Goal: Information Seeking & Learning: Learn about a topic

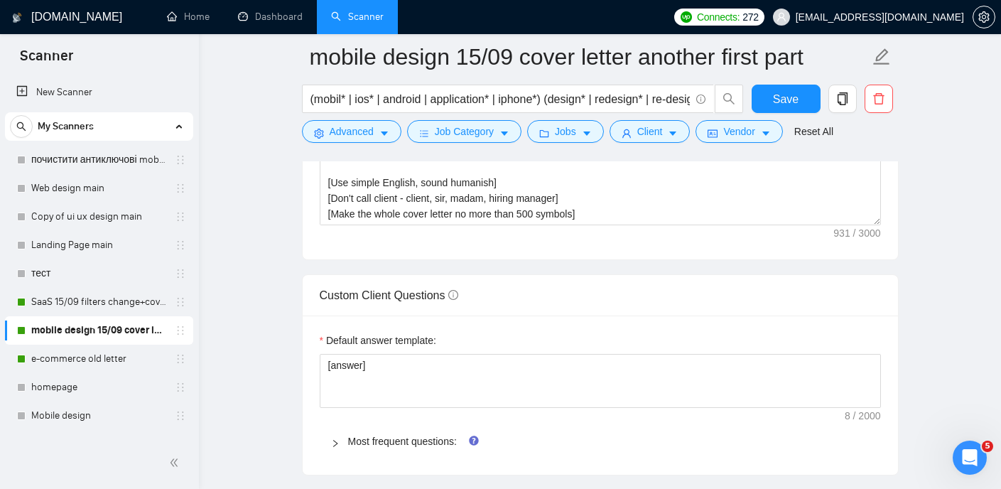
scroll to position [1872, 0]
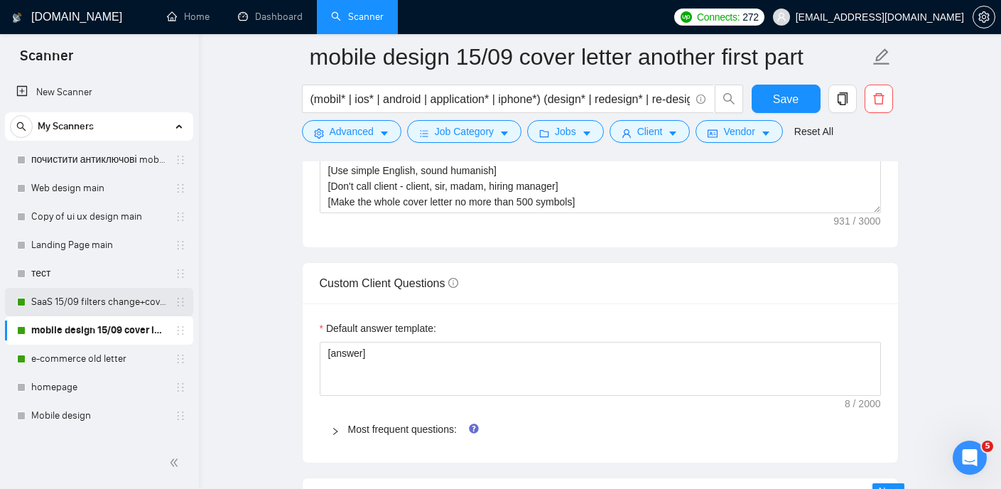
click at [94, 311] on link "SaaS 15/09 filters change+cover letter change" at bounding box center [98, 302] width 135 height 28
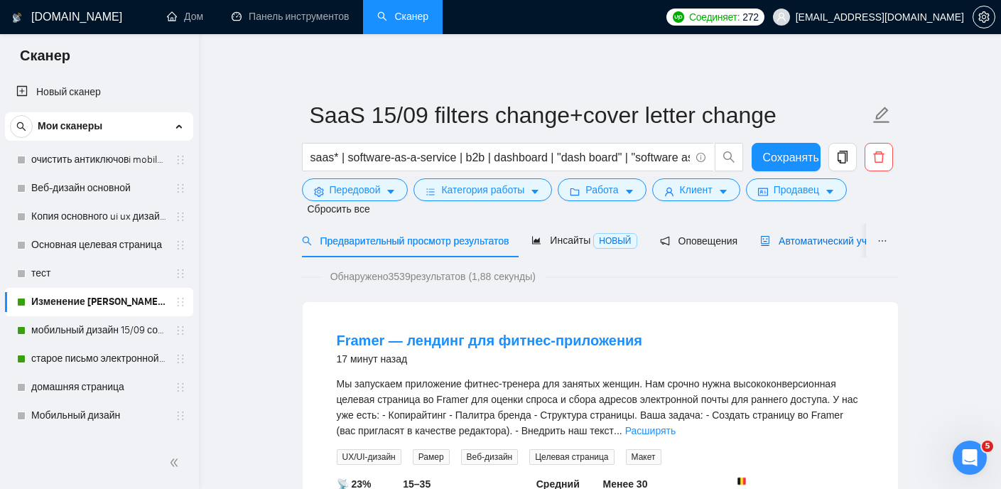
click at [825, 246] on font "Автоматический участник торгов" at bounding box center [854, 240] width 151 height 11
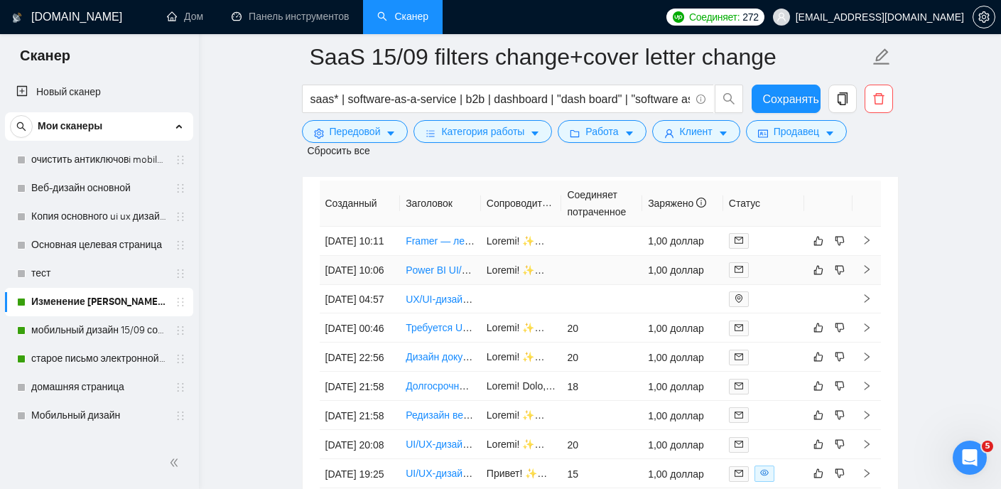
scroll to position [3689, 0]
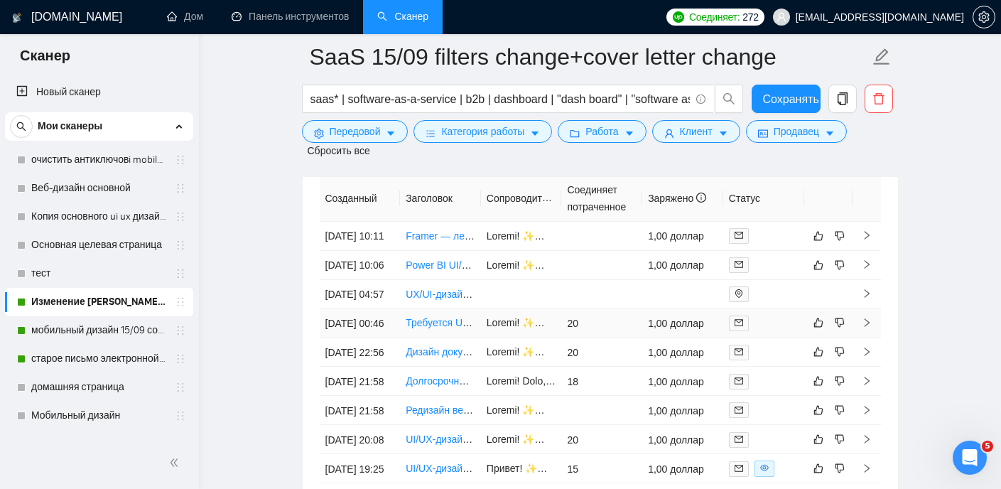
click at [445, 328] on font "Требуется UI/UX-дизайнер для проектирования панели мониторинга SaaS" at bounding box center [578, 322] width 345 height 11
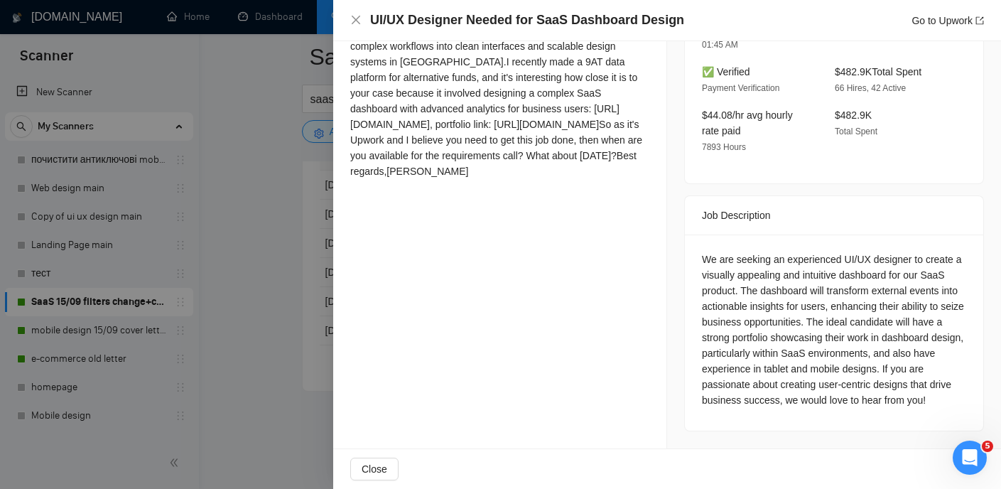
scroll to position [457, 0]
click at [474, 180] on div "Hi there! ✨✨ some creativity sparkles to bring your attention✨✨ I specialize in…" at bounding box center [499, 86] width 299 height 188
drag, startPoint x: 482, startPoint y: 190, endPoint x: 346, endPoint y: 178, distance: 137.0
click at [346, 178] on div "Cover Letter Hi there! ✨✨ some creativity sparkles to bring your attention✨✨ I …" at bounding box center [499, 71] width 333 height 261
copy div "https://www.upwork.com/freelancers/~01285d308f4a84768f?p=1965866153477382144"
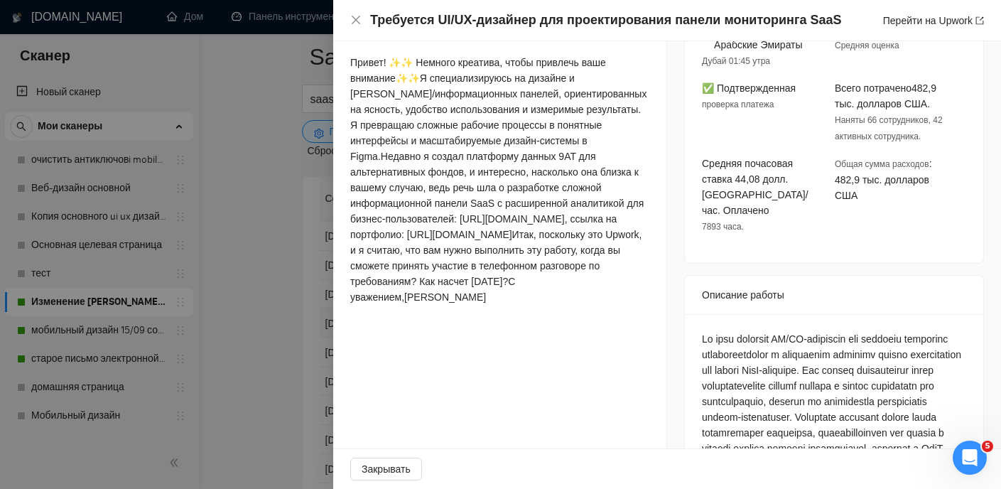
scroll to position [458, 0]
drag, startPoint x: 557, startPoint y: 217, endPoint x: 540, endPoint y: 220, distance: 17.3
click at [540, 220] on font "Недавно я создал платформу данных 9AT для альтернативных фондов, и интересно, н…" at bounding box center [496, 195] width 293 height 90
click at [542, 220] on font "Недавно я создал платформу данных 9AT для альтернативных фондов, и интересно, н…" at bounding box center [496, 195] width 293 height 90
drag, startPoint x: 556, startPoint y: 219, endPoint x: 487, endPoint y: 221, distance: 69.0
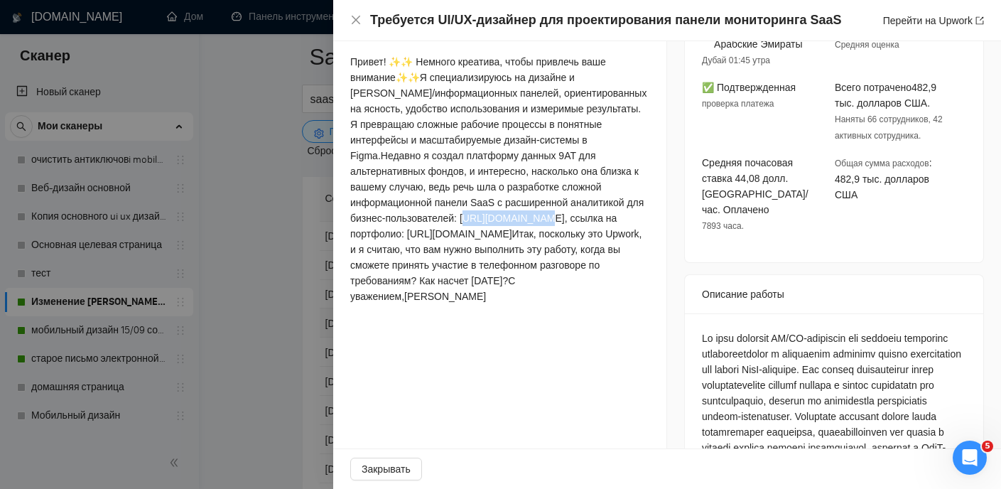
click at [487, 221] on font "Недавно я создал платформу данных 9AT для альтернативных фондов, и интересно, н…" at bounding box center [496, 195] width 293 height 90
copy font "https://9at.com"
click at [355, 22] on icon "закрывать" at bounding box center [355, 19] width 11 height 11
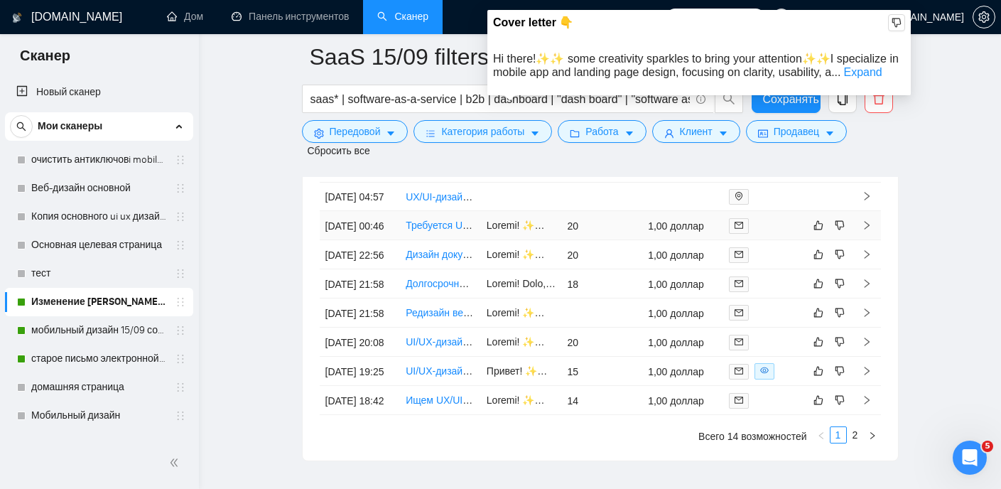
scroll to position [3787, 0]
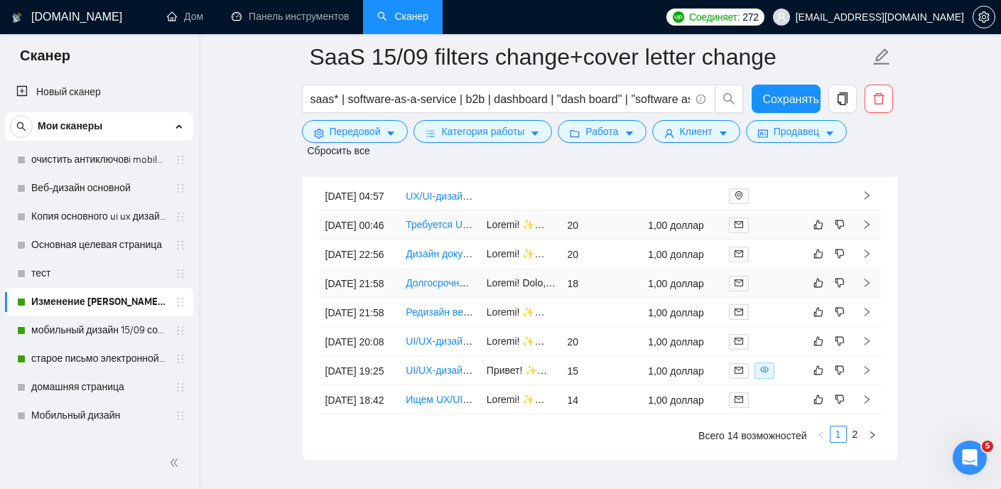
click at [444, 288] on font "Долгосрочный дизайн мобильного приложения Figma от Web Dashboard" at bounding box center [573, 282] width 335 height 11
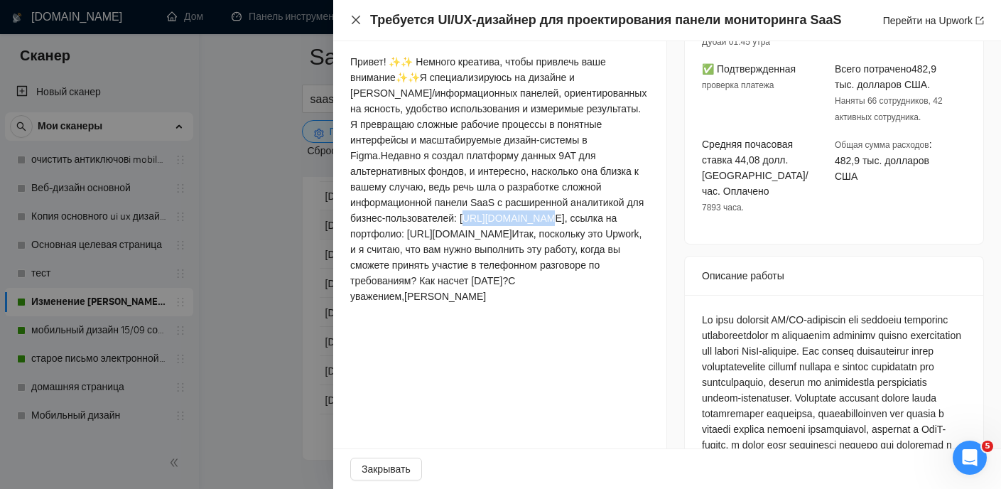
click at [352, 21] on icon "закрывать" at bounding box center [355, 19] width 11 height 11
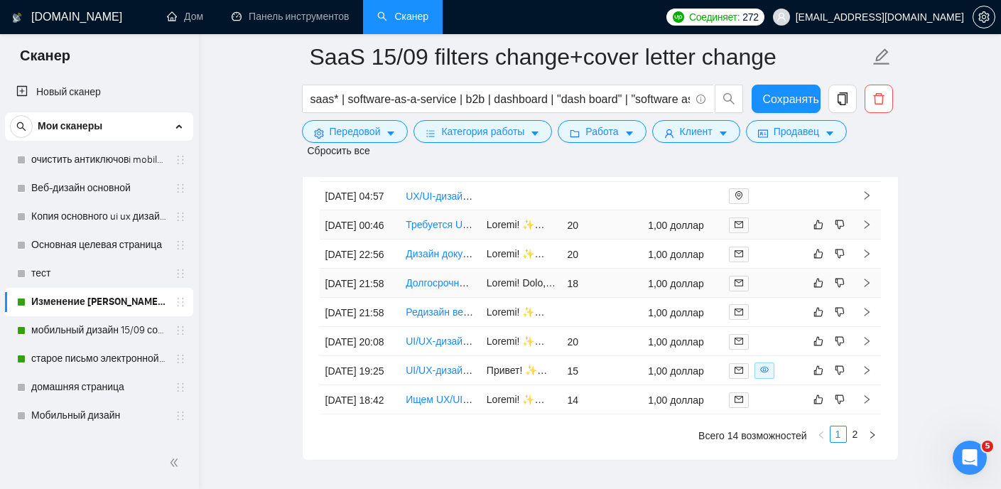
click at [419, 288] on font "Долгосрочный дизайн мобильного приложения Figma от Web Dashboard" at bounding box center [573, 282] width 335 height 11
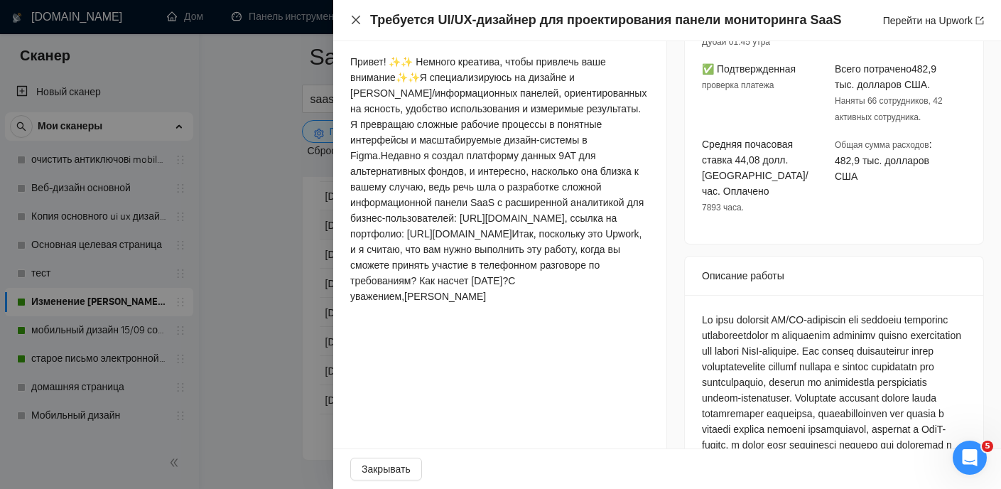
click at [355, 14] on div "Требуется UI/UX-дизайнер для проектирования панели мониторинга SaaS Перейти на …" at bounding box center [667, 20] width 634 height 18
click at [358, 26] on div "Требуется UI/UX-дизайнер для проектирования панели мониторинга SaaS Перейти на …" at bounding box center [667, 20] width 634 height 18
click at [356, 19] on icon "закрывать" at bounding box center [356, 20] width 9 height 9
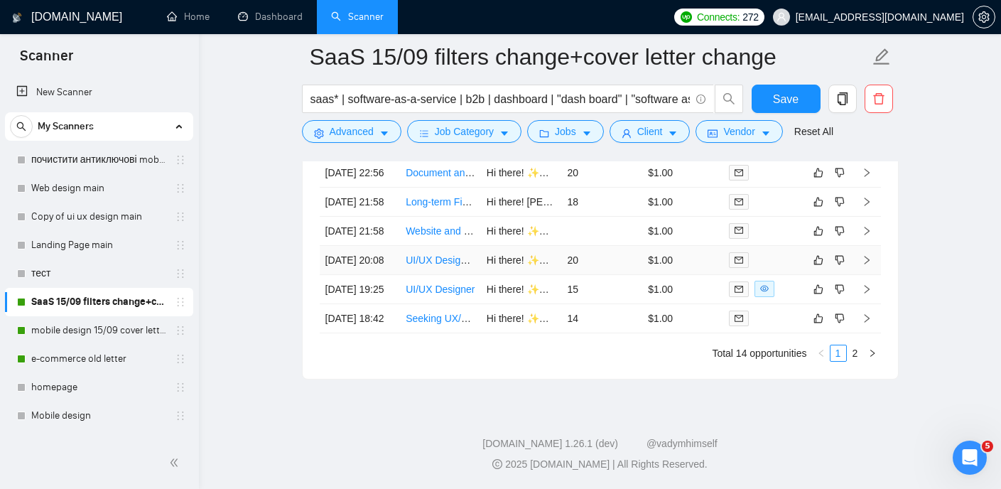
scroll to position [3772, 0]
click at [75, 358] on link "e-commerce old letter" at bounding box center [98, 359] width 135 height 28
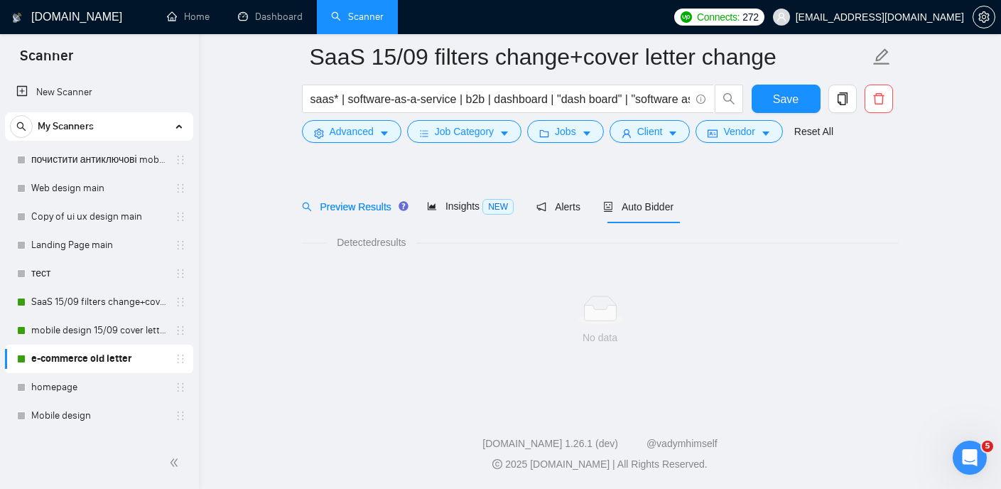
scroll to position [30, 0]
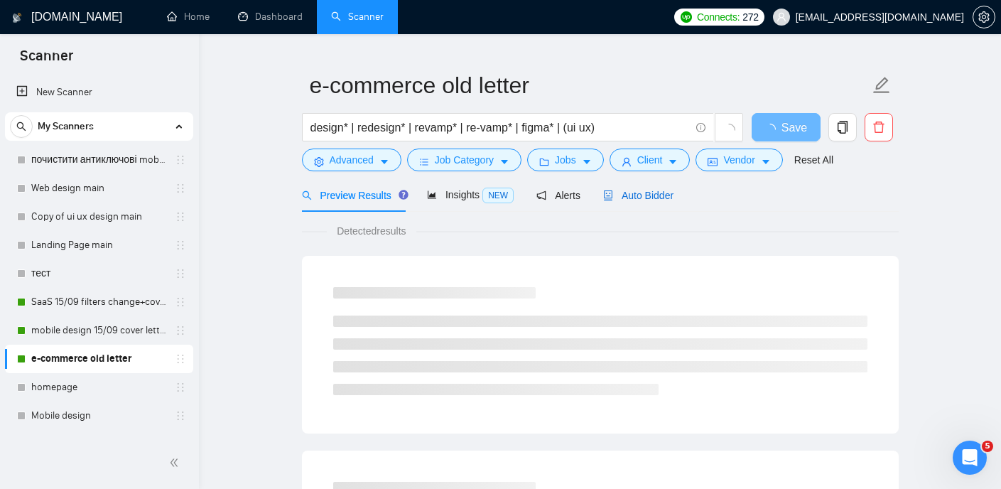
click at [652, 197] on span "Auto Bidder" at bounding box center [638, 195] width 70 height 11
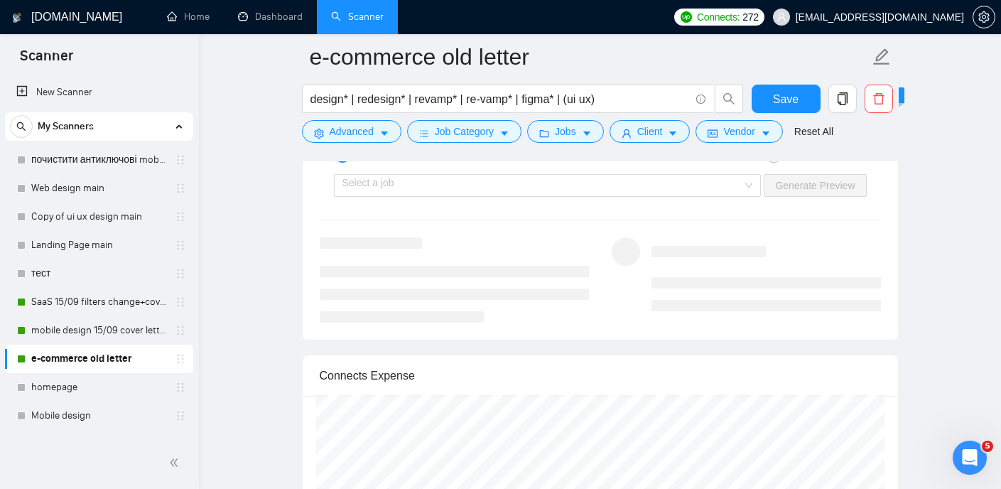
scroll to position [2735, 0]
click at [132, 329] on link "mobile design 15/09 cover letter another first part" at bounding box center [98, 330] width 135 height 28
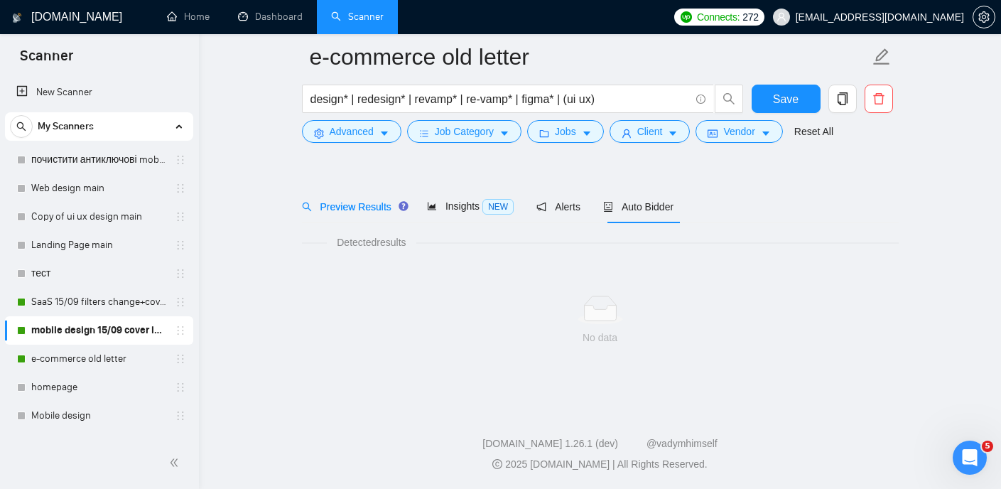
scroll to position [30, 0]
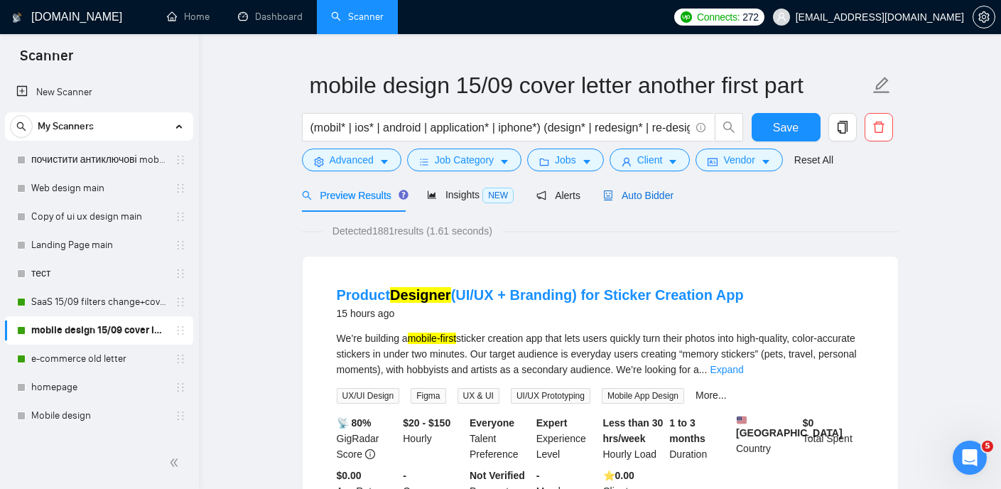
click at [642, 192] on span "Auto Bidder" at bounding box center [638, 195] width 70 height 11
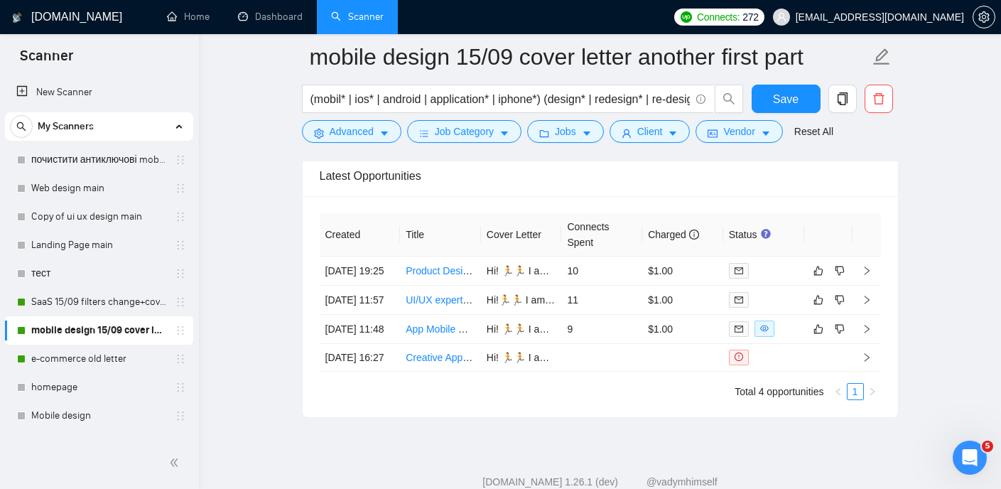
scroll to position [3474, 0]
click at [125, 306] on link "SaaS 15/09 filters change+cover letter change" at bounding box center [98, 302] width 135 height 28
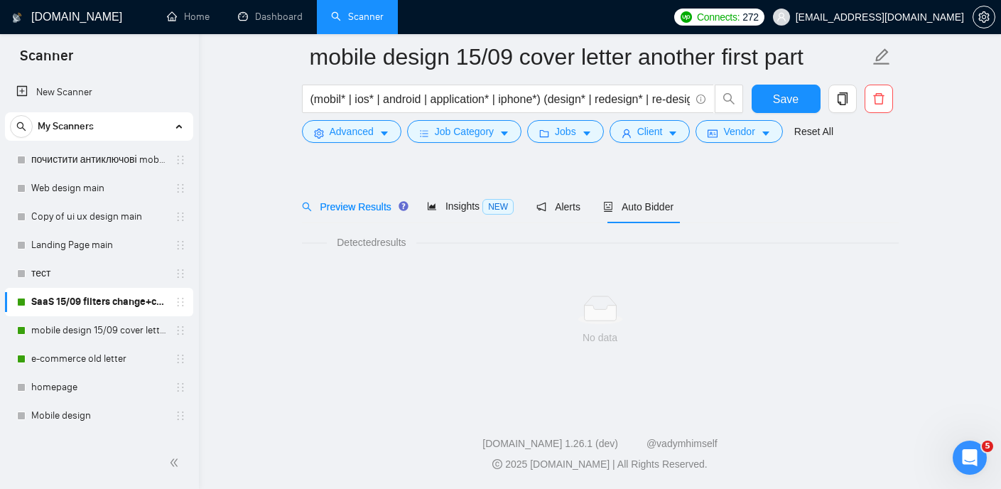
scroll to position [30, 0]
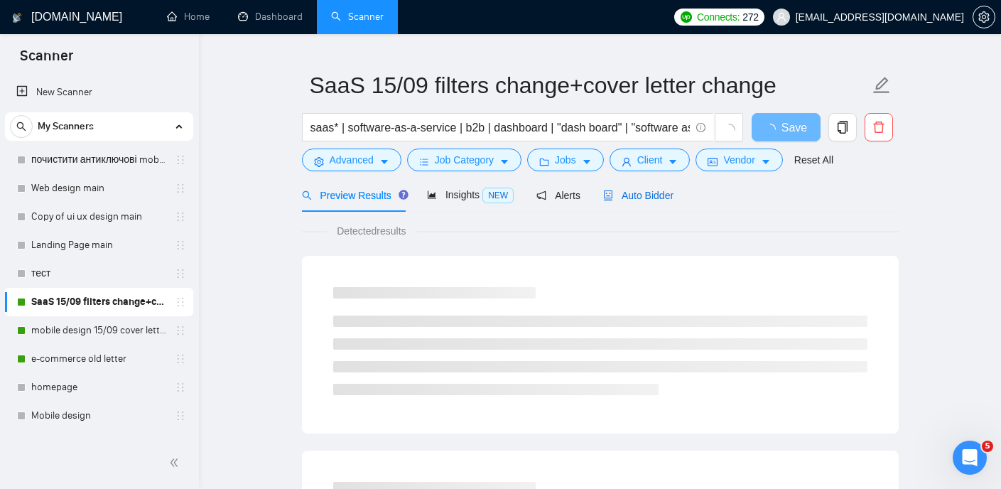
click at [644, 192] on span "Auto Bidder" at bounding box center [638, 195] width 70 height 11
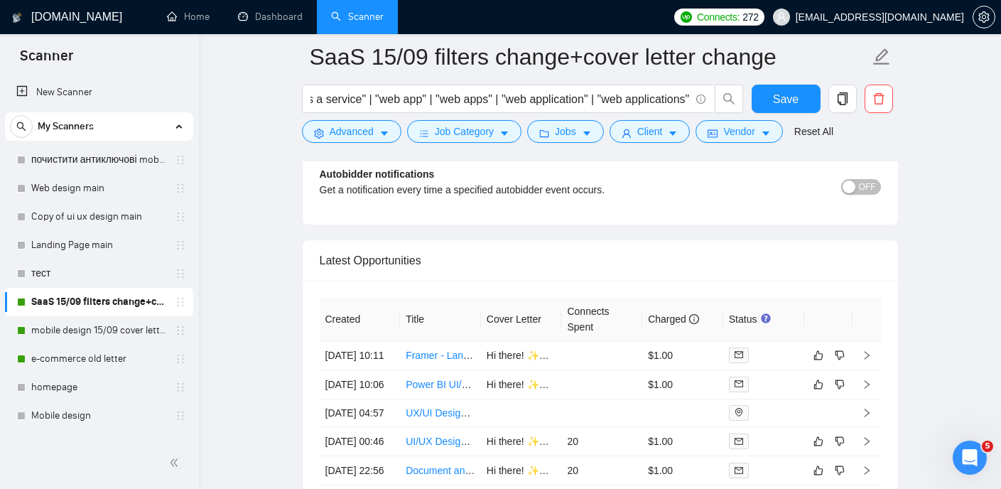
scroll to position [3395, 0]
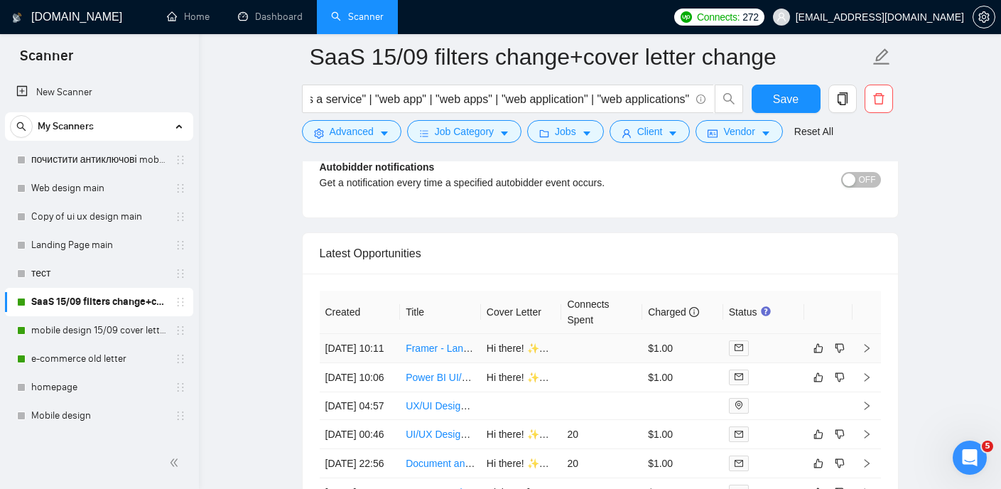
click at [440, 354] on link "Framer - Landing Page for Fitness App" at bounding box center [491, 347] width 171 height 11
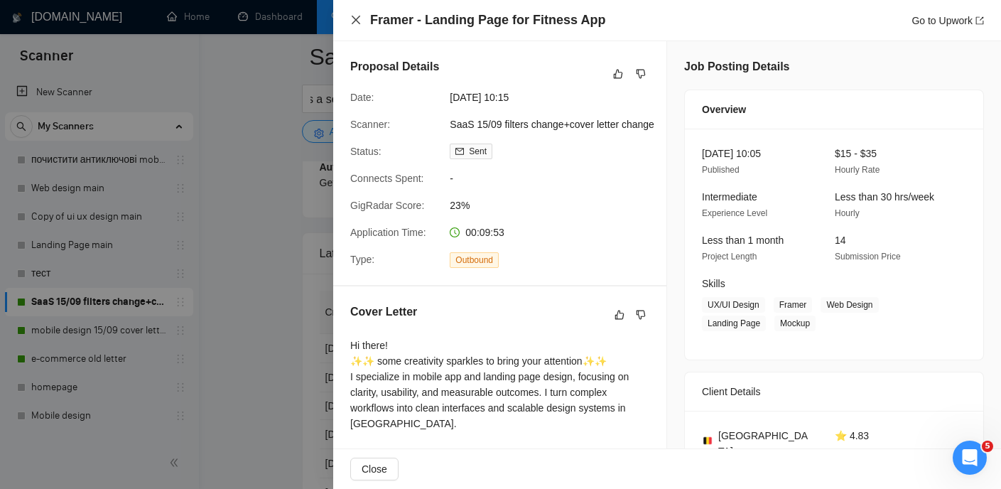
click at [358, 16] on icon "close" at bounding box center [355, 19] width 11 height 11
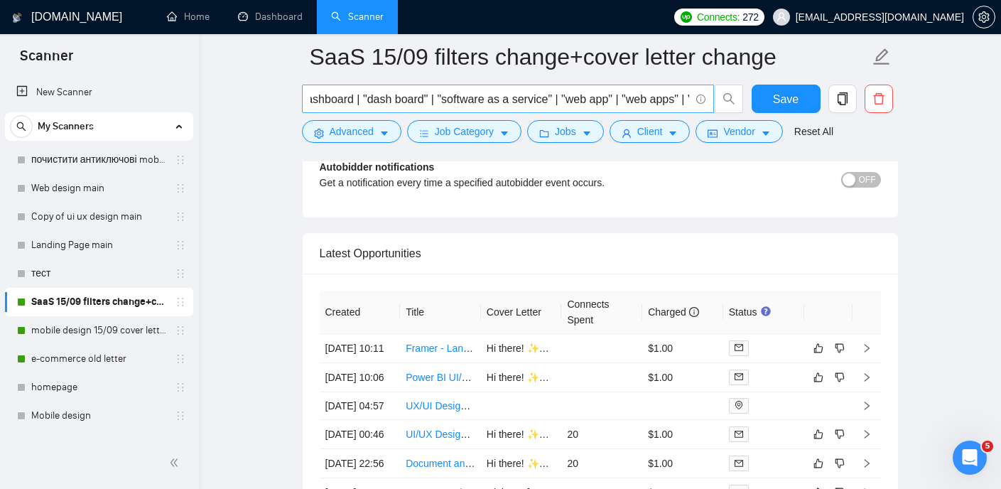
scroll to position [0, 192]
drag, startPoint x: 563, startPoint y: 97, endPoint x: 456, endPoint y: 96, distance: 106.6
click at [456, 96] on input "saas* | software-as-a-service | b2b | dashboard | "dash board" | "software as a…" at bounding box center [500, 99] width 379 height 18
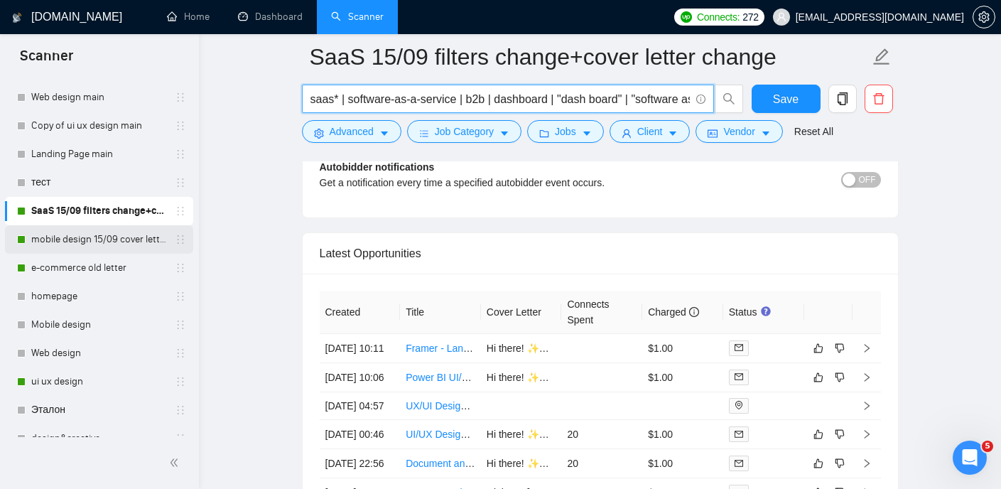
scroll to position [0, 0]
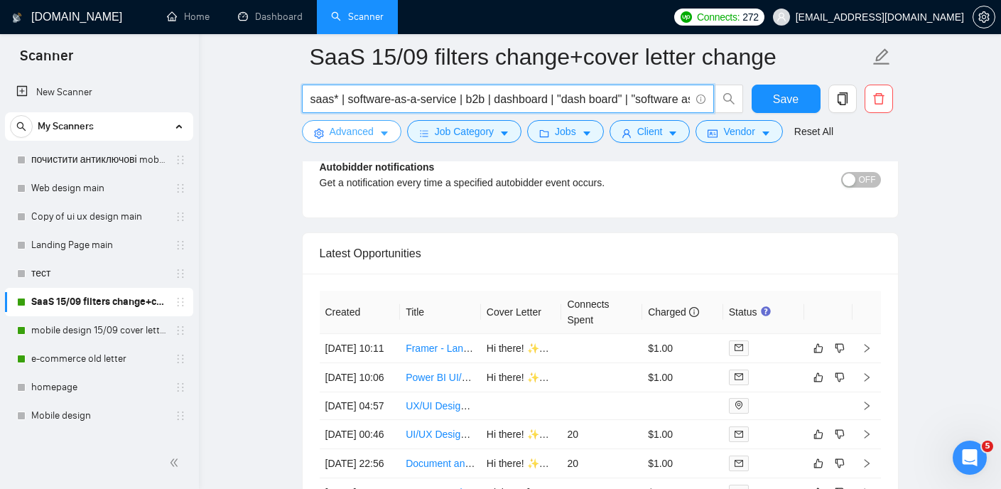
click at [353, 135] on span "Advanced" at bounding box center [352, 132] width 44 height 16
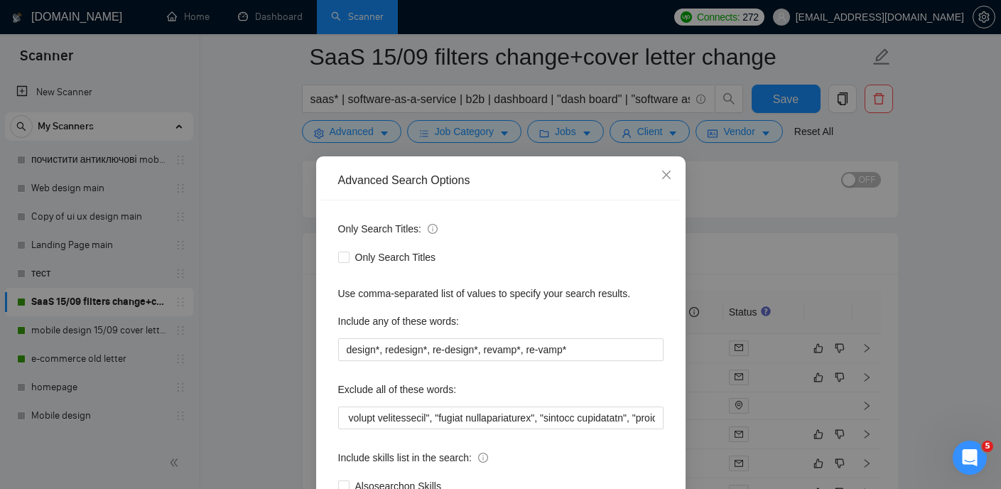
scroll to position [0, 885]
click at [674, 178] on span "Close" at bounding box center [666, 175] width 38 height 38
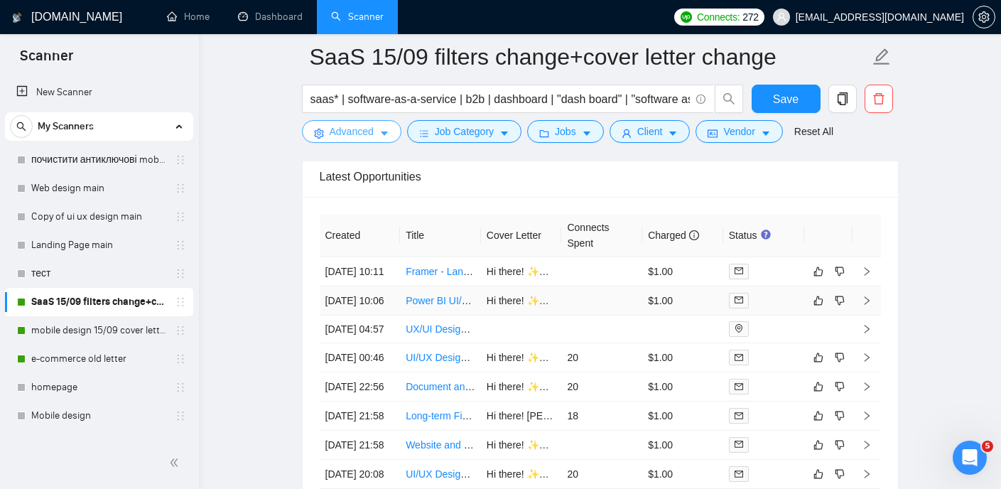
scroll to position [3479, 0]
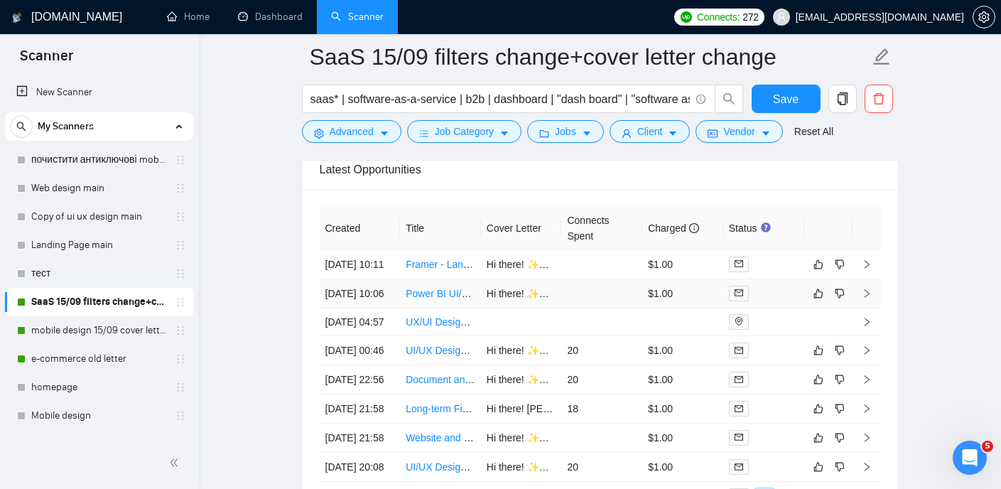
click at [450, 299] on link "Power BI UI/UX Designer for Next-Level Dashboards" at bounding box center [522, 293] width 233 height 11
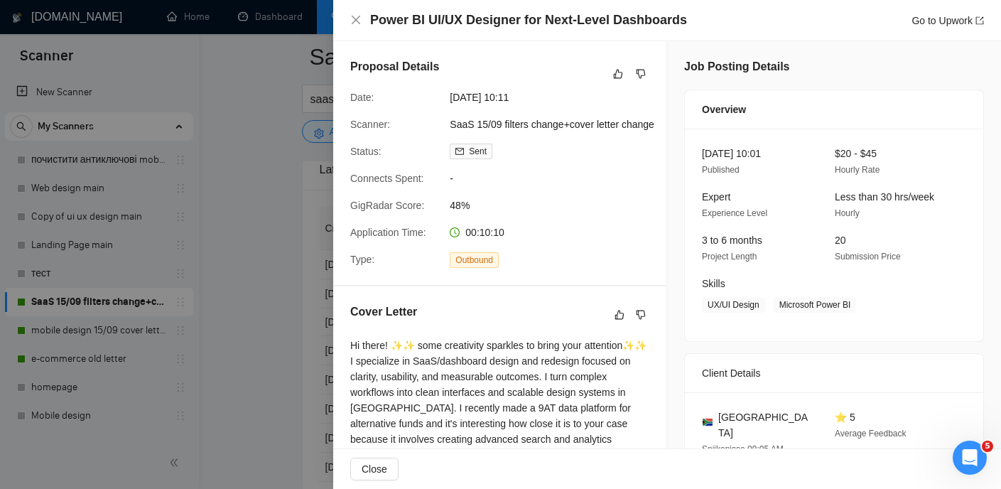
click at [359, 26] on div "Power BI UI/UX Designer for Next-Level Dashboards Go to Upwork" at bounding box center [667, 20] width 634 height 18
click at [359, 26] on icon "close" at bounding box center [355, 19] width 11 height 11
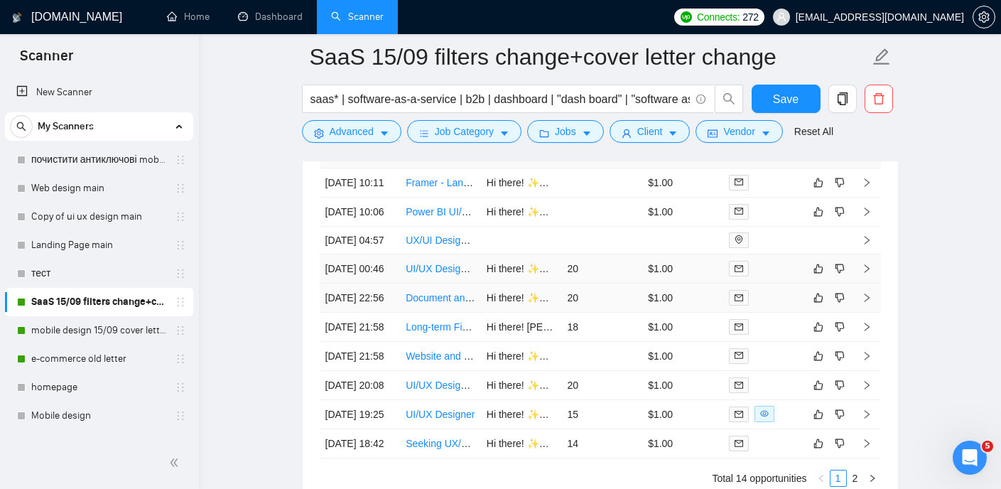
scroll to position [3568, 0]
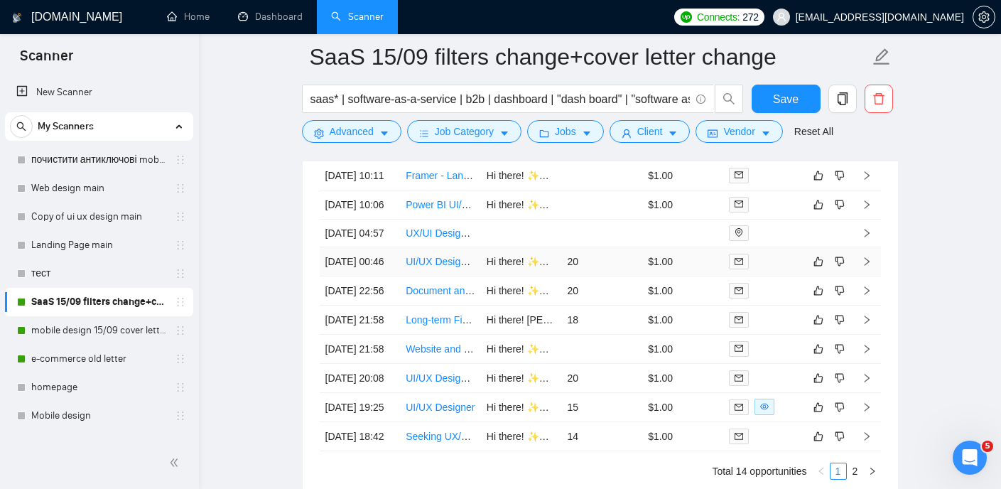
click at [437, 267] on link "UI/UX Designer Needed for SaaS Dashboard Design" at bounding box center [522, 261] width 233 height 11
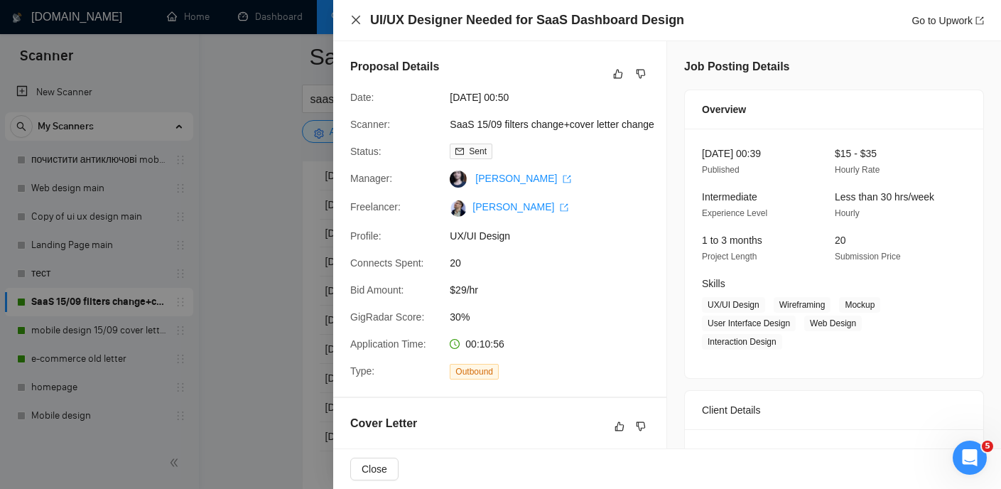
click at [353, 15] on icon "close" at bounding box center [355, 19] width 11 height 11
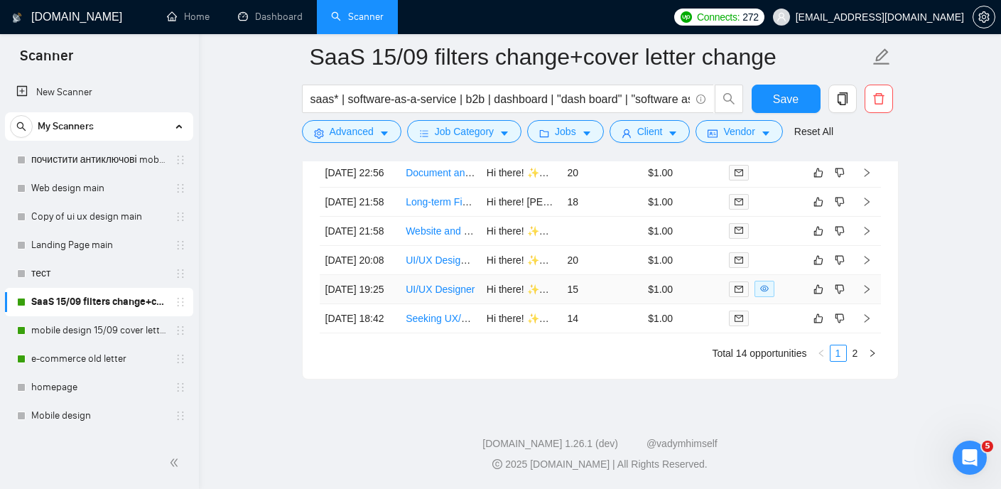
scroll to position [3733, 0]
click at [438, 295] on link "UI/UX Designer" at bounding box center [440, 289] width 69 height 11
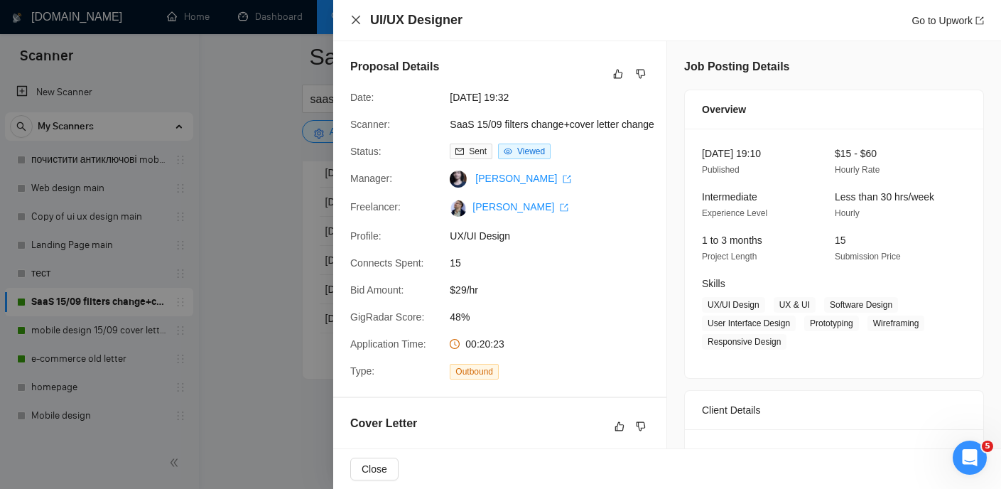
click at [350, 15] on icon "close" at bounding box center [355, 19] width 11 height 11
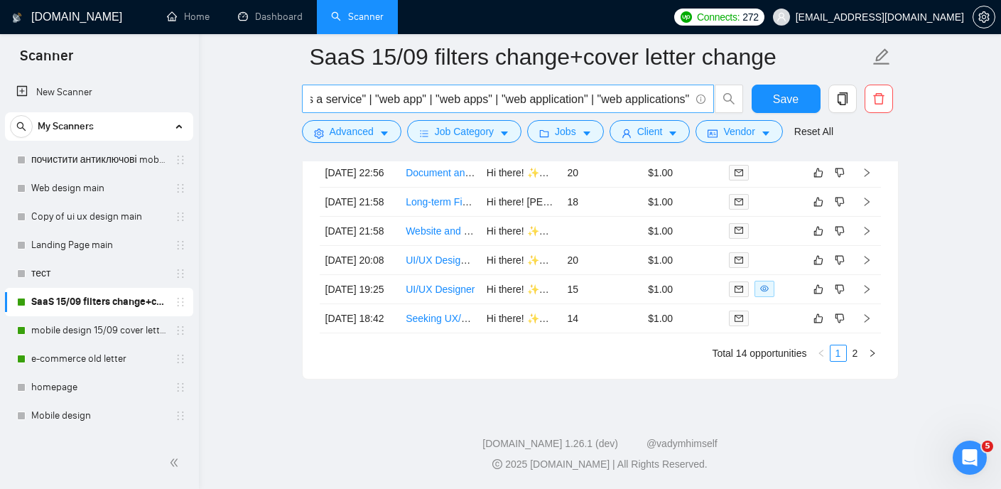
scroll to position [0, 407]
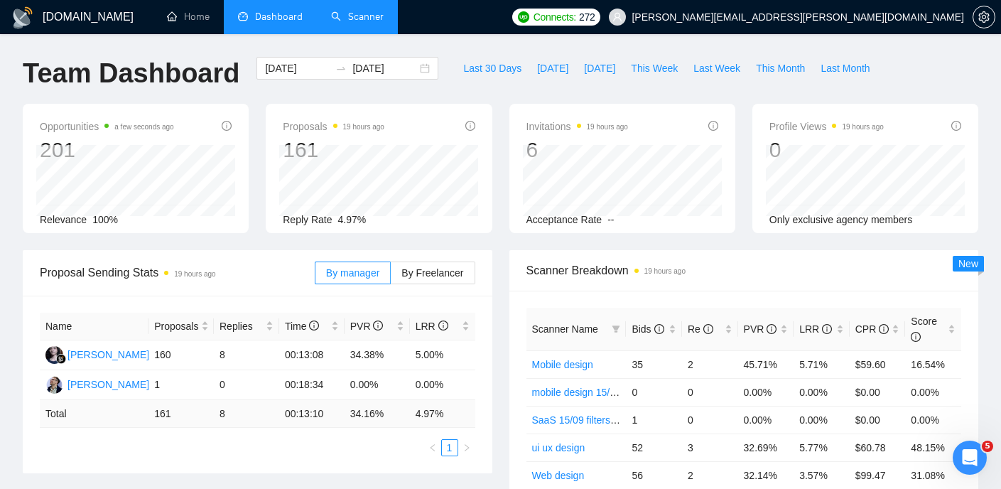
click at [340, 16] on link "Scanner" at bounding box center [357, 17] width 53 height 12
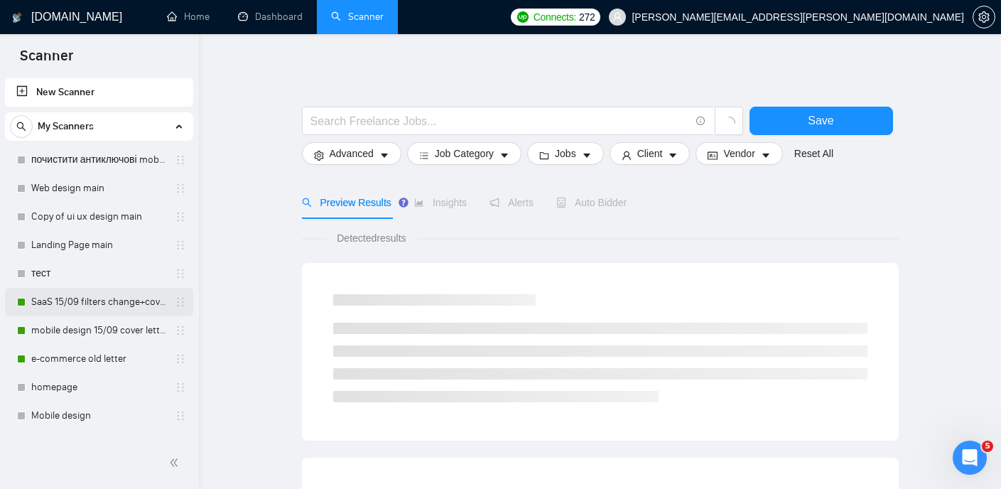
click at [107, 306] on link "SaaS 15/09 filters change+cover letter change" at bounding box center [98, 302] width 135 height 28
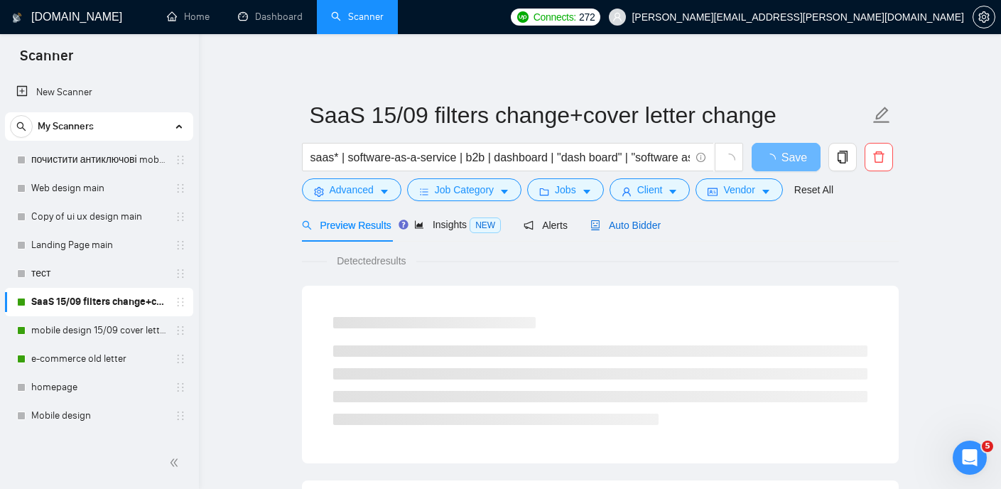
click at [640, 222] on span "Auto Bidder" at bounding box center [625, 225] width 70 height 11
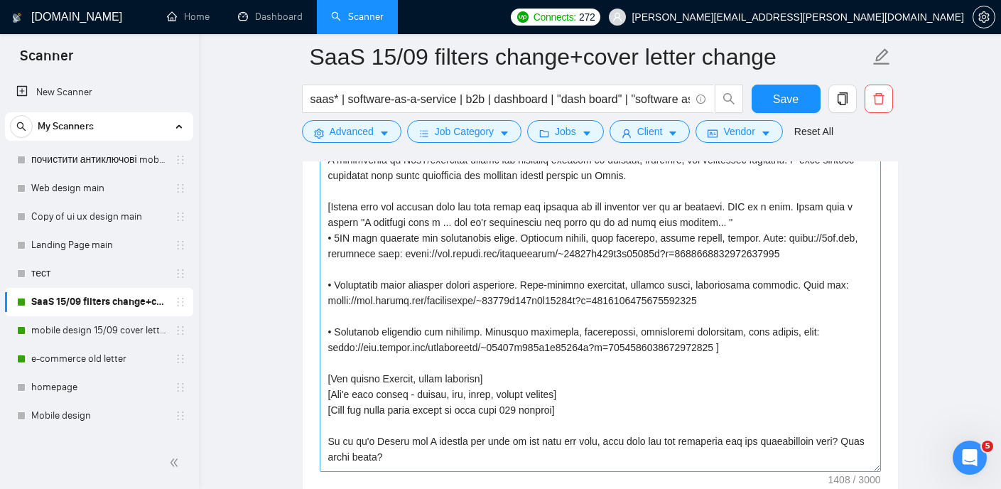
scroll to position [37, 0]
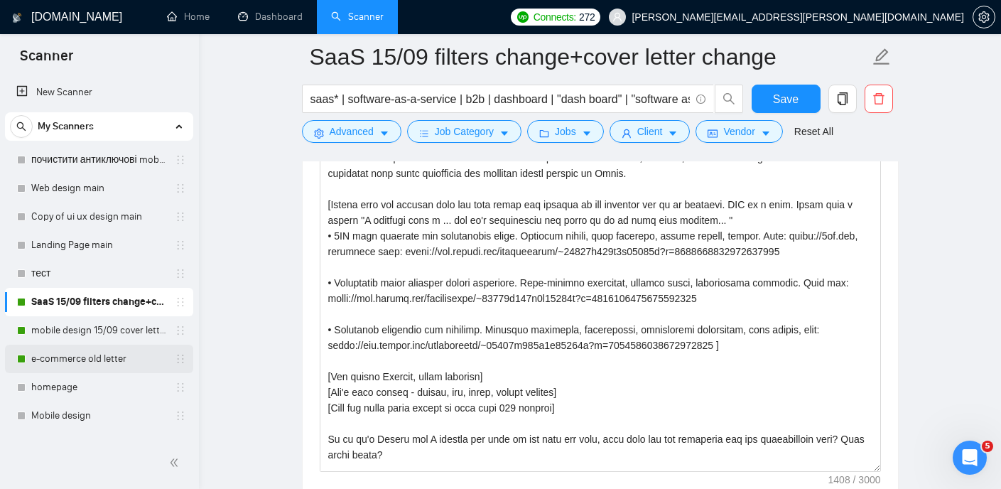
click at [92, 356] on link "e-commerce old letter" at bounding box center [98, 359] width 135 height 28
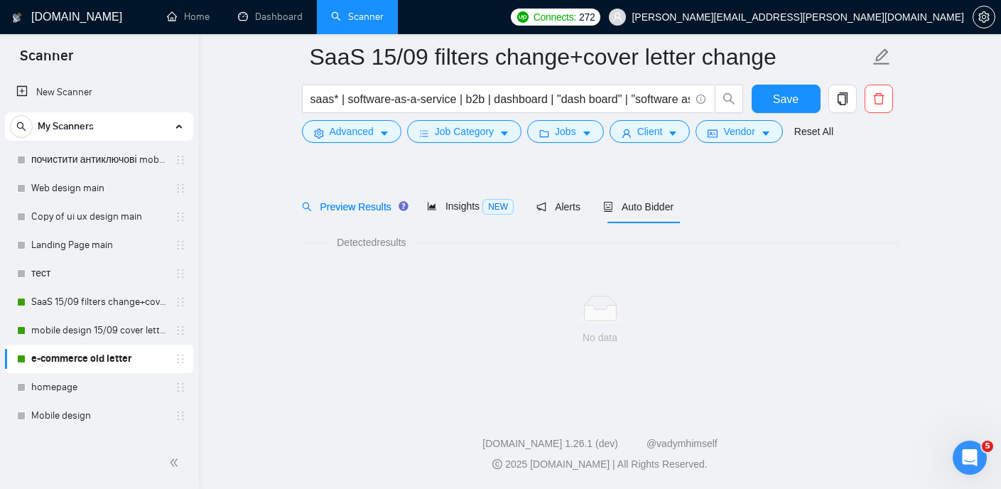
scroll to position [30, 0]
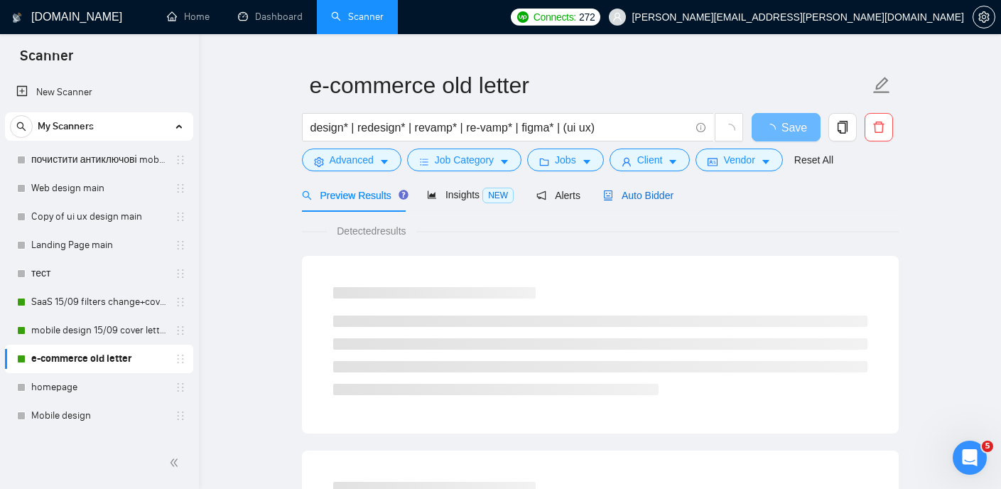
click at [651, 198] on span "Auto Bidder" at bounding box center [638, 195] width 70 height 11
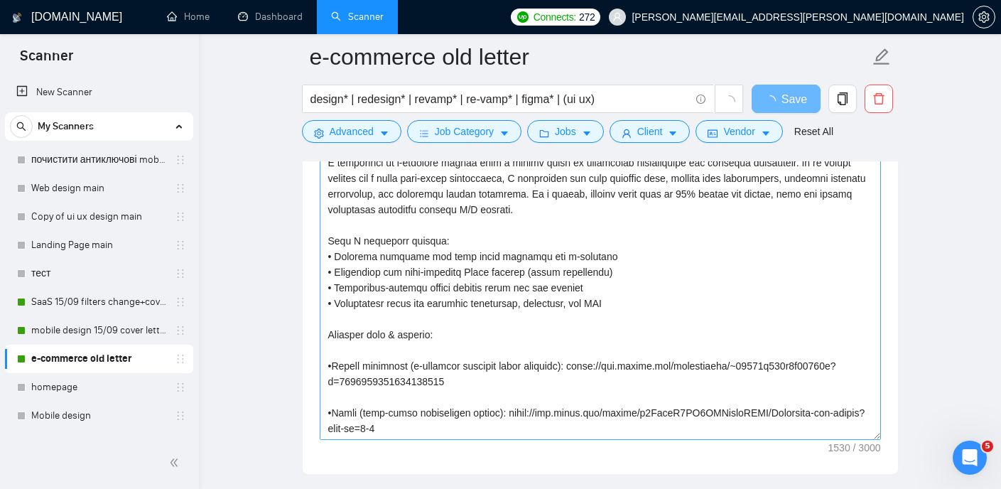
scroll to position [1609, 0]
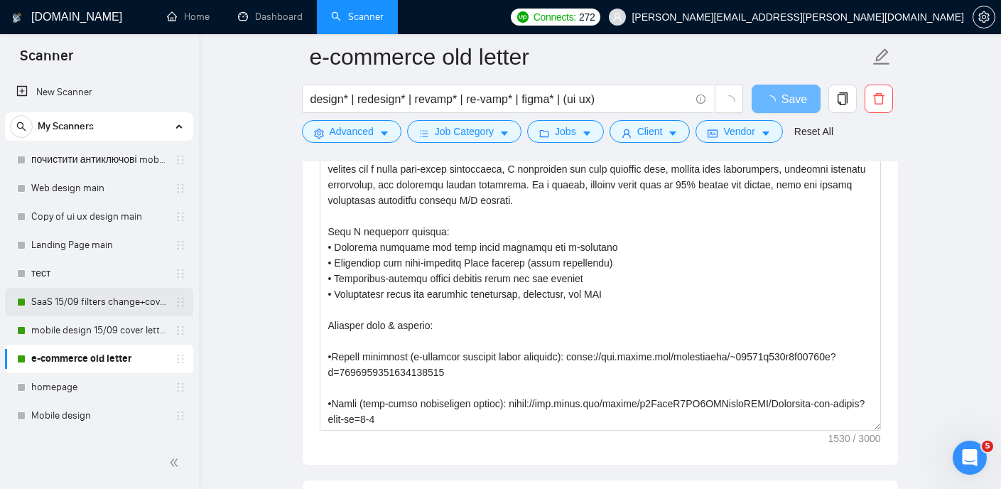
click at [96, 301] on link "SaaS 15/09 filters change+cover letter change" at bounding box center [98, 302] width 135 height 28
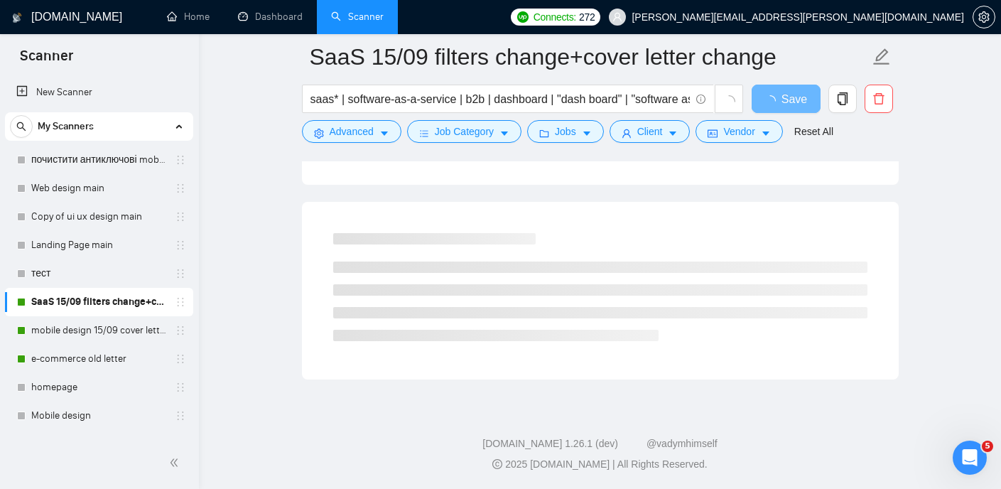
scroll to position [874, 0]
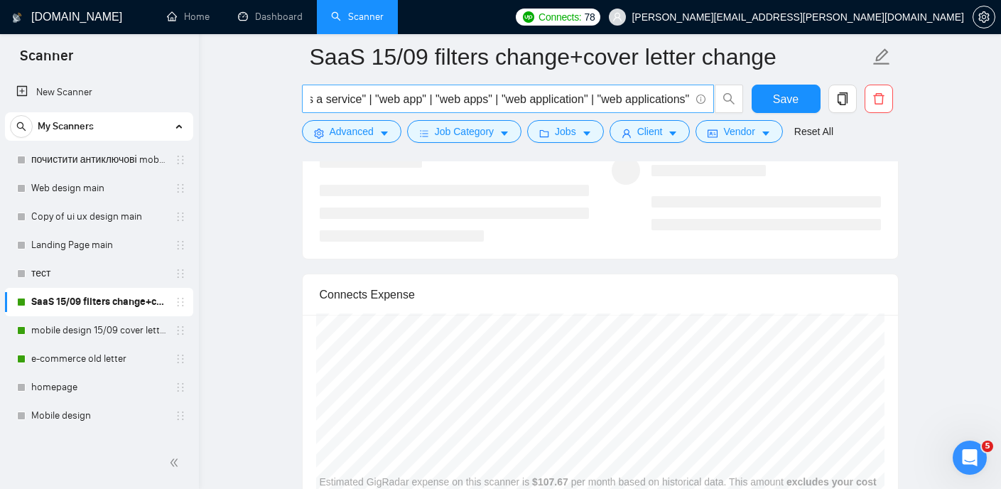
scroll to position [0, 407]
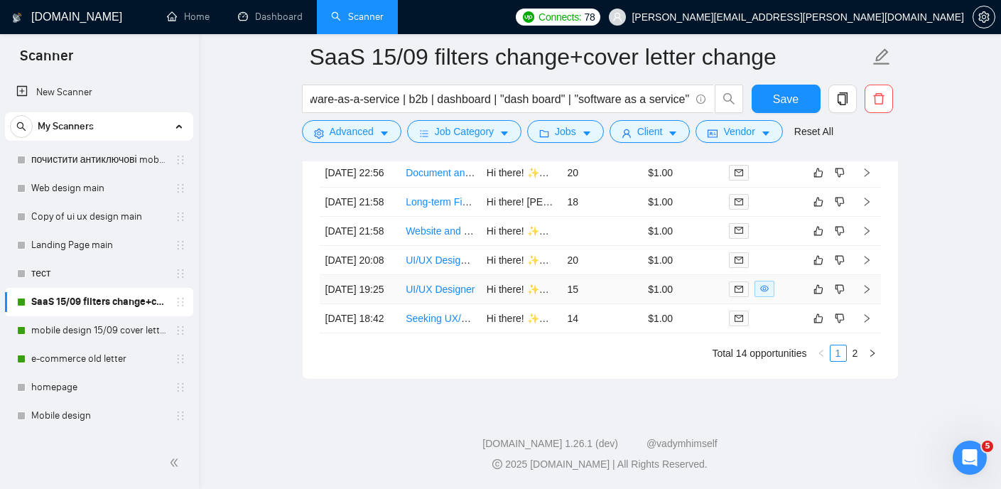
scroll to position [3759, 0]
click at [432, 324] on link "Seeking UX/UI Designer to Assist with Pre-Launch Design Improvements of SaaS MV…" at bounding box center [616, 318] width 421 height 11
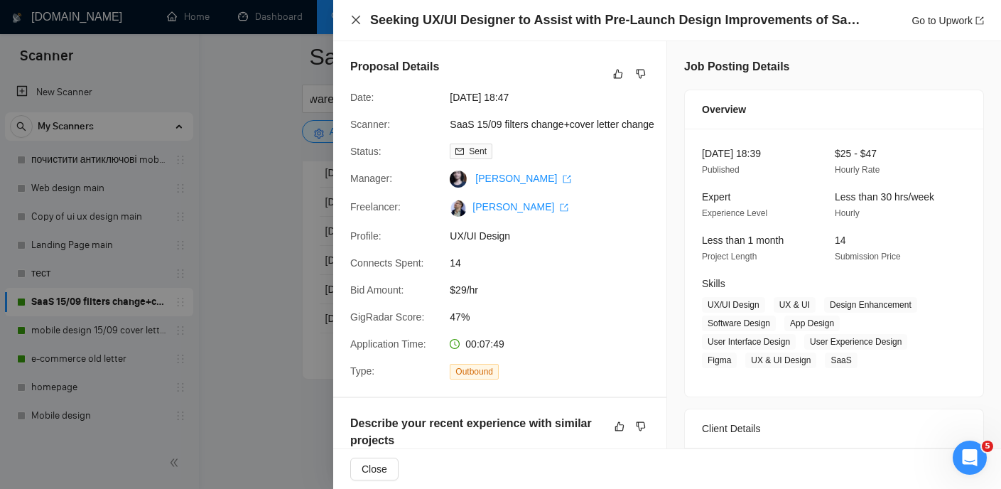
click at [357, 19] on icon "close" at bounding box center [356, 20] width 9 height 9
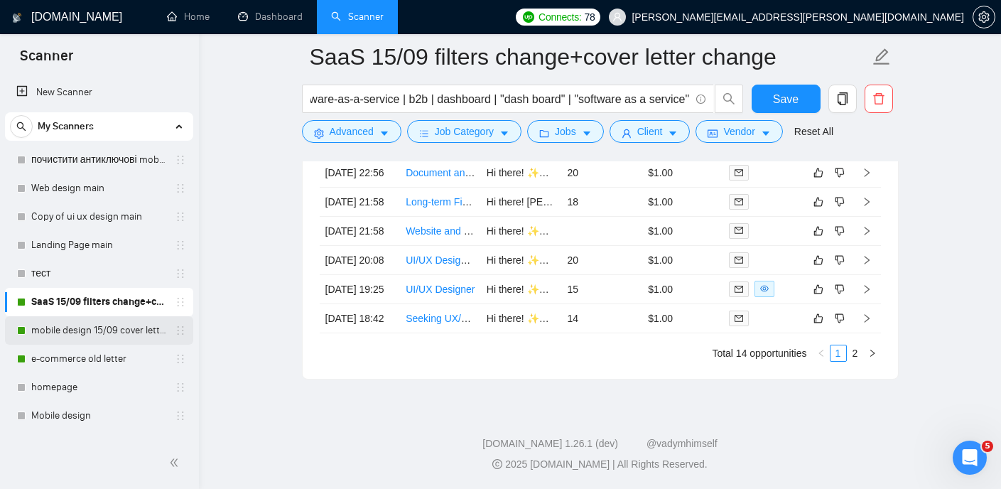
click at [77, 330] on link "mobile design 15/09 cover letter another first part" at bounding box center [98, 330] width 135 height 28
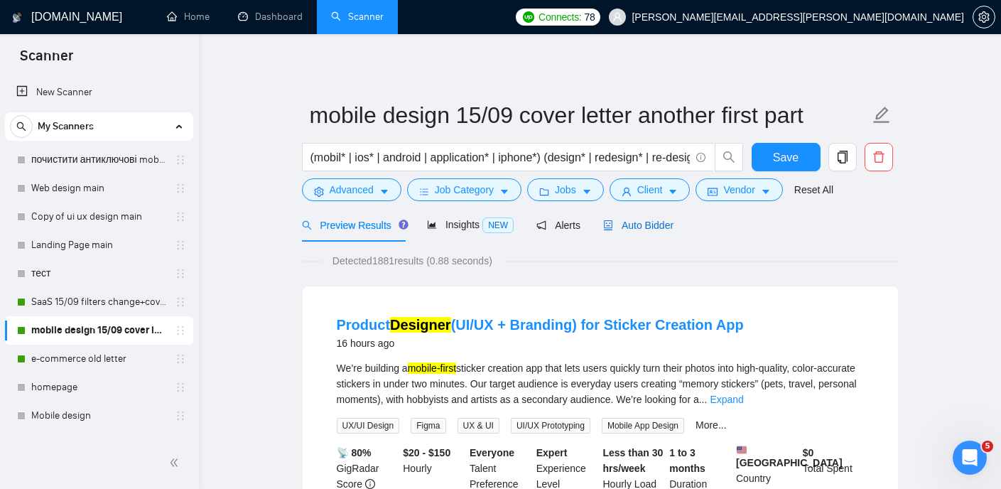
click at [632, 225] on span "Auto Bidder" at bounding box center [638, 225] width 70 height 11
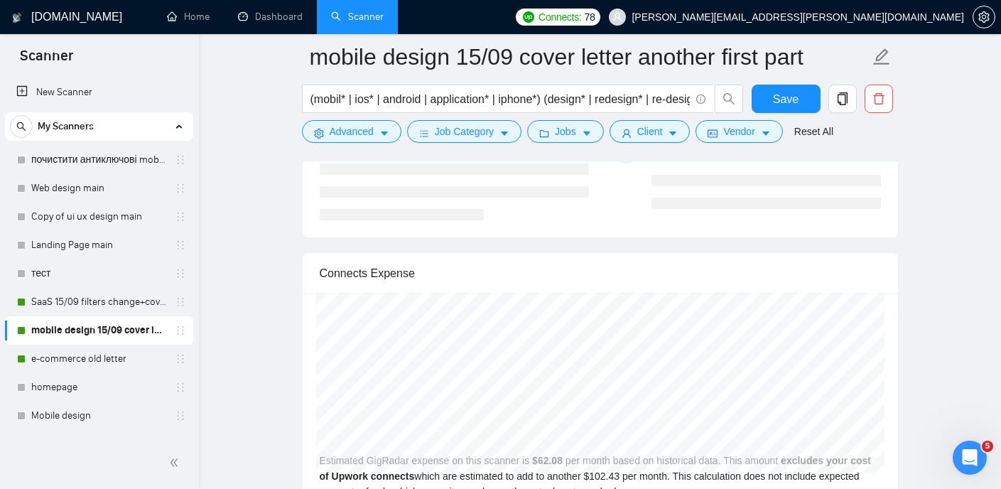
scroll to position [2849, 0]
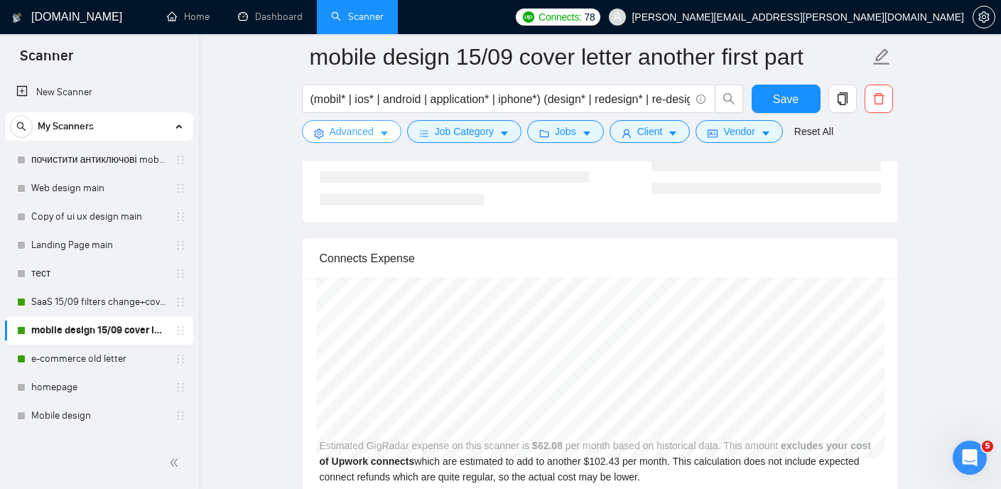
click at [386, 131] on icon "caret-down" at bounding box center [384, 134] width 10 height 10
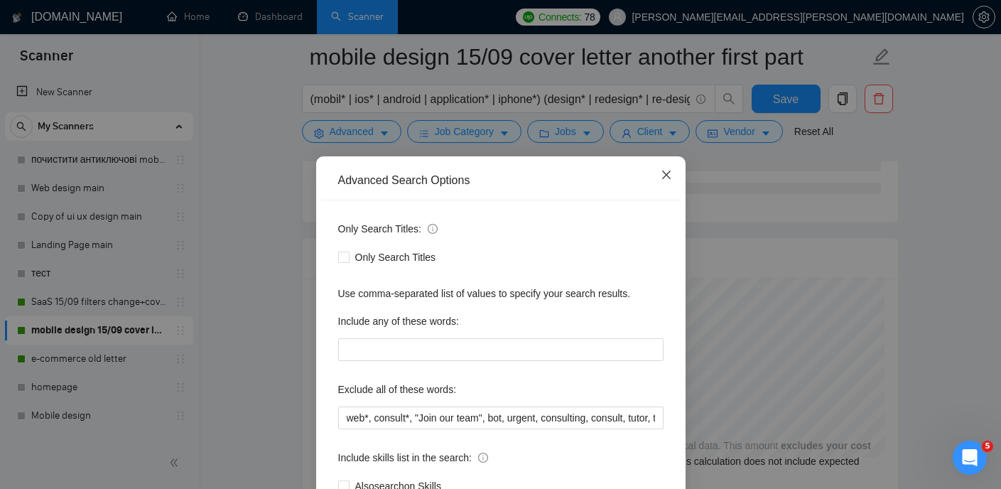
click at [667, 176] on icon "close" at bounding box center [666, 175] width 9 height 9
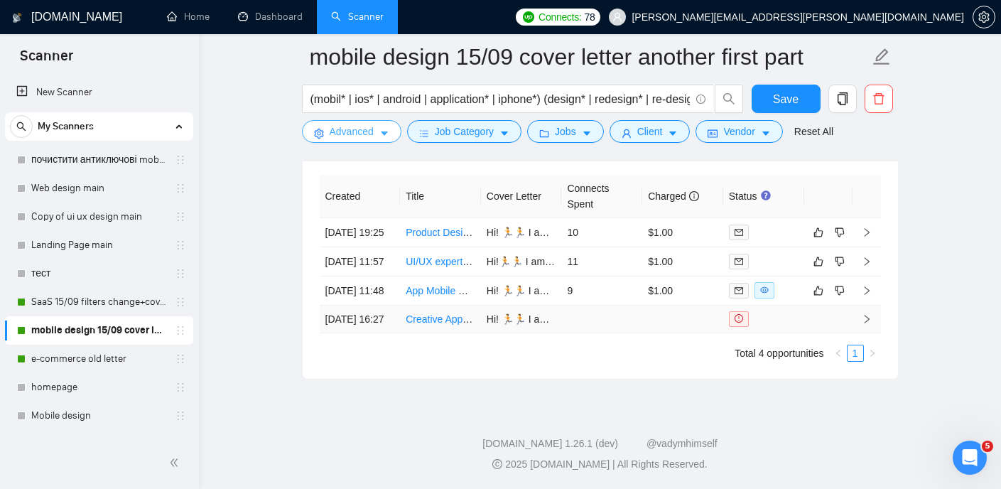
scroll to position [3505, 0]
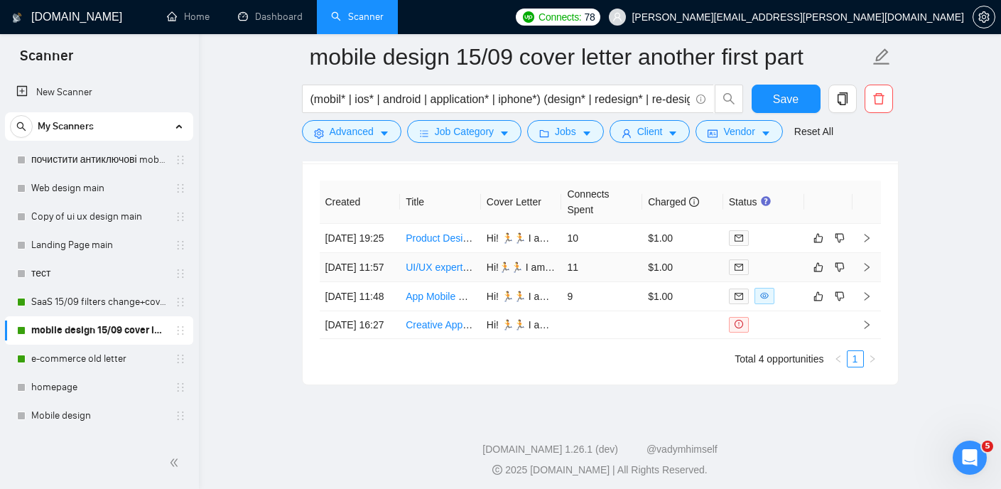
click at [428, 273] on link "UI/UX expert to audit" at bounding box center [452, 266] width 92 height 11
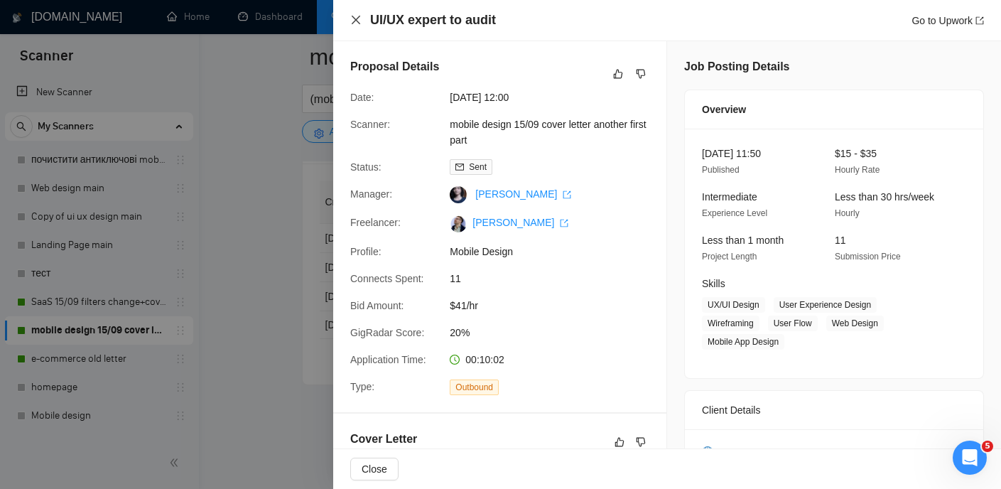
click at [355, 18] on icon "close" at bounding box center [356, 20] width 9 height 9
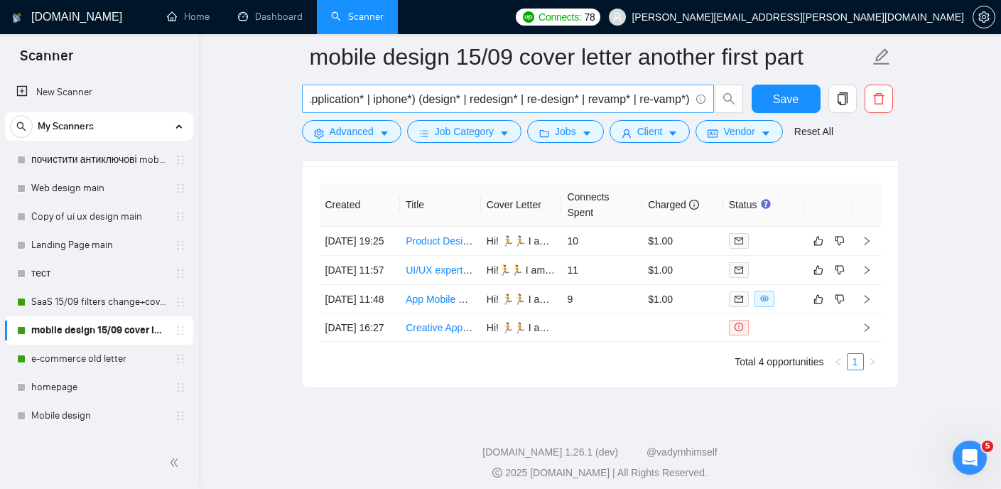
scroll to position [3504, 0]
click at [92, 360] on link "e-commerce old letter" at bounding box center [98, 359] width 135 height 28
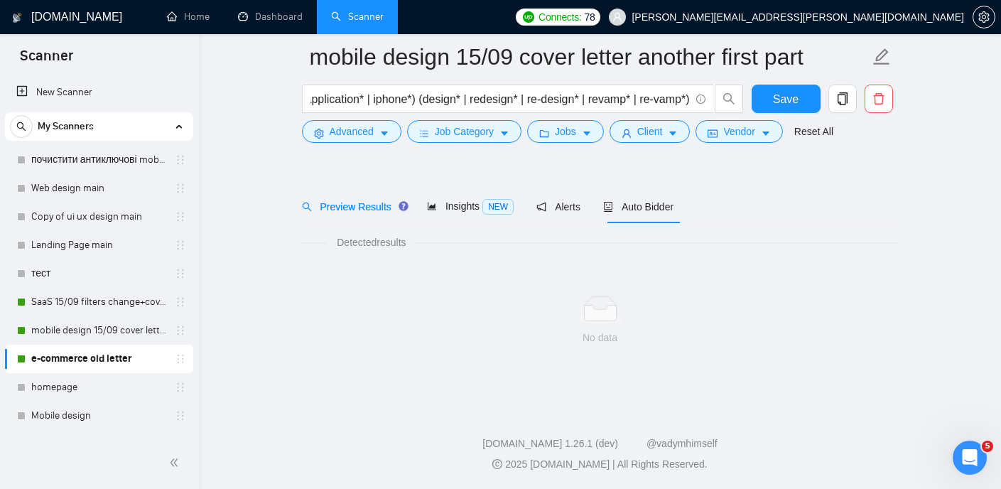
scroll to position [30, 0]
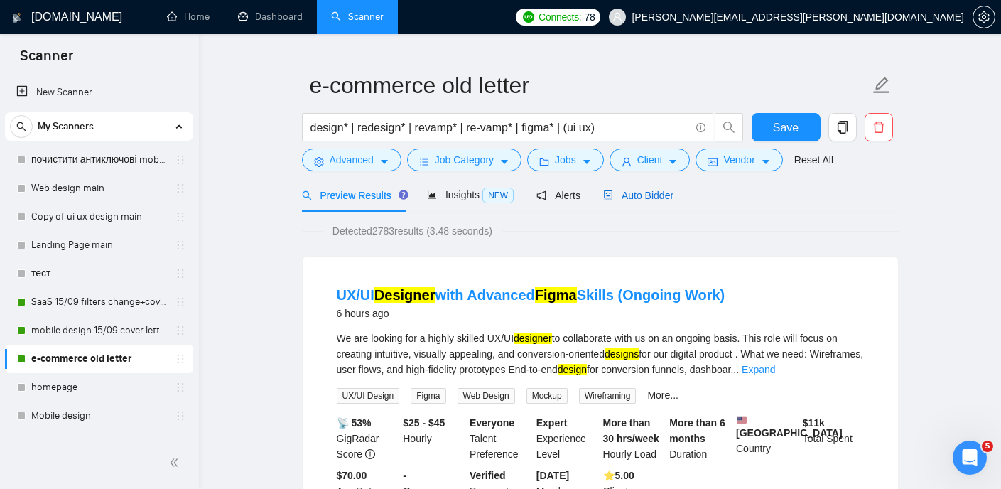
click at [643, 196] on span "Auto Bidder" at bounding box center [638, 195] width 70 height 11
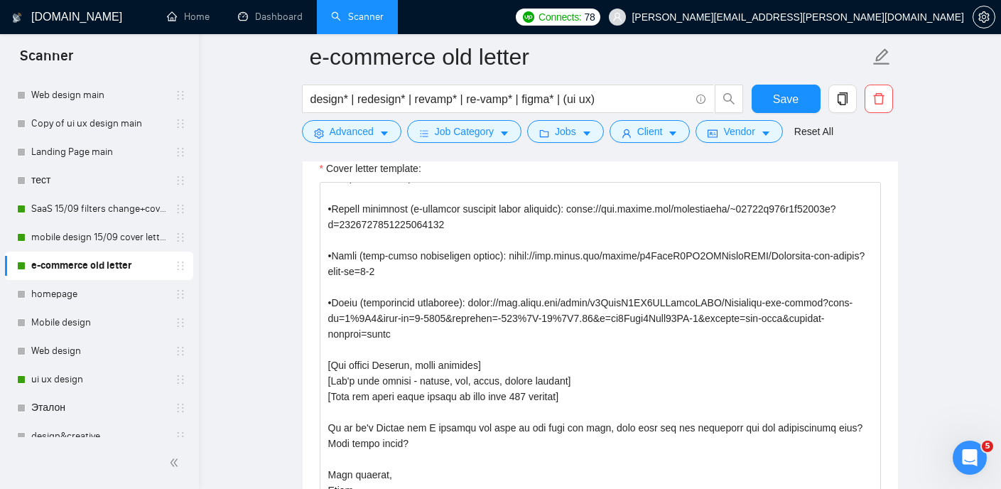
scroll to position [137, 0]
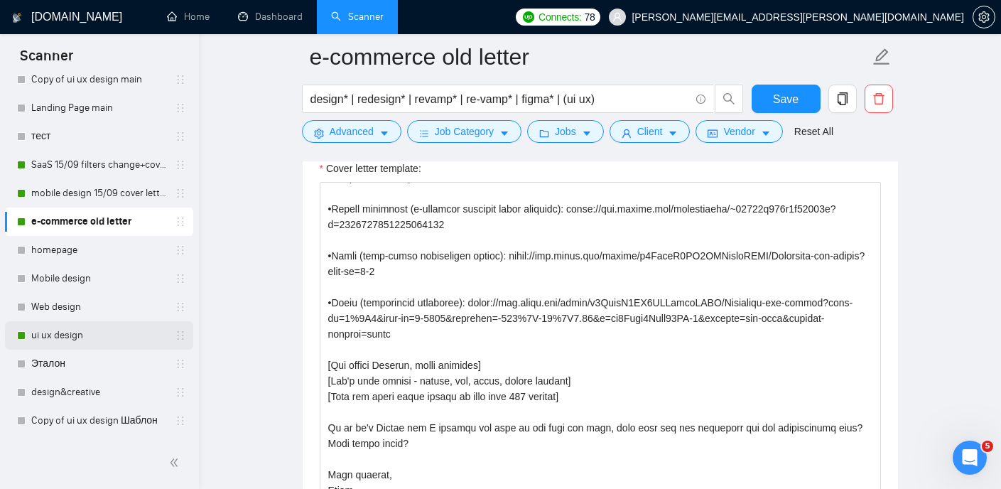
click at [85, 333] on link "ui ux design" at bounding box center [98, 335] width 135 height 28
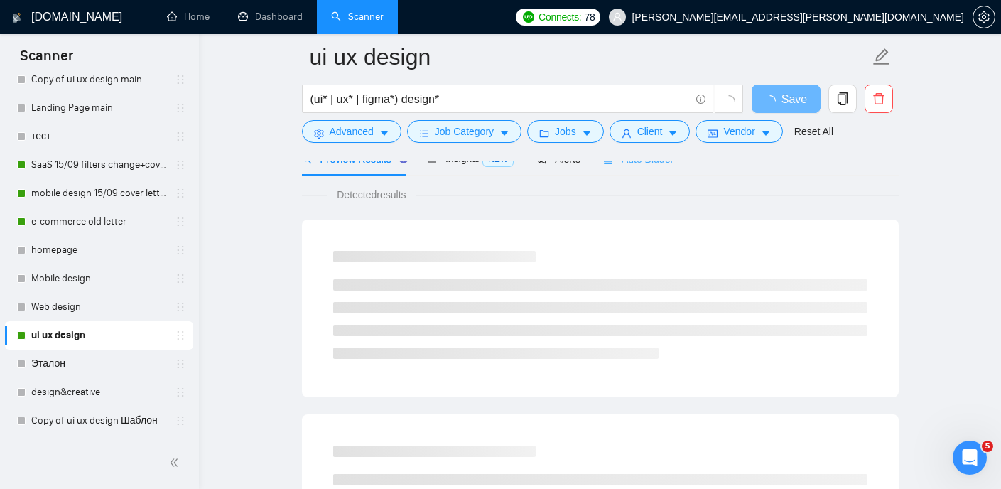
scroll to position [71, 0]
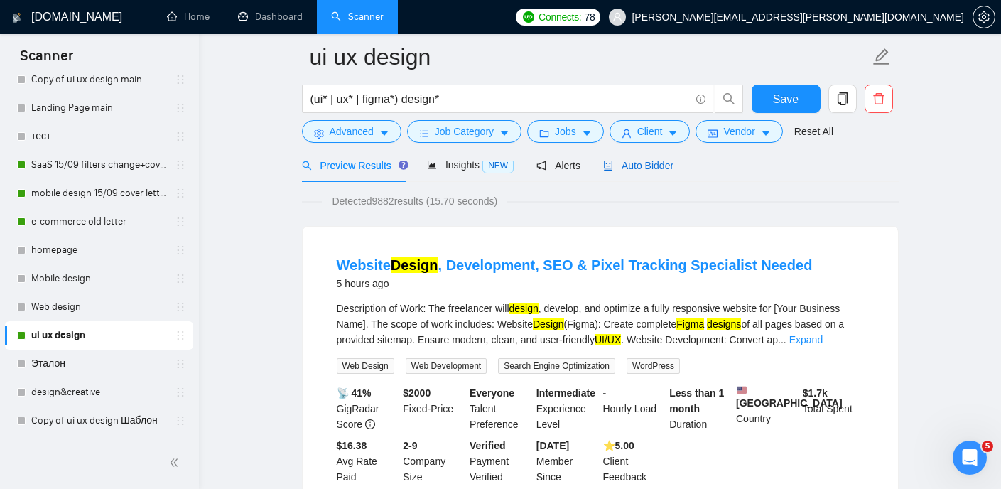
click at [655, 167] on span "Auto Bidder" at bounding box center [638, 165] width 70 height 11
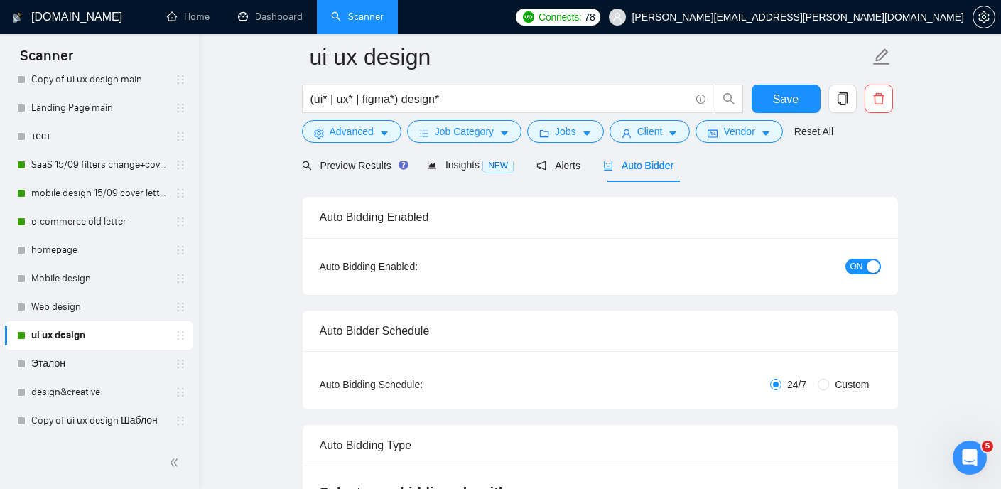
checkbox input "true"
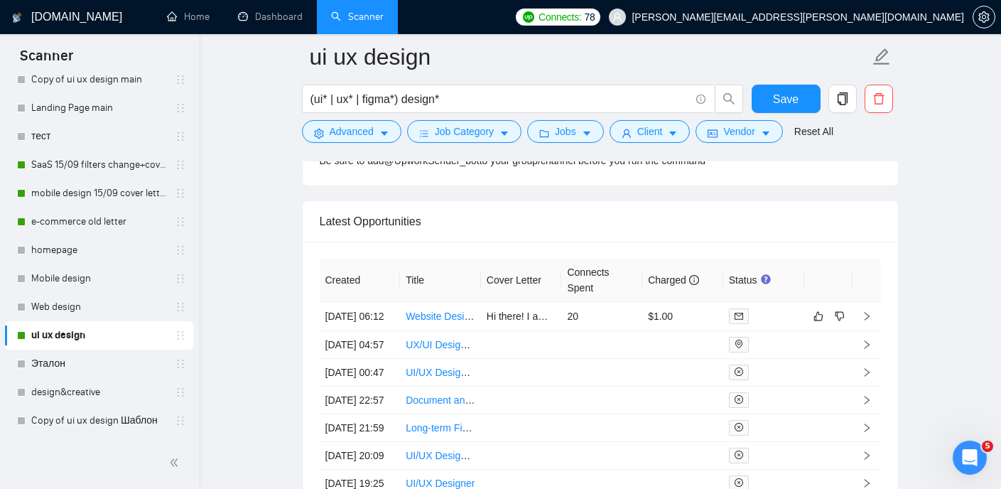
scroll to position [3623, 0]
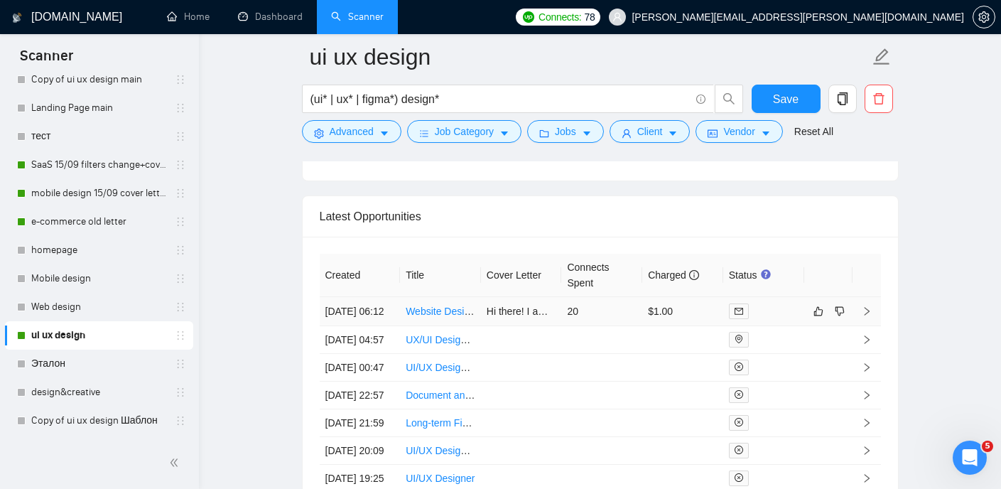
click at [448, 317] on link "Website Design, Development, SEO & Pixel Tracking Specialist Needed" at bounding box center [564, 311] width 317 height 11
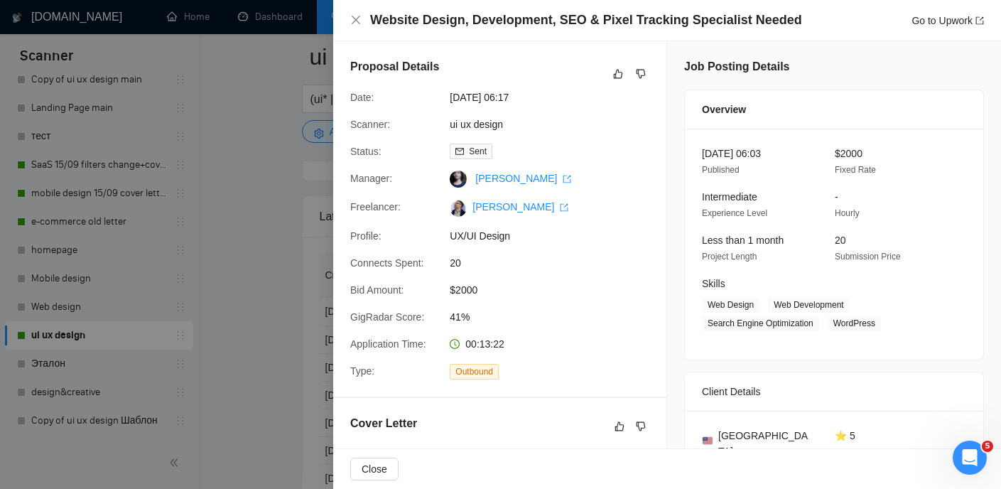
click at [273, 109] on div at bounding box center [500, 244] width 1001 height 489
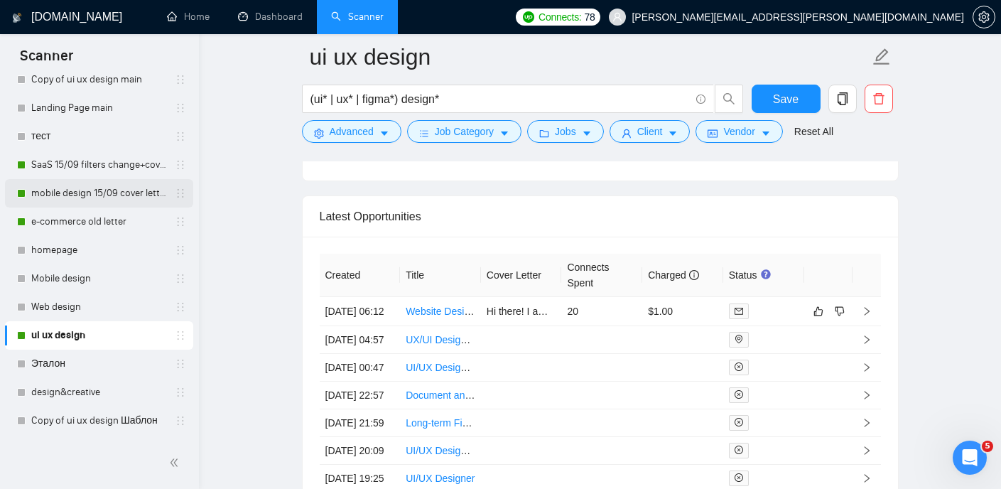
scroll to position [124, 0]
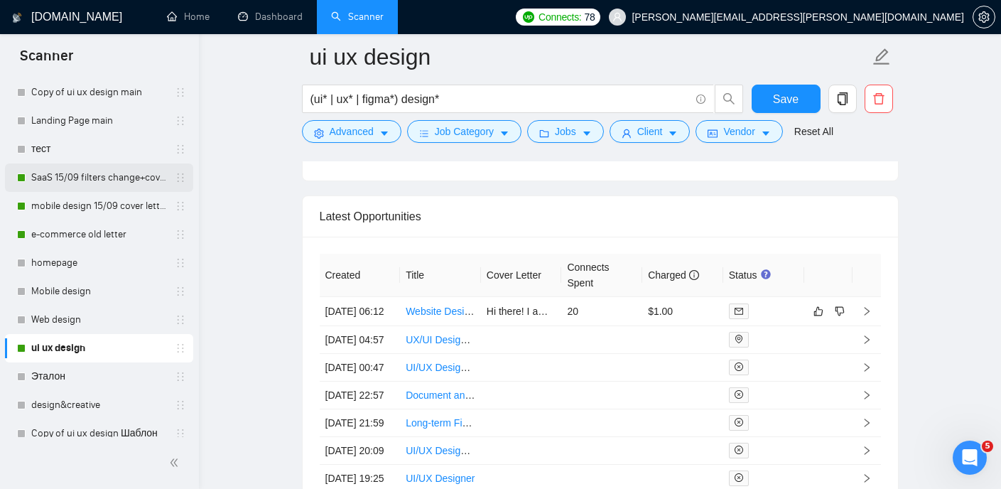
click at [118, 178] on link "SaaS 15/09 filters change+cover letter change" at bounding box center [98, 177] width 135 height 28
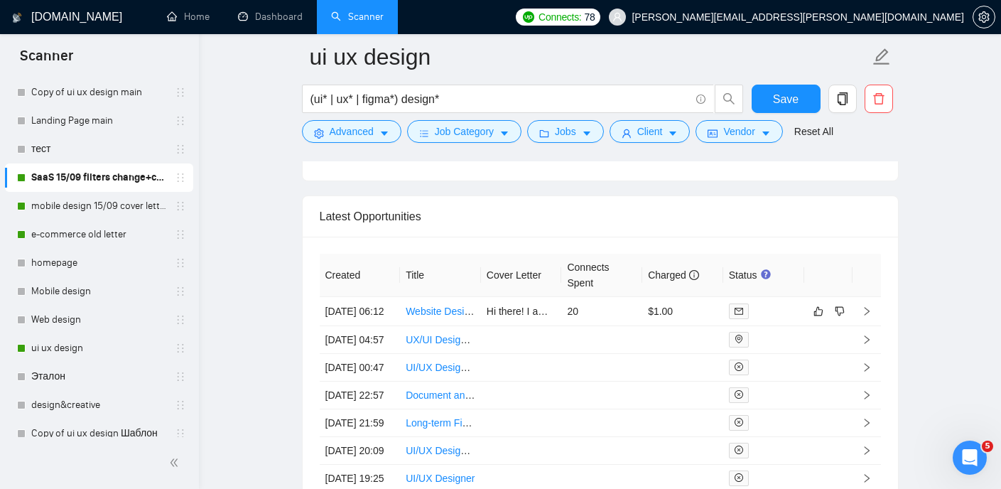
scroll to position [30, 0]
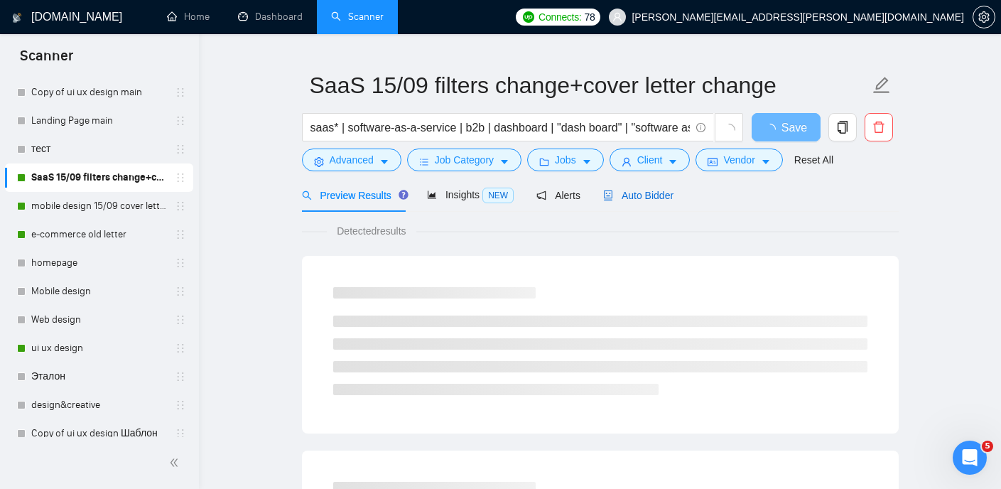
click at [649, 196] on span "Auto Bidder" at bounding box center [638, 195] width 70 height 11
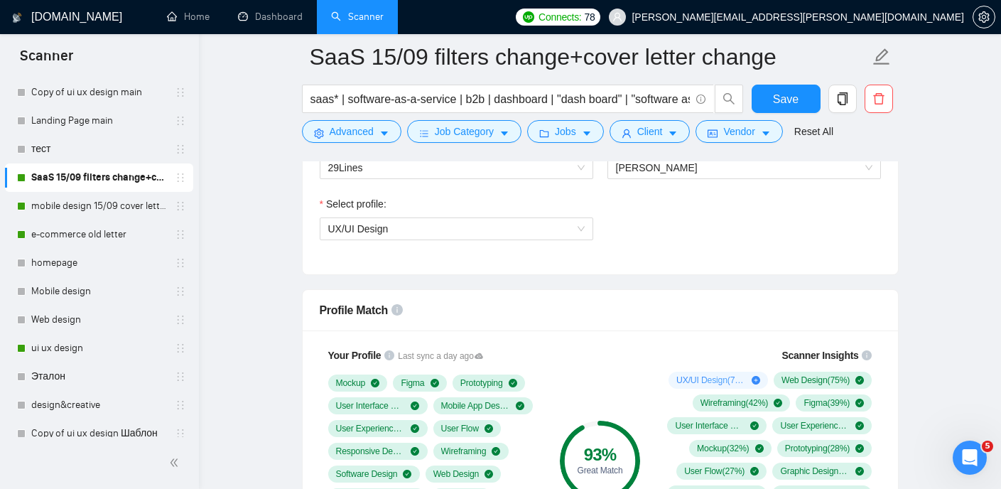
scroll to position [799, 0]
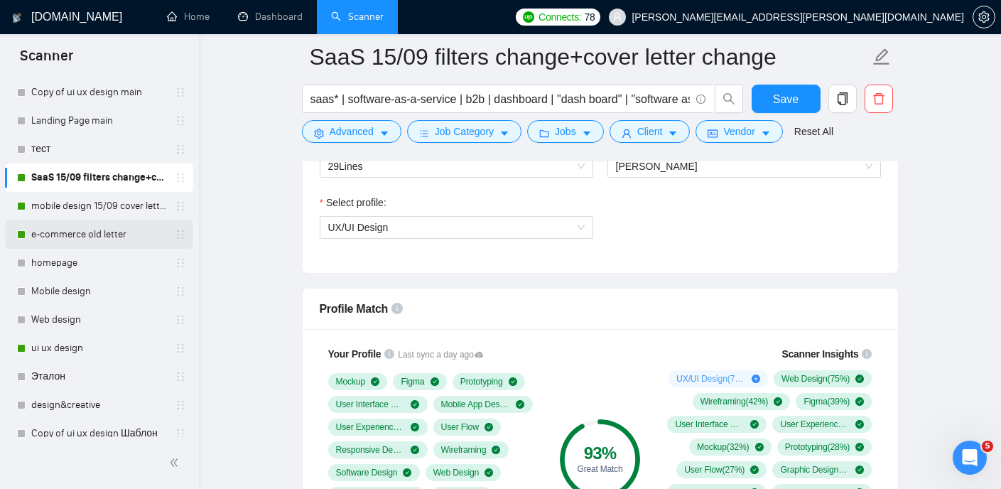
click at [101, 232] on link "e-commerce old letter" at bounding box center [98, 234] width 135 height 28
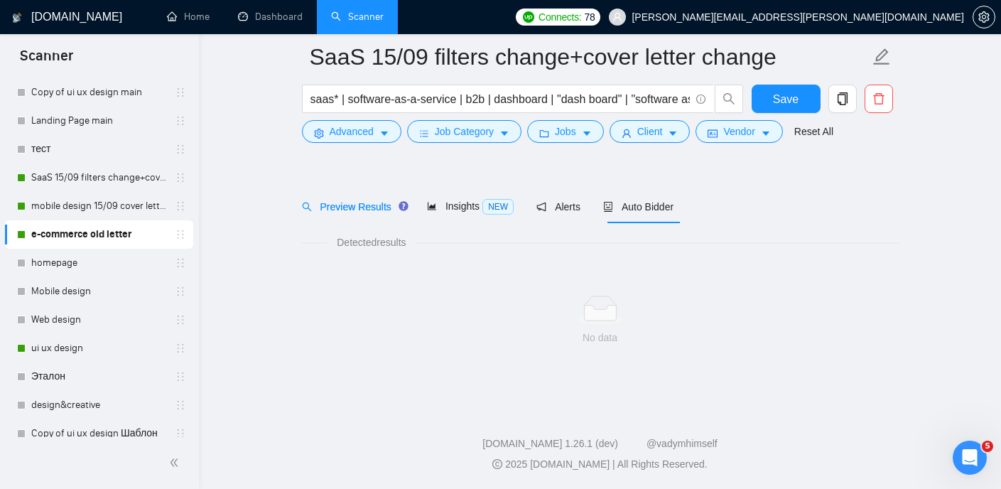
scroll to position [30, 0]
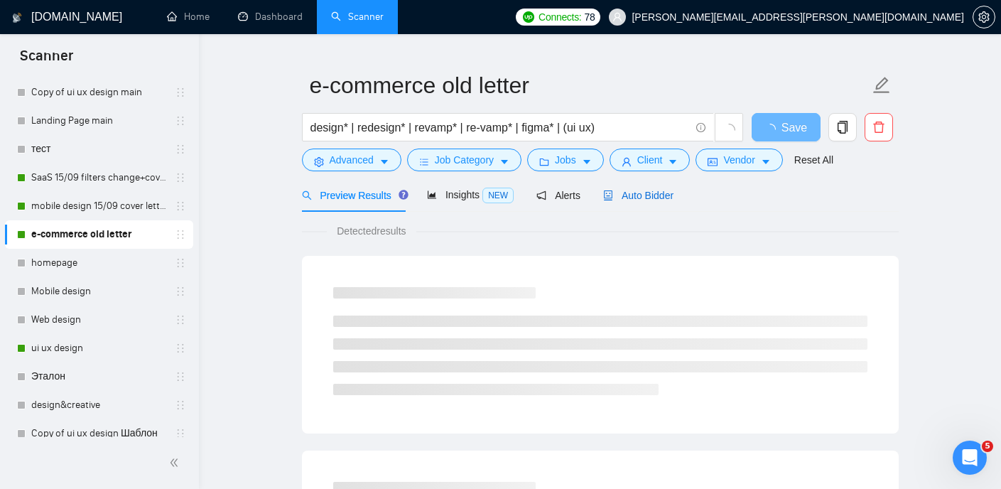
click at [653, 192] on span "Auto Bidder" at bounding box center [638, 195] width 70 height 11
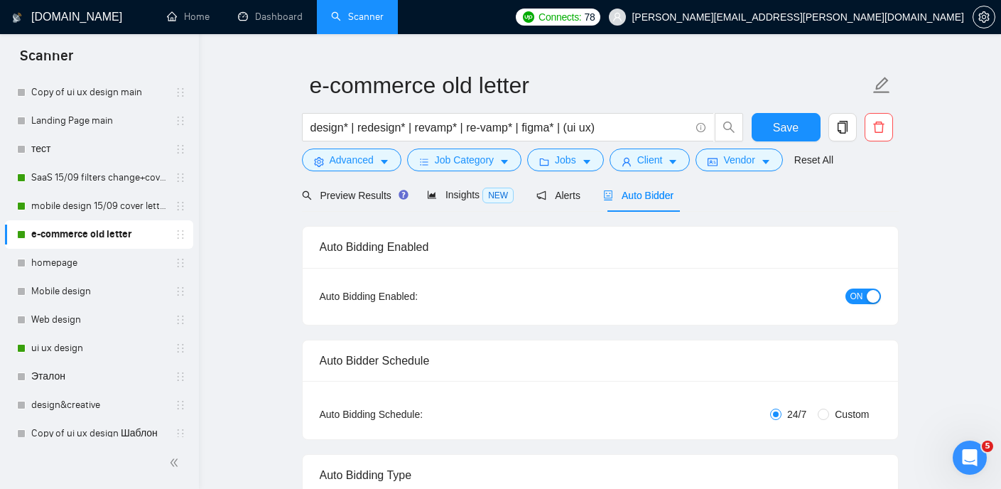
click at [659, 201] on div "Auto Bidder" at bounding box center [638, 196] width 70 height 16
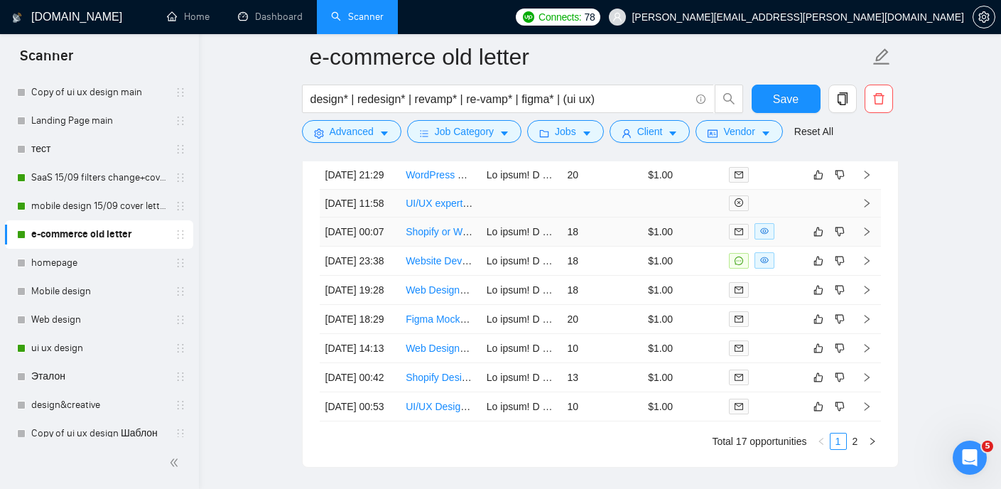
scroll to position [3591, 0]
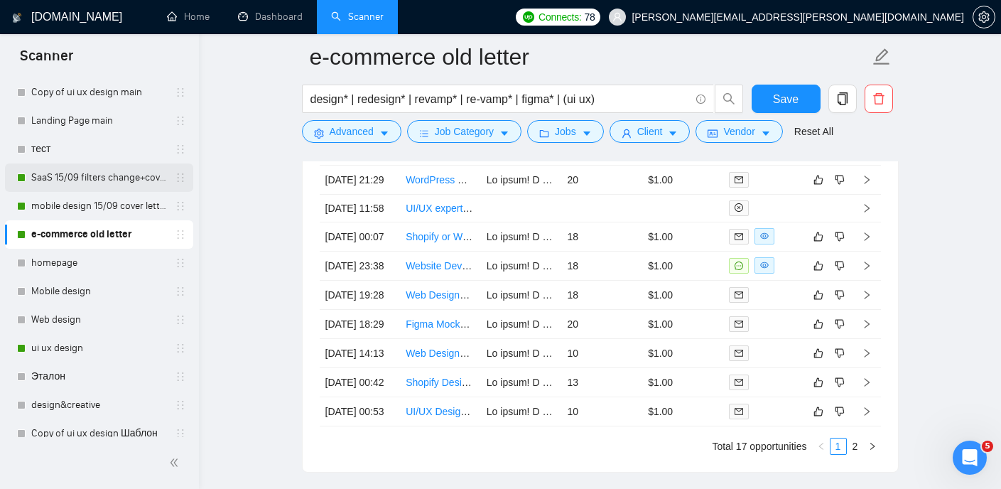
click at [107, 179] on link "SaaS 15/09 filters change+cover letter change" at bounding box center [98, 177] width 135 height 28
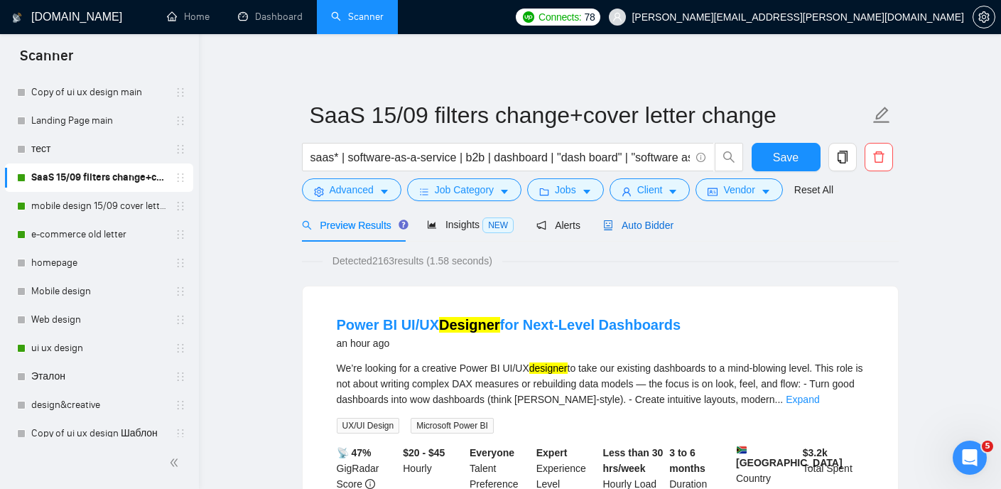
click at [632, 229] on span "Auto Bidder" at bounding box center [638, 225] width 70 height 11
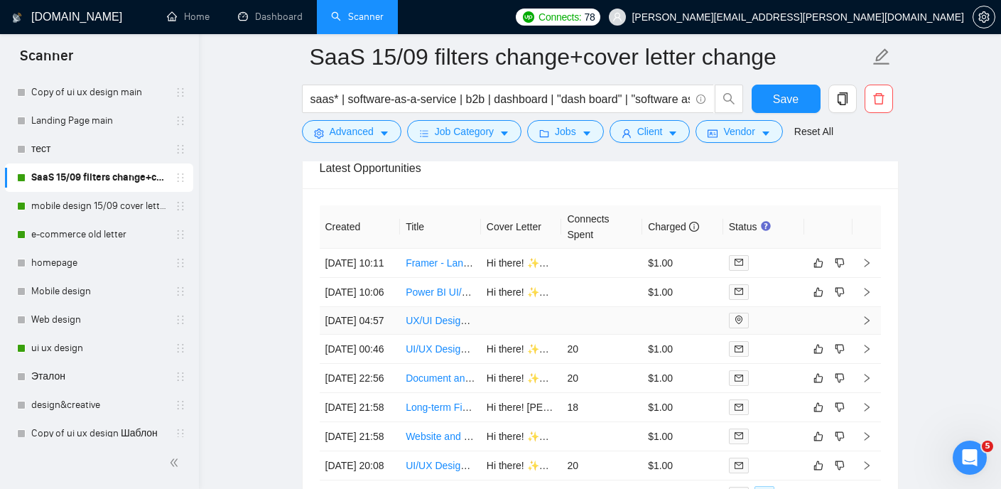
scroll to position [3483, 0]
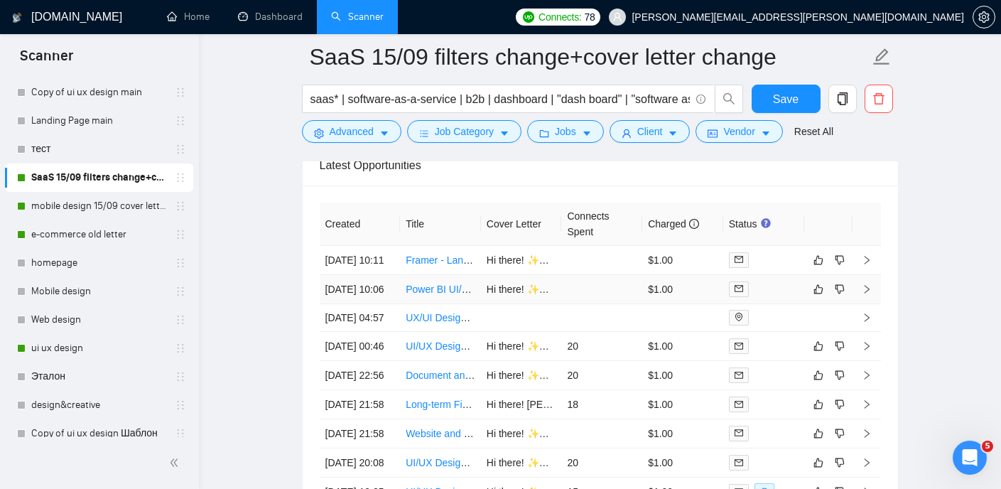
click at [441, 295] on link "Power BI UI/UX Designer for Next-Level Dashboards" at bounding box center [522, 289] width 233 height 11
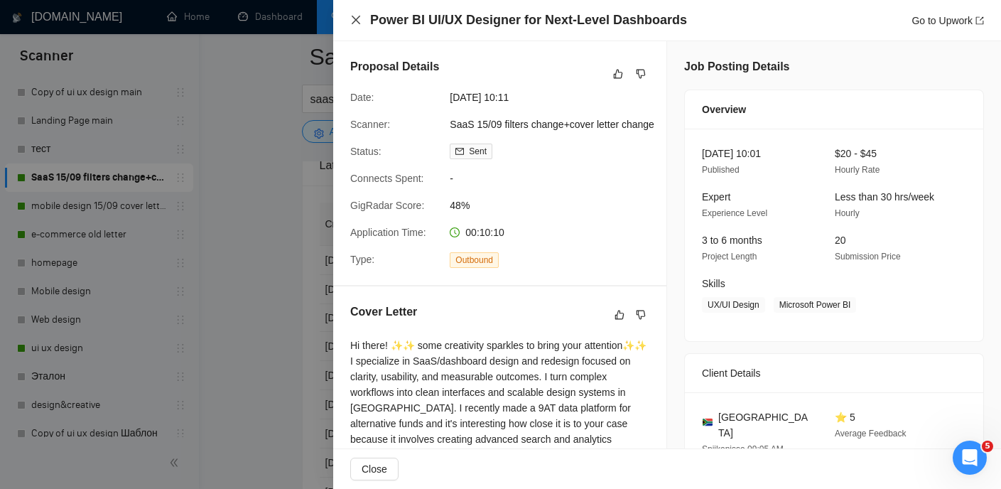
click at [357, 23] on icon "close" at bounding box center [355, 19] width 11 height 11
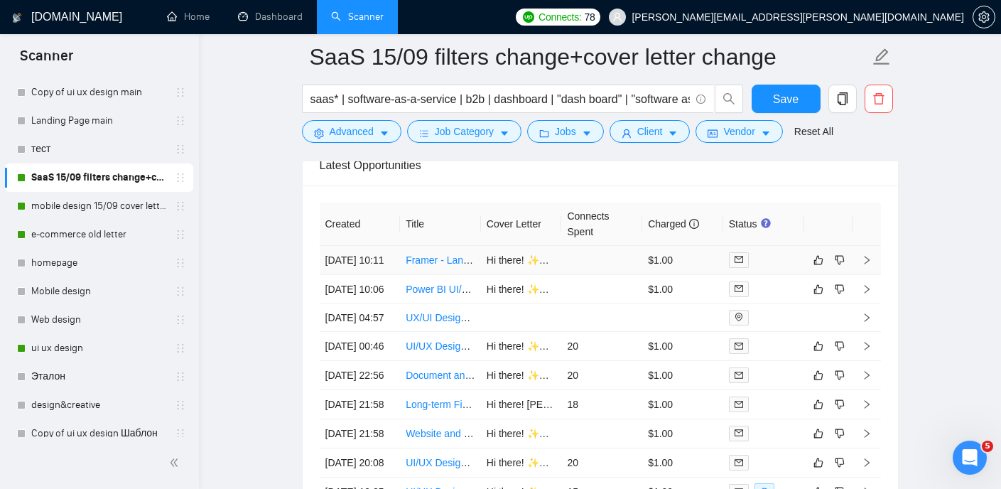
click at [423, 266] on link "Framer - Landing Page for Fitness App" at bounding box center [491, 259] width 171 height 11
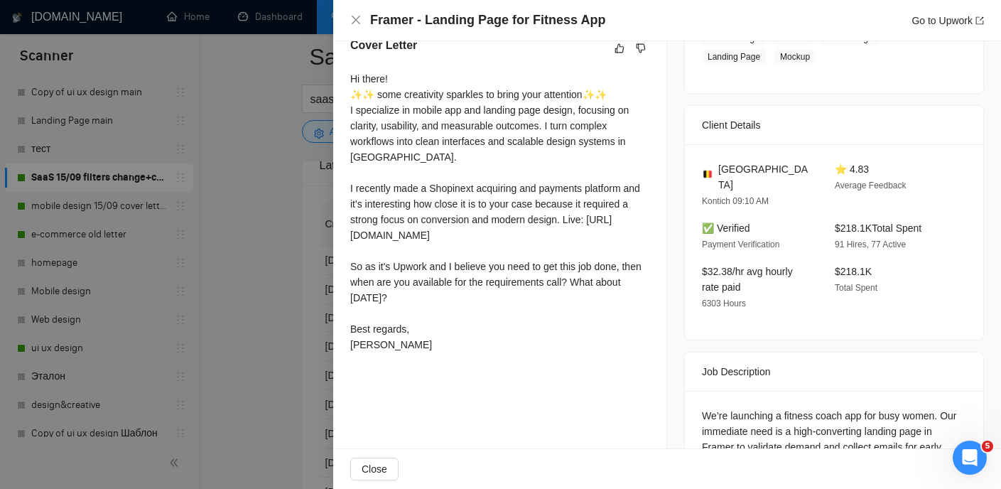
scroll to position [230, 0]
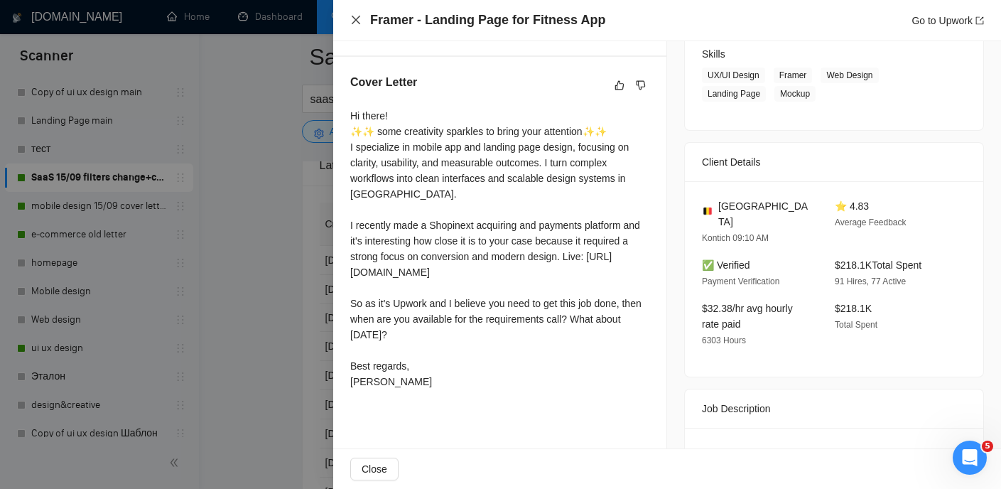
click at [353, 21] on icon "close" at bounding box center [355, 19] width 11 height 11
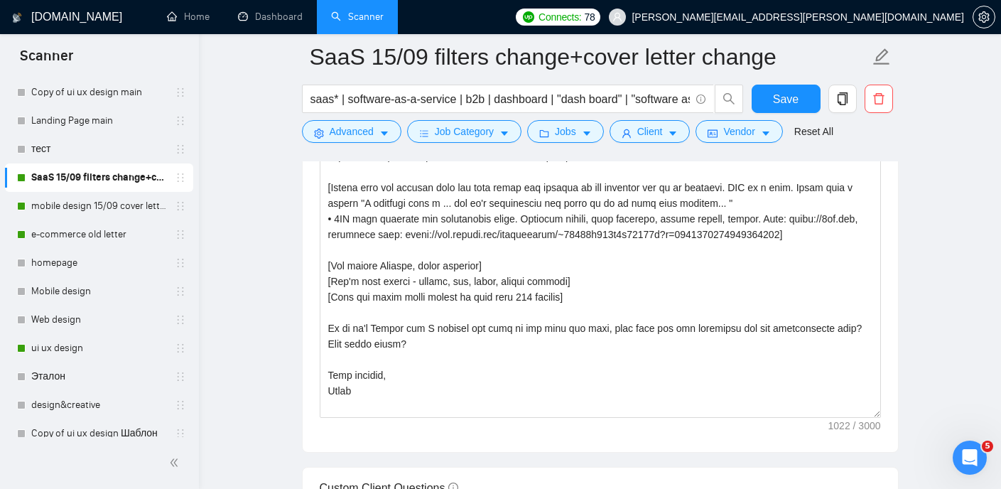
scroll to position [1678, 0]
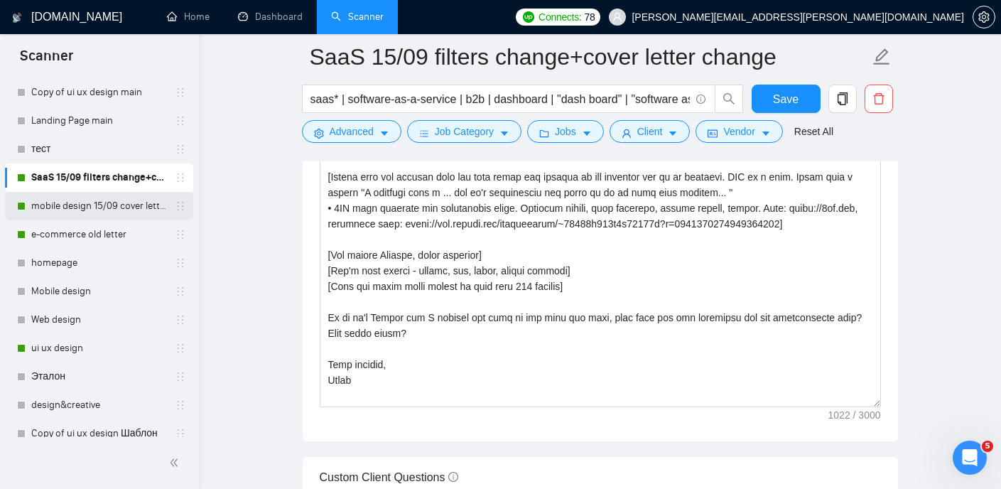
click at [93, 213] on link "mobile design 15/09 cover letter another first part" at bounding box center [98, 206] width 135 height 28
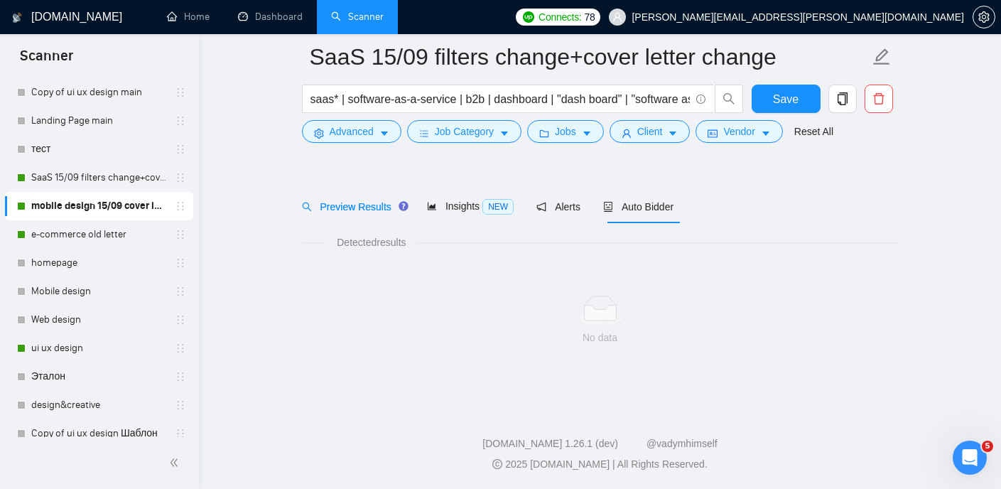
scroll to position [30, 0]
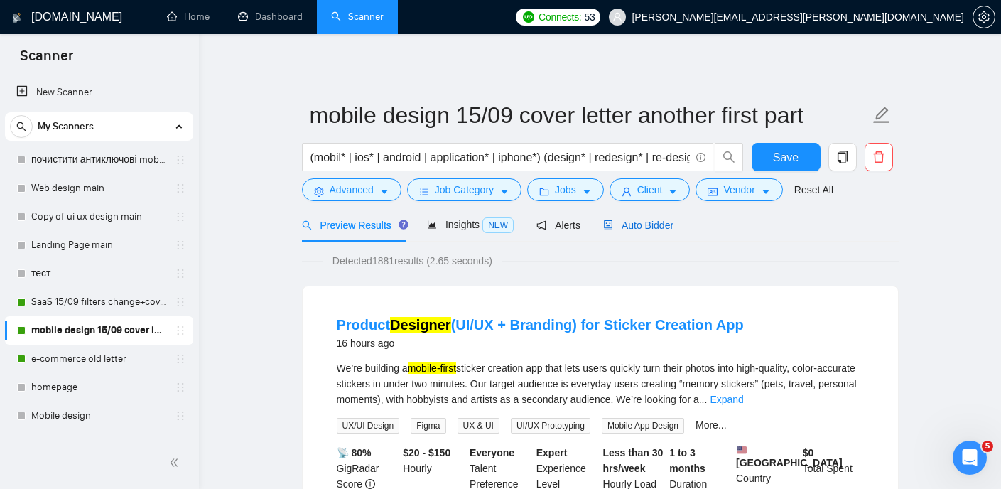
click at [654, 223] on span "Auto Bidder" at bounding box center [638, 225] width 70 height 11
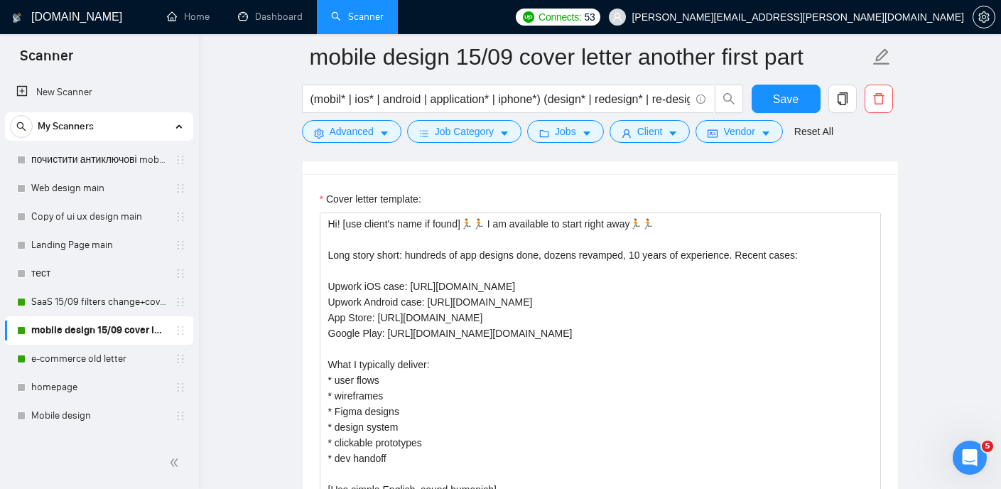
scroll to position [1555, 0]
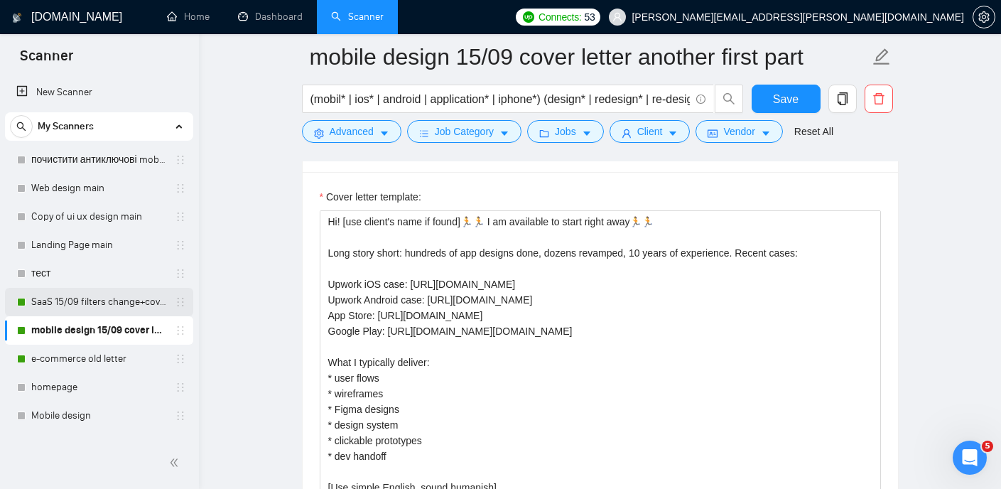
click at [123, 302] on link "SaaS 15/09 filters change+cover letter change" at bounding box center [98, 302] width 135 height 28
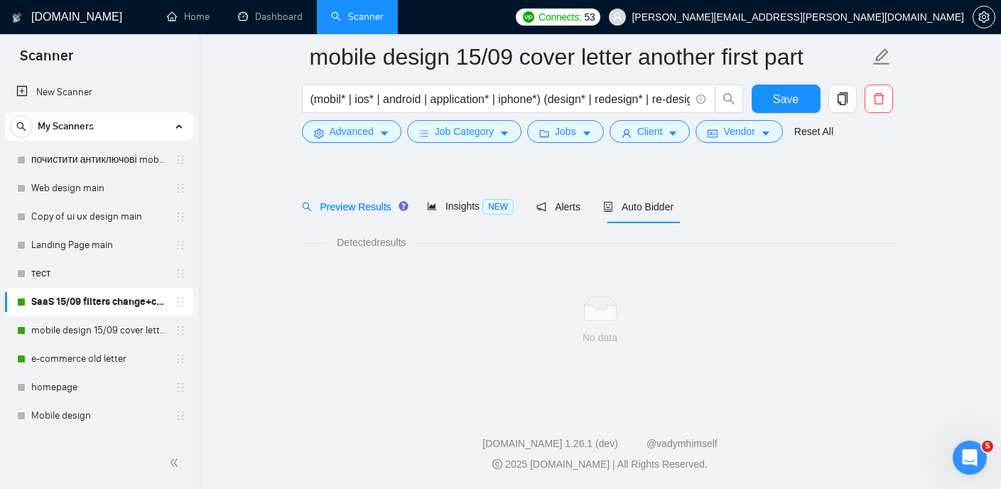
scroll to position [30, 0]
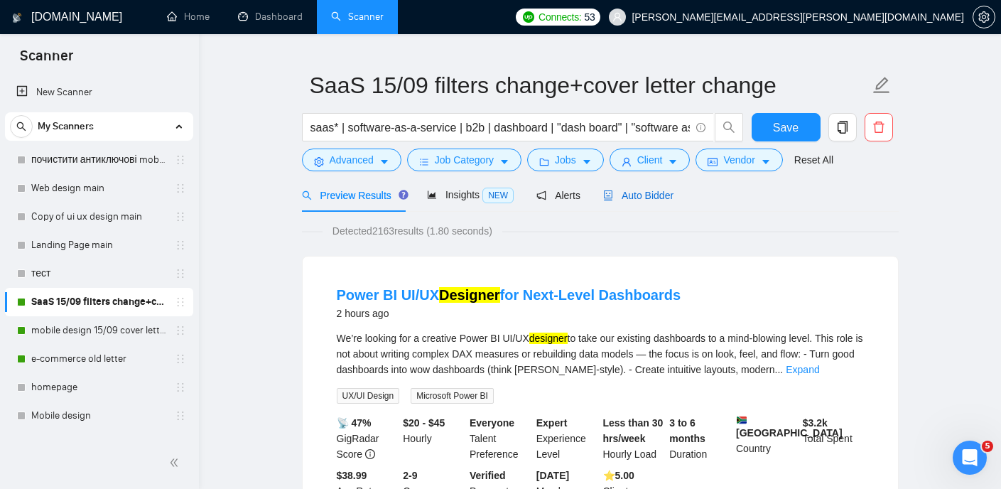
click at [636, 197] on span "Auto Bidder" at bounding box center [638, 195] width 70 height 11
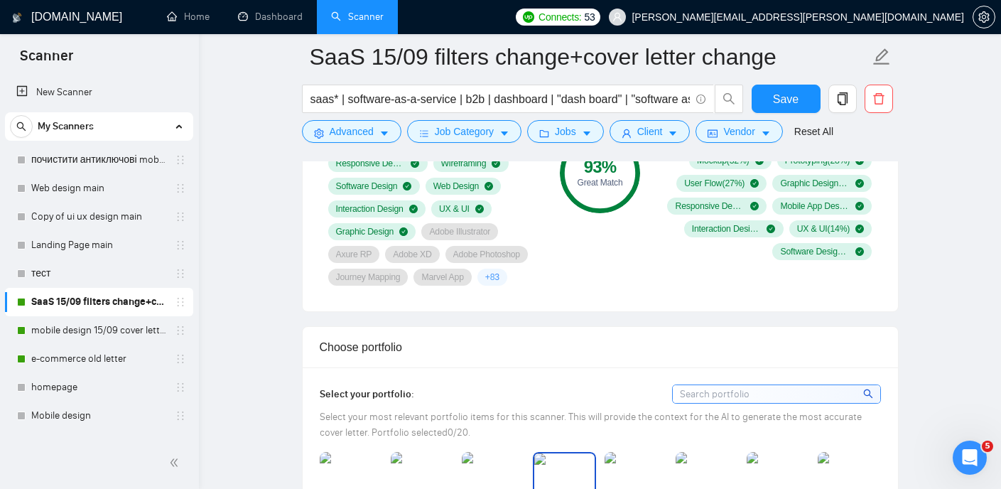
scroll to position [1024, 0]
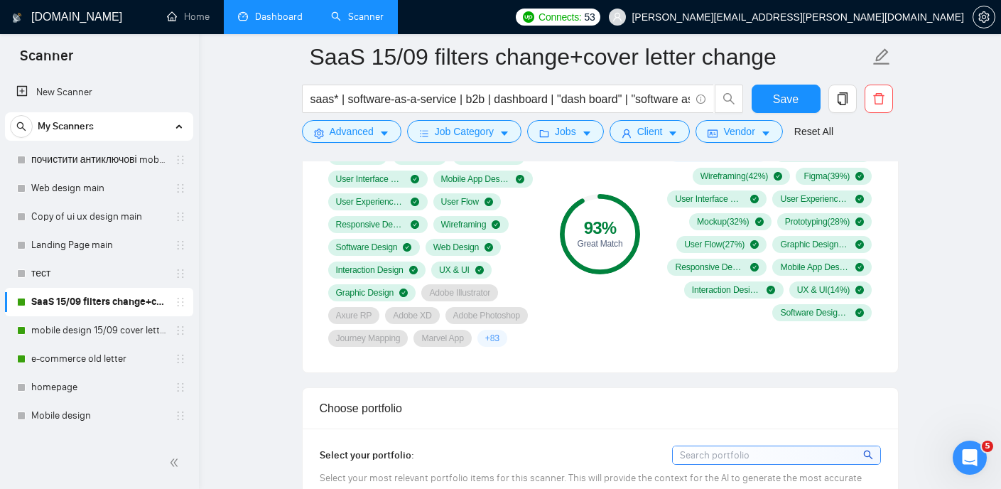
click at [247, 23] on link "Dashboard" at bounding box center [270, 17] width 65 height 12
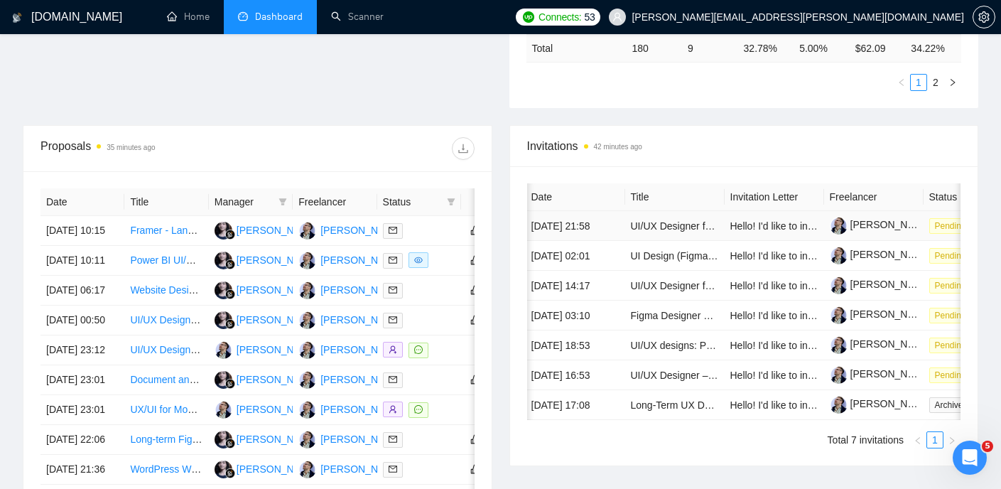
scroll to position [461, 0]
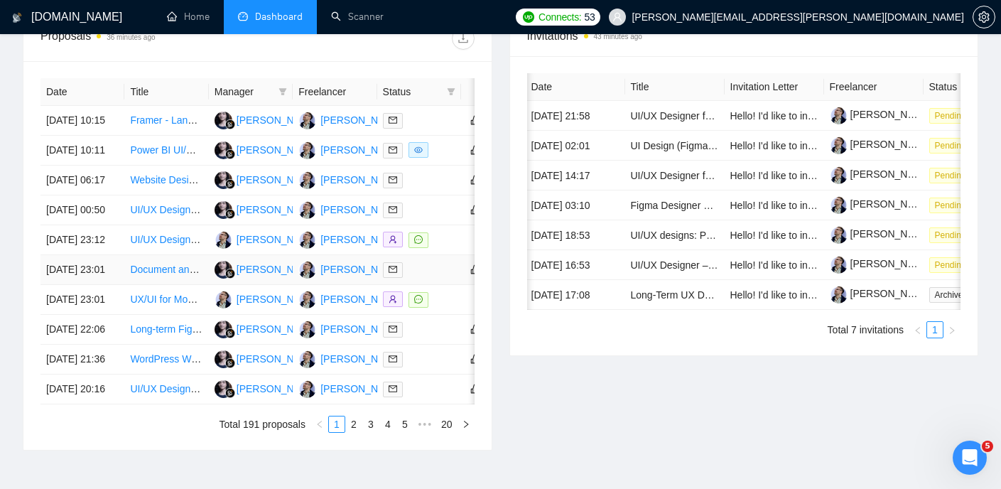
scroll to position [557, 0]
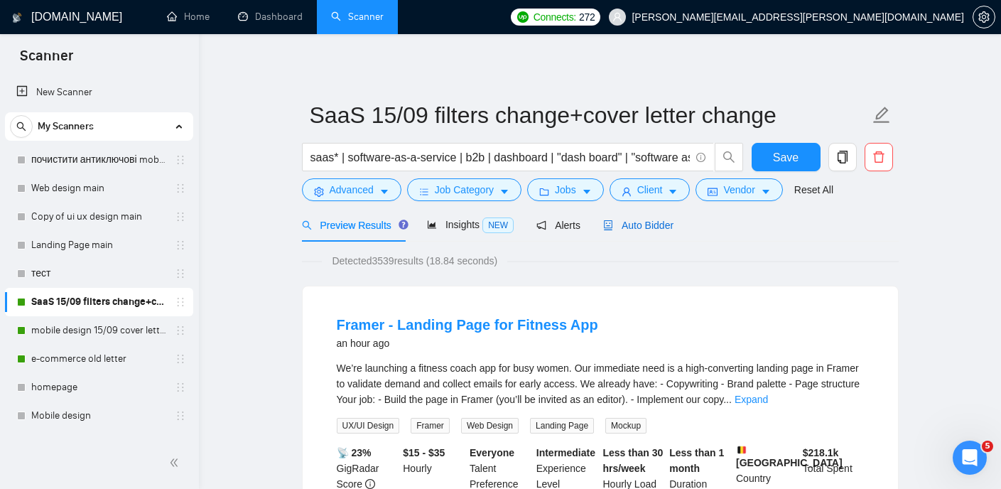
click at [660, 224] on span "Auto Bidder" at bounding box center [638, 225] width 70 height 11
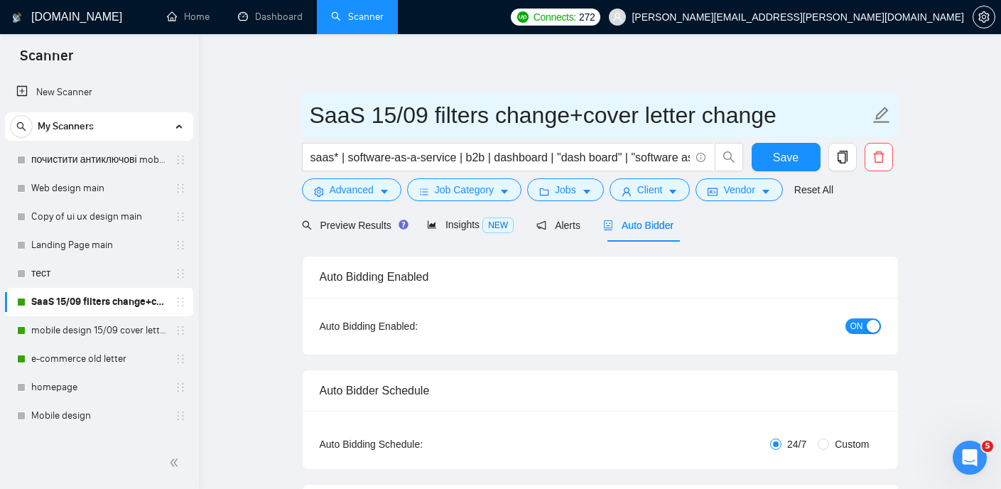
click at [306, 96] on span "SaaS 15/09 filters change+cover letter change" at bounding box center [600, 114] width 597 height 45
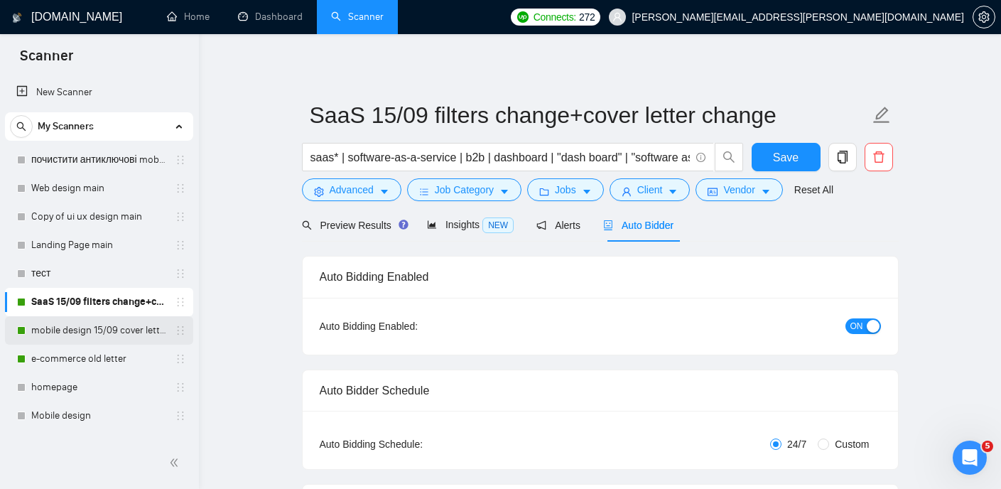
click at [90, 338] on link "mobile design 15/09 cover letter another first part" at bounding box center [98, 330] width 135 height 28
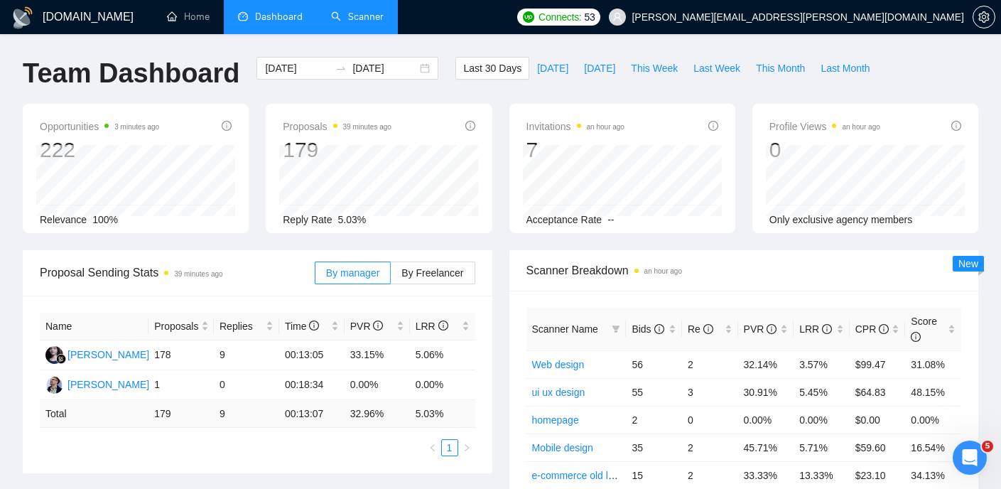
click at [379, 22] on link "Scanner" at bounding box center [357, 17] width 53 height 12
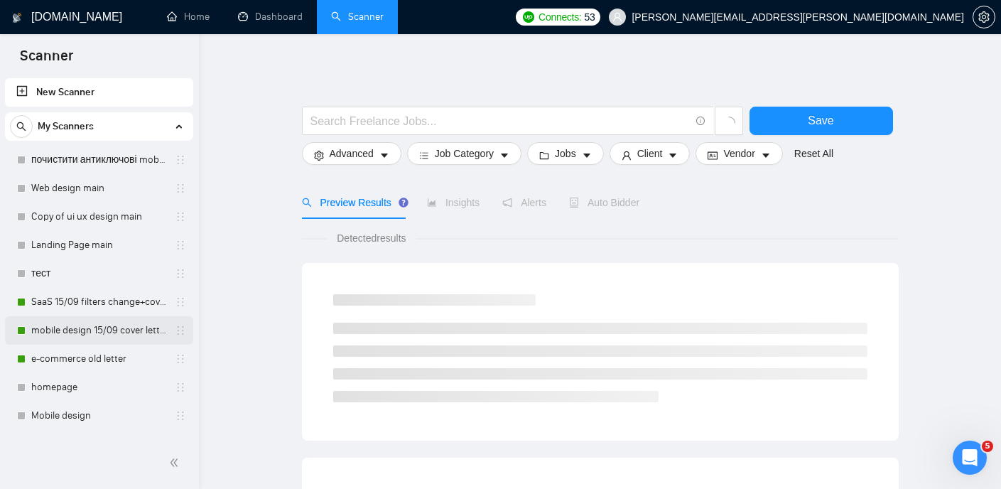
click at [79, 326] on link "mobile design 15/09 cover letter another first part" at bounding box center [98, 330] width 135 height 28
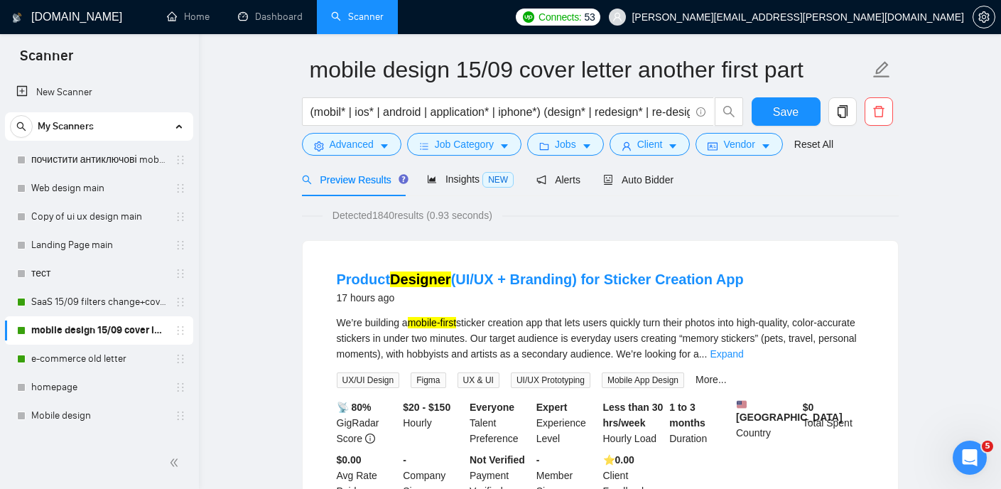
scroll to position [47, 0]
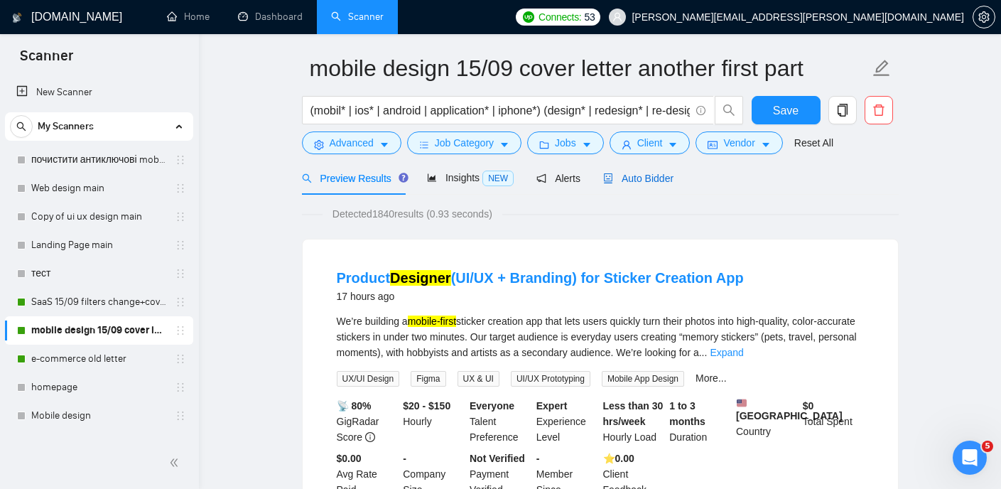
click at [639, 178] on span "Auto Bidder" at bounding box center [638, 178] width 70 height 11
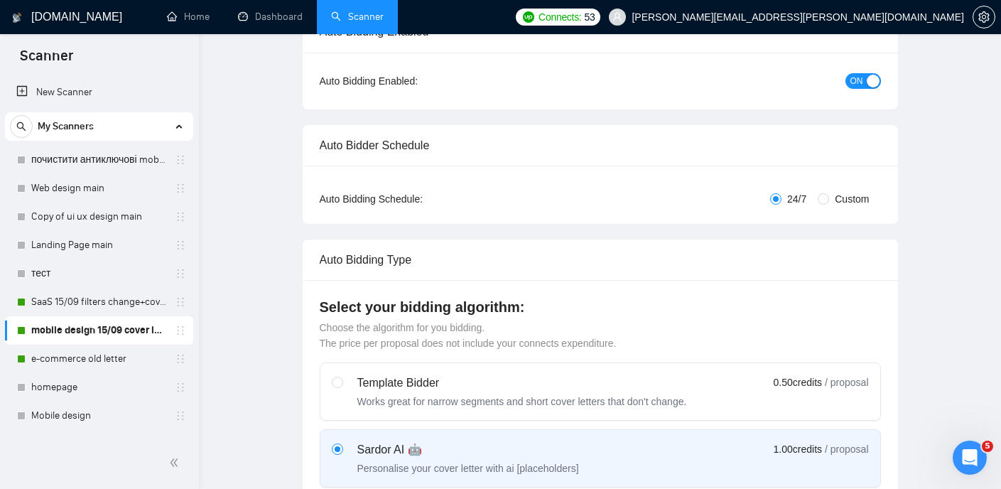
scroll to position [11, 0]
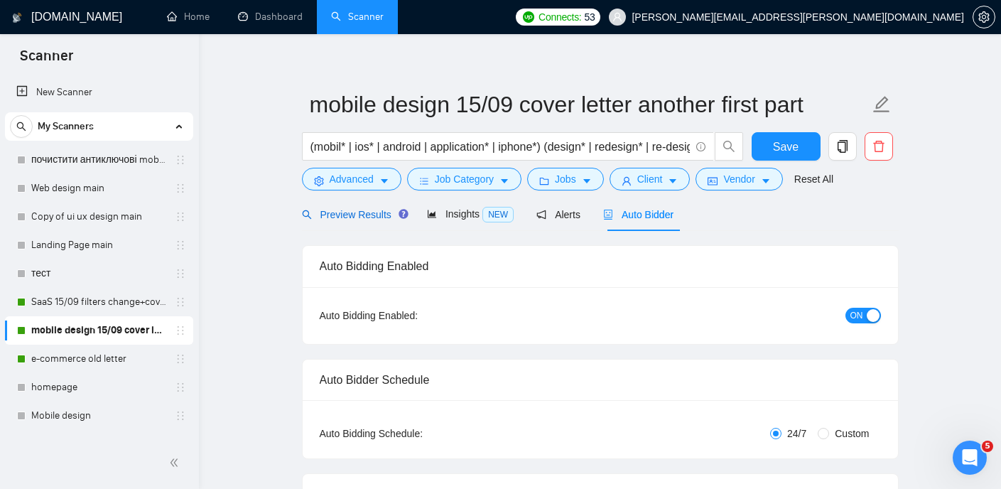
click at [379, 217] on span "Preview Results" at bounding box center [353, 214] width 102 height 11
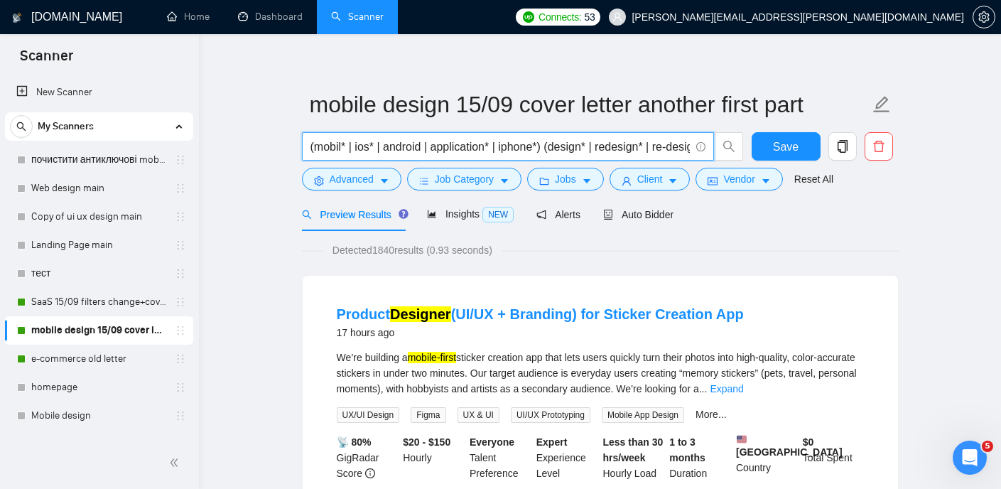
click at [470, 147] on input "(mobil* | ios* | android | application* | iphone*) (design* | redesign* | re-de…" at bounding box center [500, 147] width 379 height 18
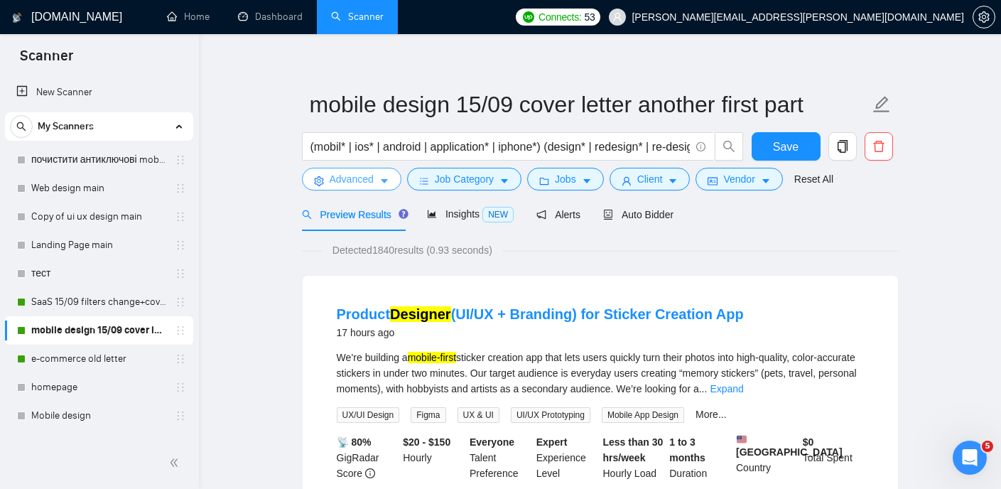
click at [354, 181] on span "Advanced" at bounding box center [352, 179] width 44 height 16
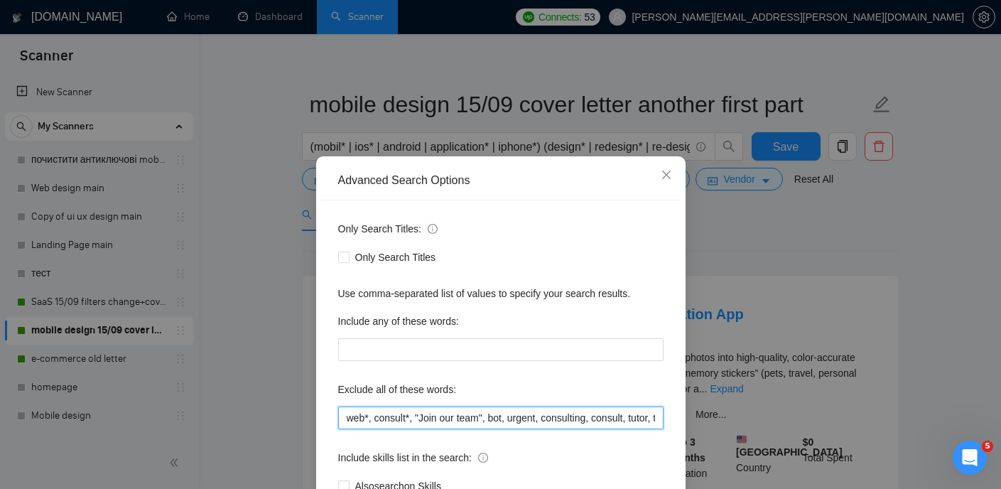
click at [381, 419] on input "web*, consult*, "Join our team", bot, urgent, consulting, consult, tutor, teach…" at bounding box center [500, 417] width 325 height 23
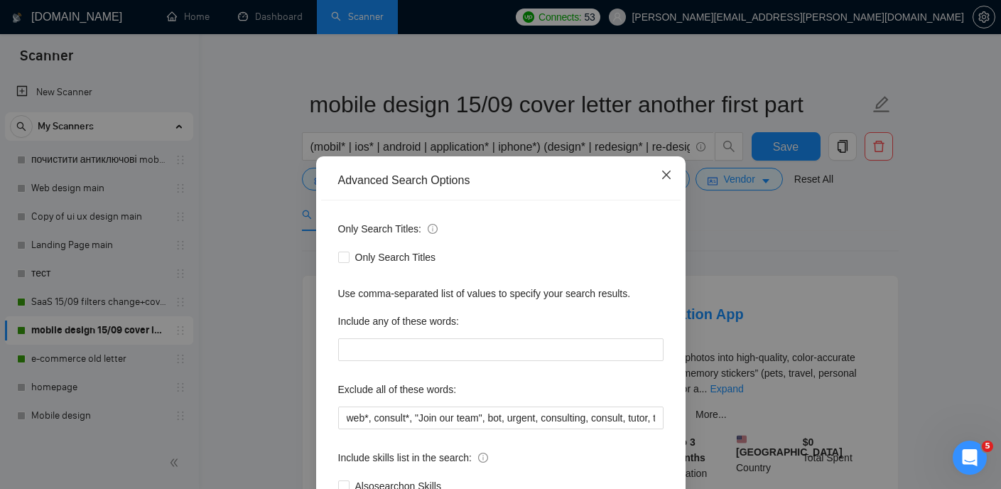
click at [664, 170] on icon "close" at bounding box center [666, 174] width 11 height 11
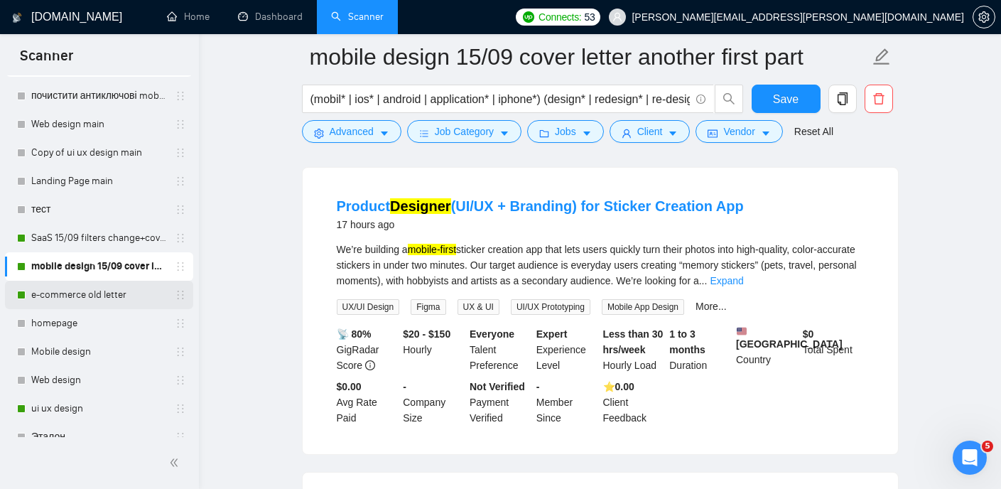
scroll to position [66, 0]
click at [90, 349] on link "Mobile design" at bounding box center [98, 349] width 135 height 28
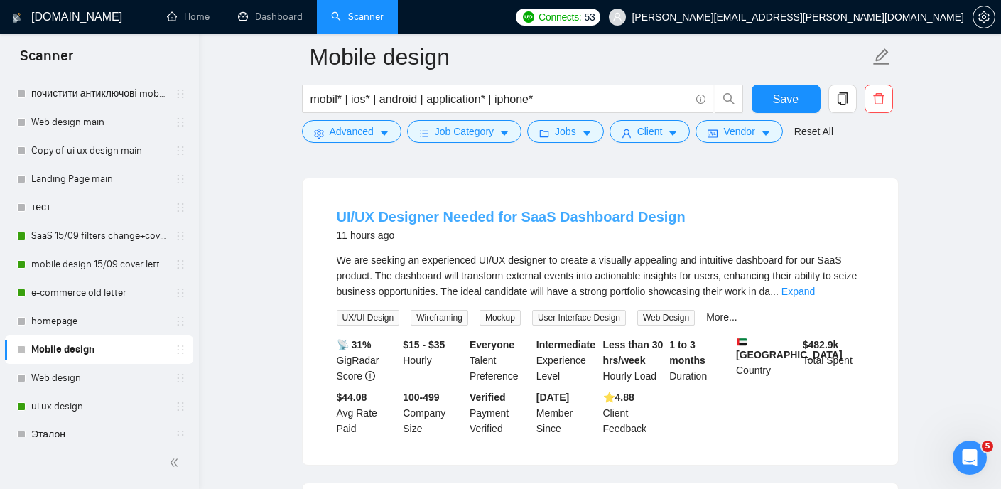
scroll to position [99, 0]
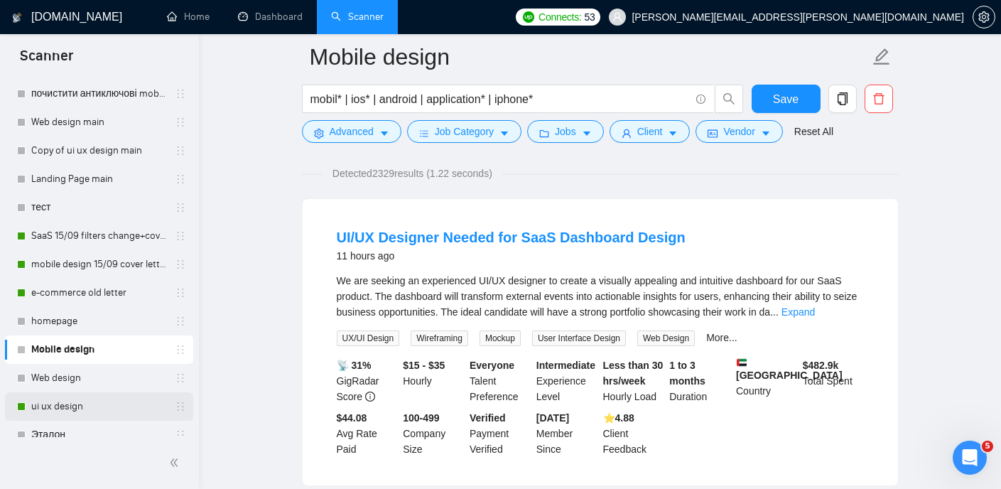
click at [68, 412] on link "ui ux design" at bounding box center [98, 406] width 135 height 28
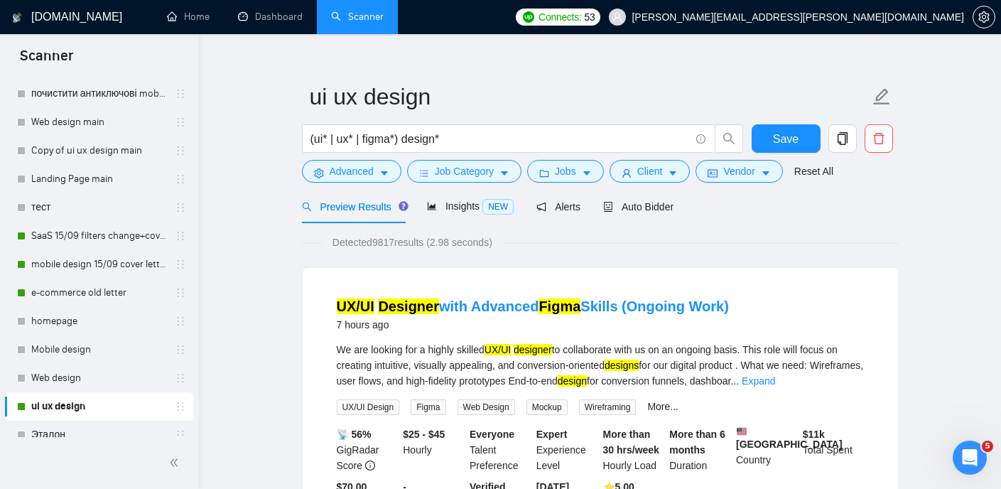
scroll to position [19, 0]
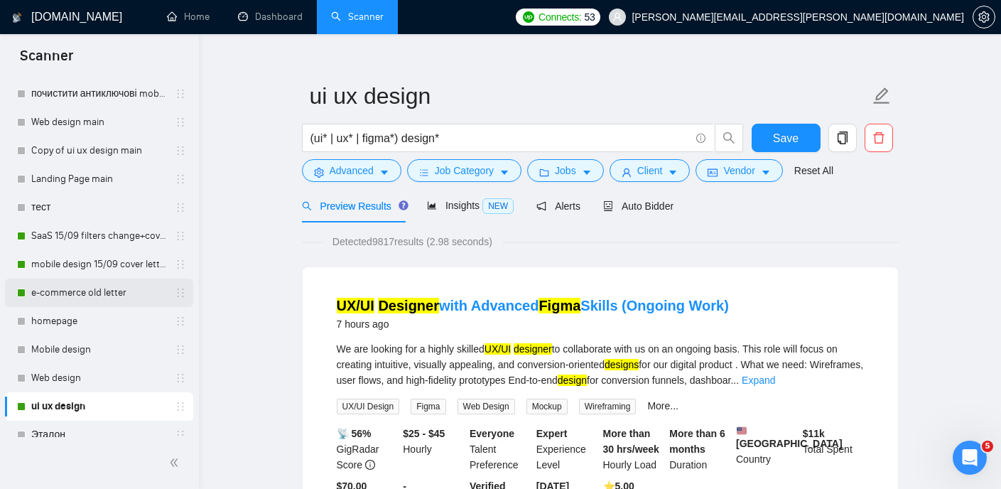
click at [115, 293] on link "e-commerce old letter" at bounding box center [98, 293] width 135 height 28
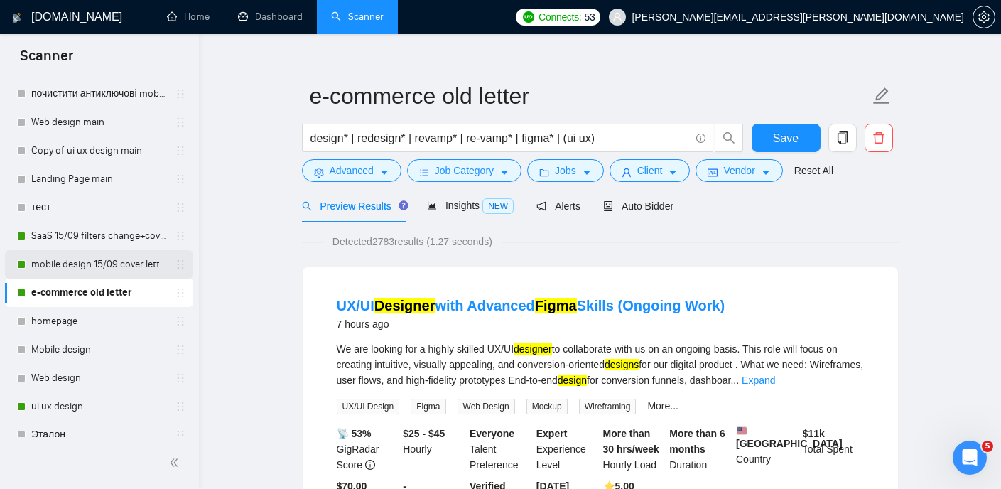
click at [109, 262] on link "mobile design 15/09 cover letter another first part" at bounding box center [98, 264] width 135 height 28
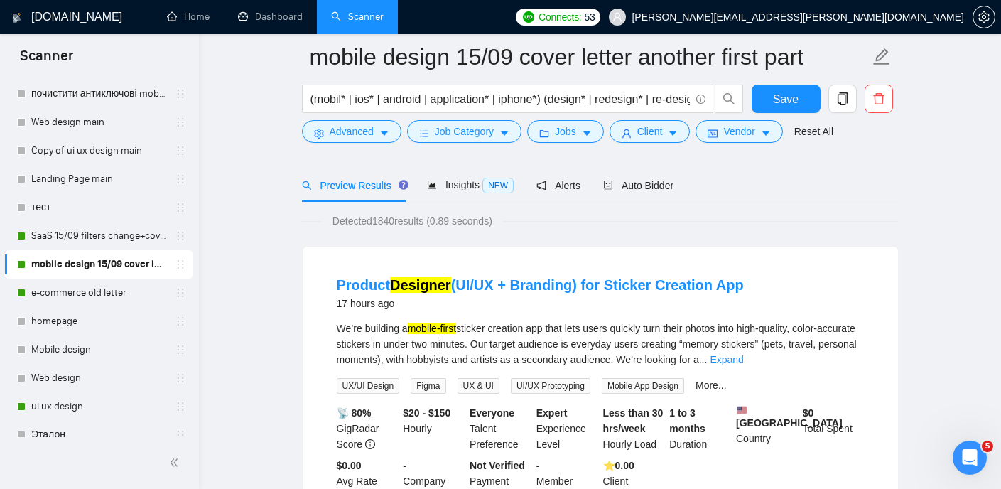
scroll to position [102, 0]
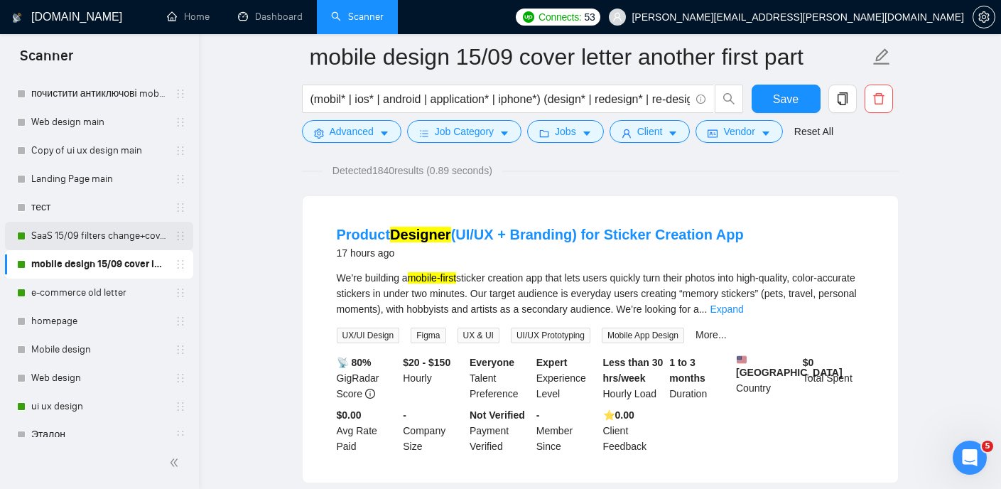
click at [118, 230] on link "SaaS 15/09 filters change+cover letter change" at bounding box center [98, 236] width 135 height 28
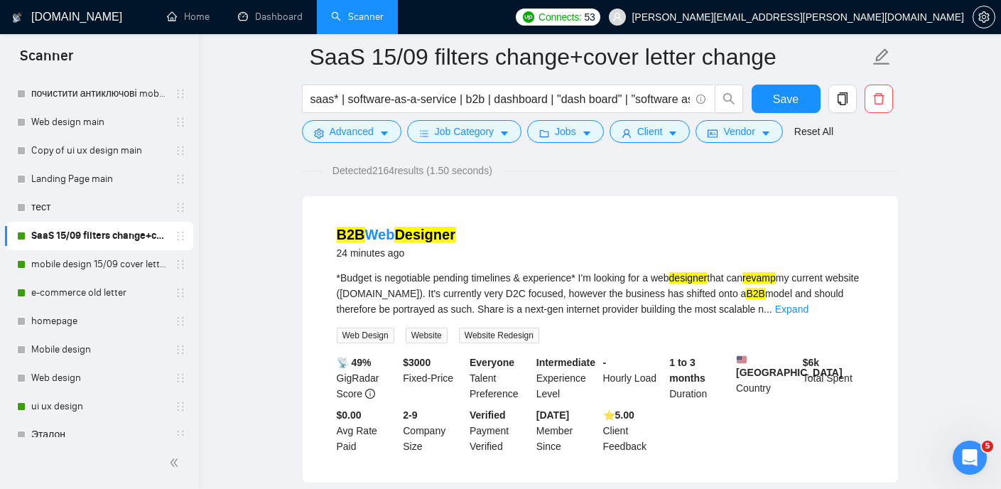
scroll to position [107, 0]
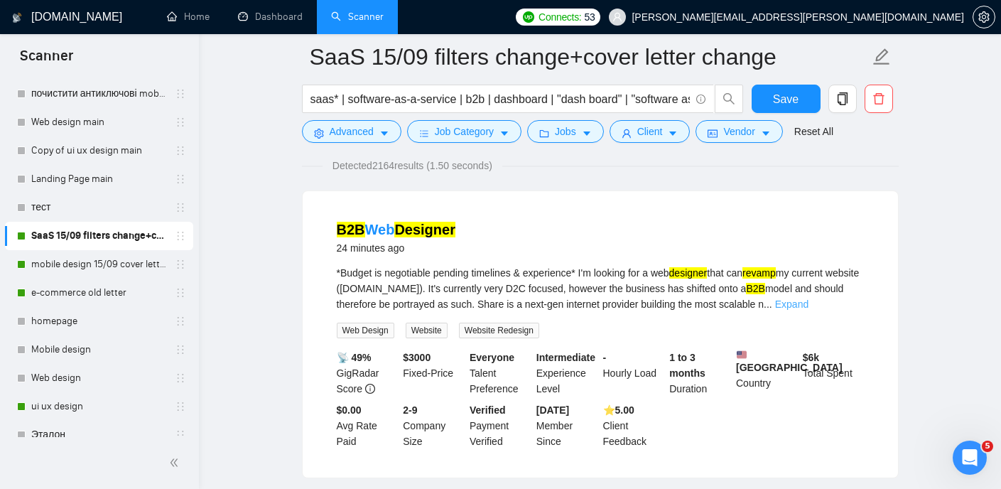
click at [809, 299] on link "Expand" at bounding box center [791, 303] width 33 height 11
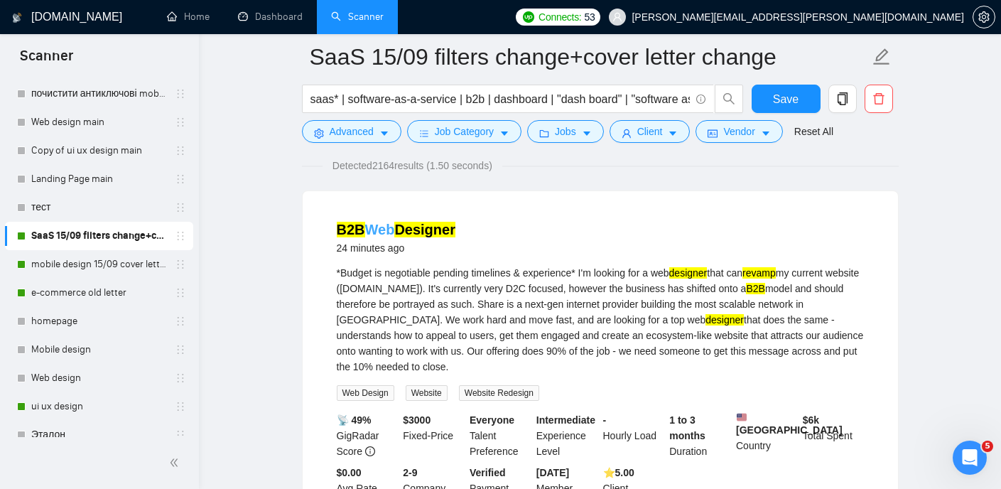
click at [421, 226] on mark "Designer" at bounding box center [424, 230] width 61 height 16
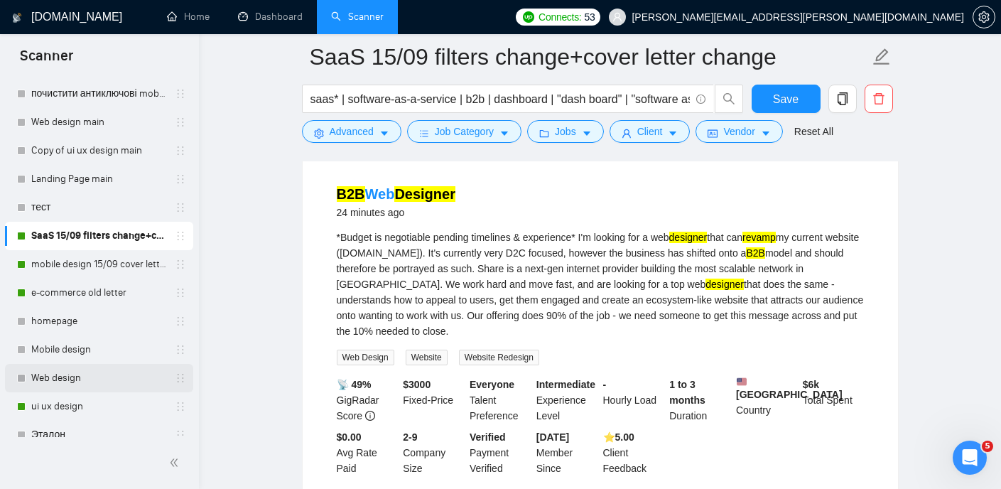
scroll to position [87, 0]
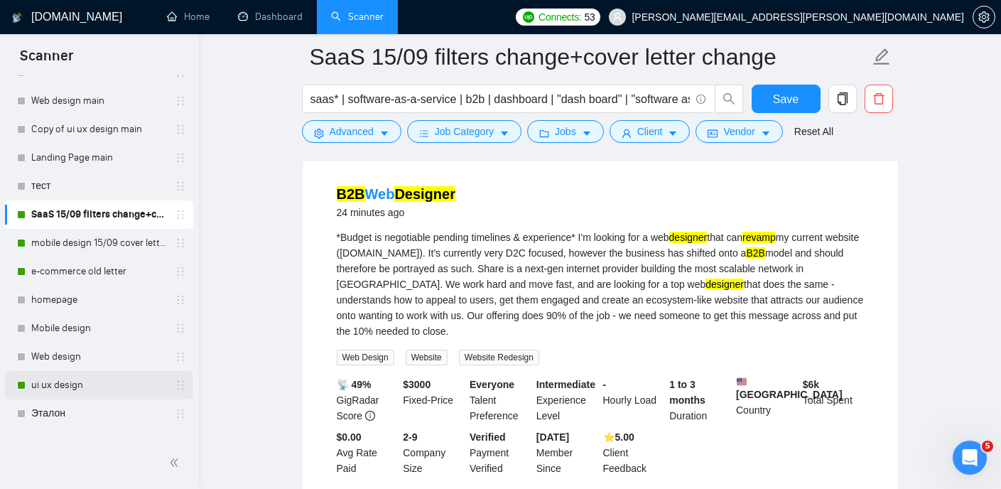
click at [74, 385] on link "ui ux design" at bounding box center [98, 385] width 135 height 28
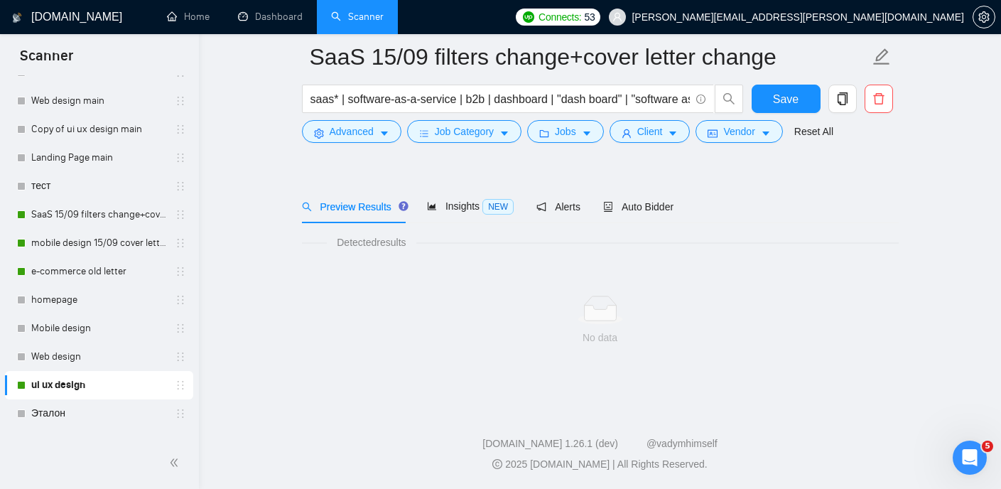
scroll to position [30, 0]
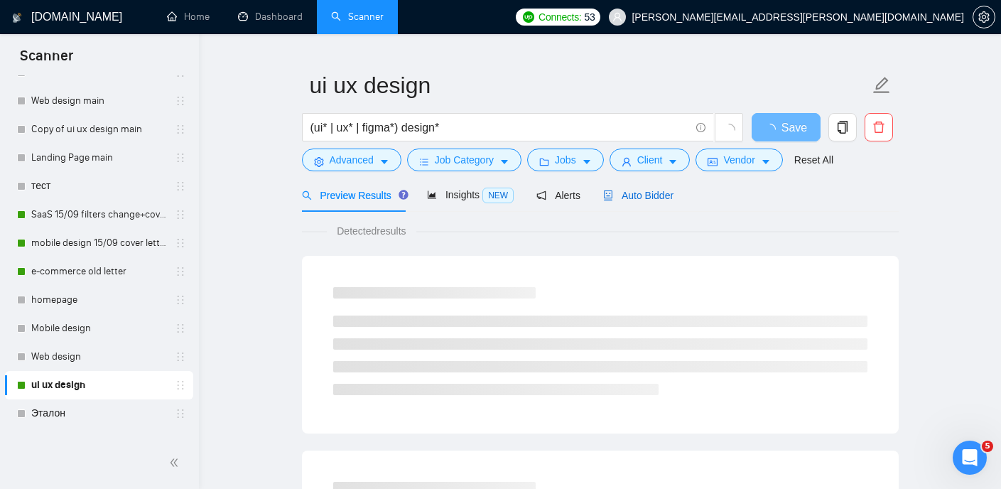
click at [659, 196] on span "Auto Bidder" at bounding box center [638, 195] width 70 height 11
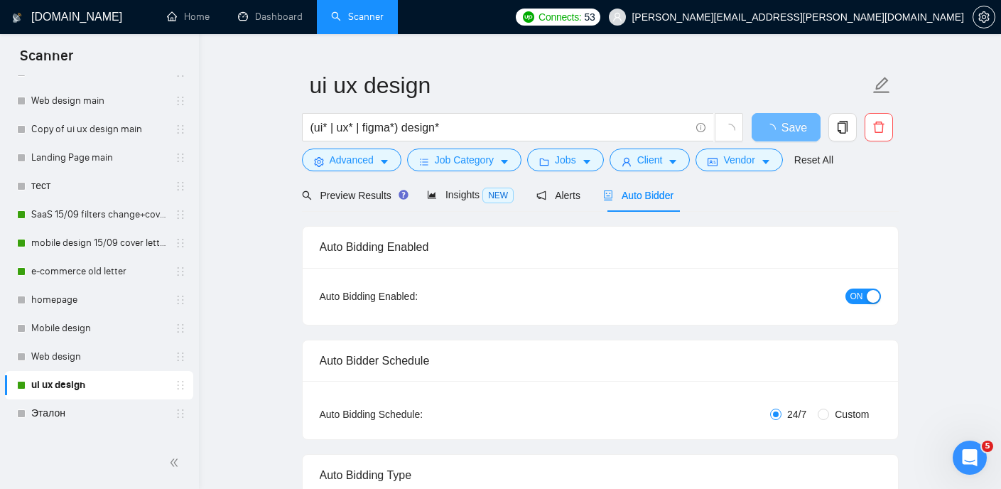
checkbox input "true"
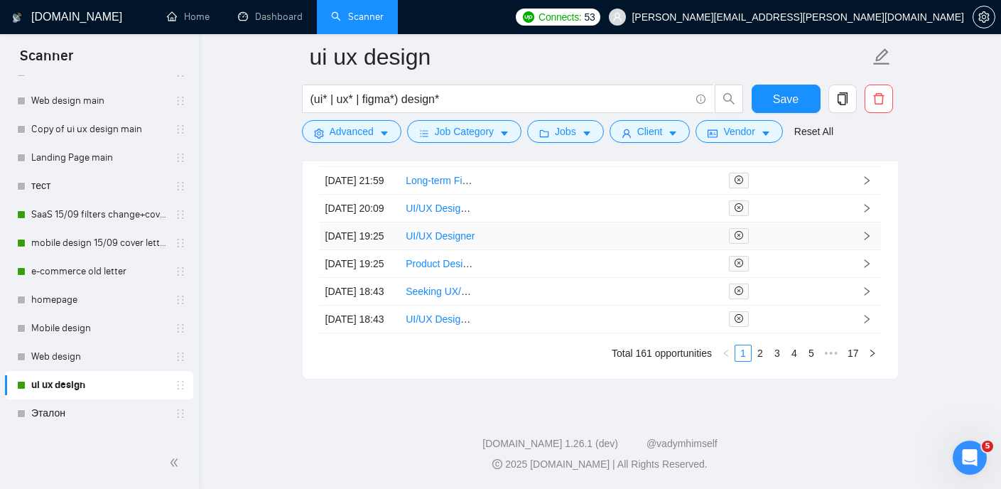
scroll to position [3943, 0]
click at [761, 361] on link "2" at bounding box center [760, 353] width 16 height 16
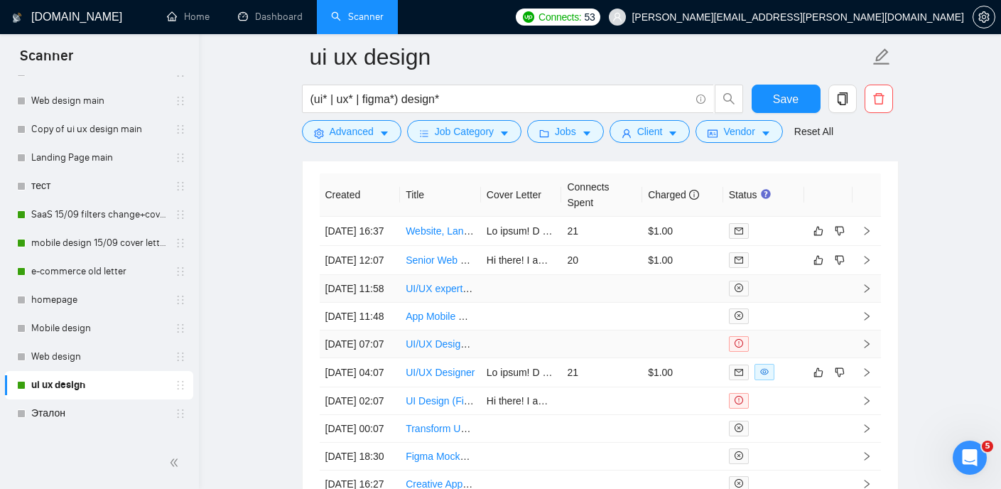
scroll to position [3738, 0]
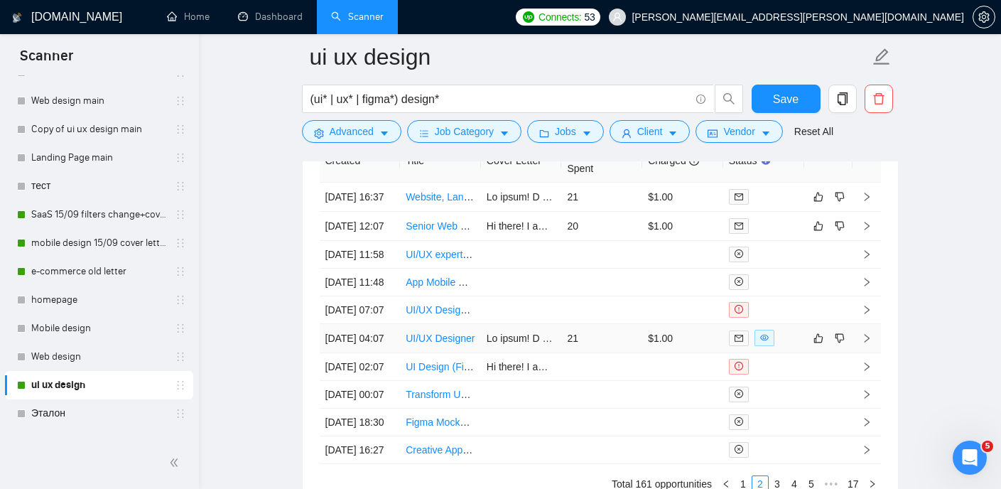
click at [442, 344] on link "UI/UX Designer" at bounding box center [440, 338] width 69 height 11
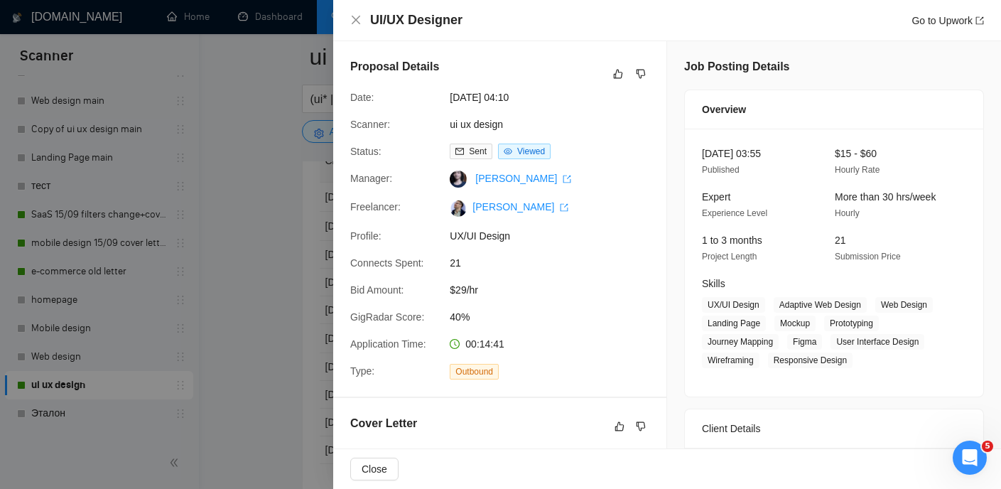
click at [312, 156] on div at bounding box center [500, 244] width 1001 height 489
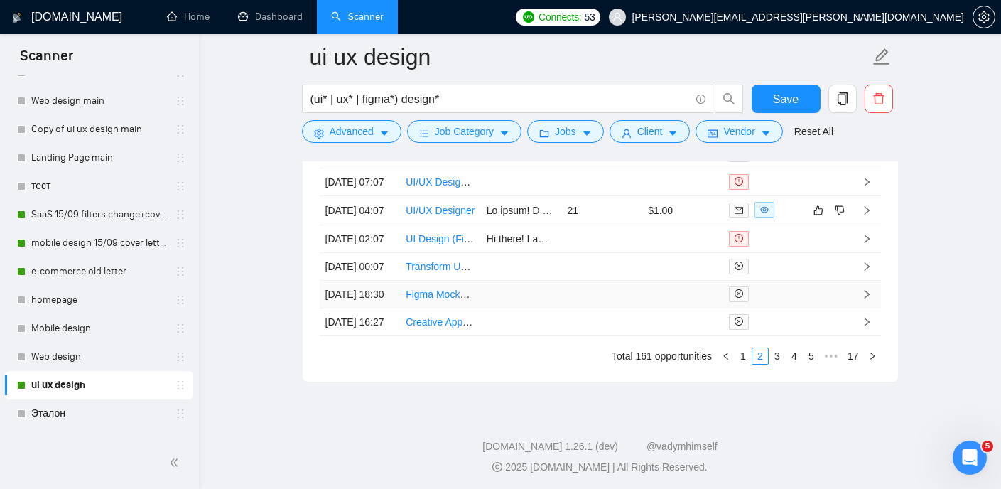
scroll to position [3861, 0]
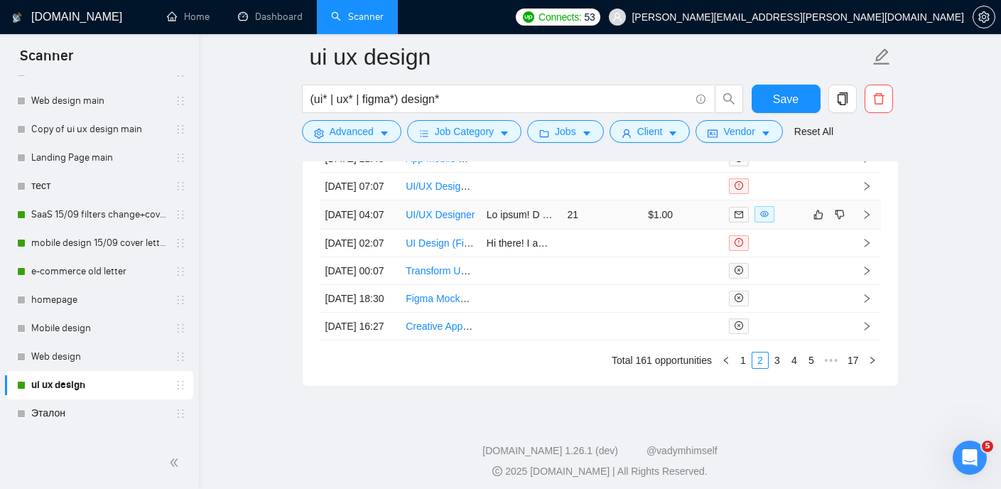
click at [440, 220] on link "UI/UX Designer" at bounding box center [440, 214] width 69 height 11
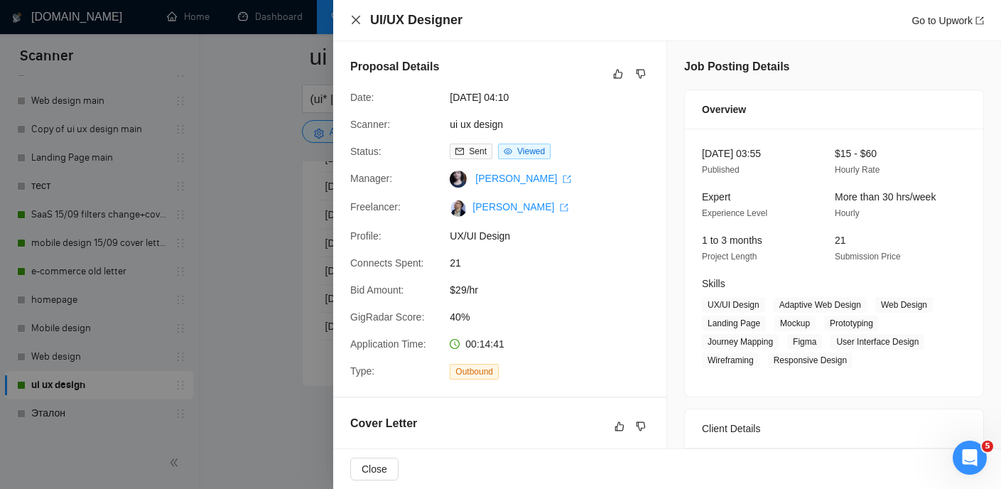
click at [355, 21] on icon "close" at bounding box center [356, 20] width 9 height 9
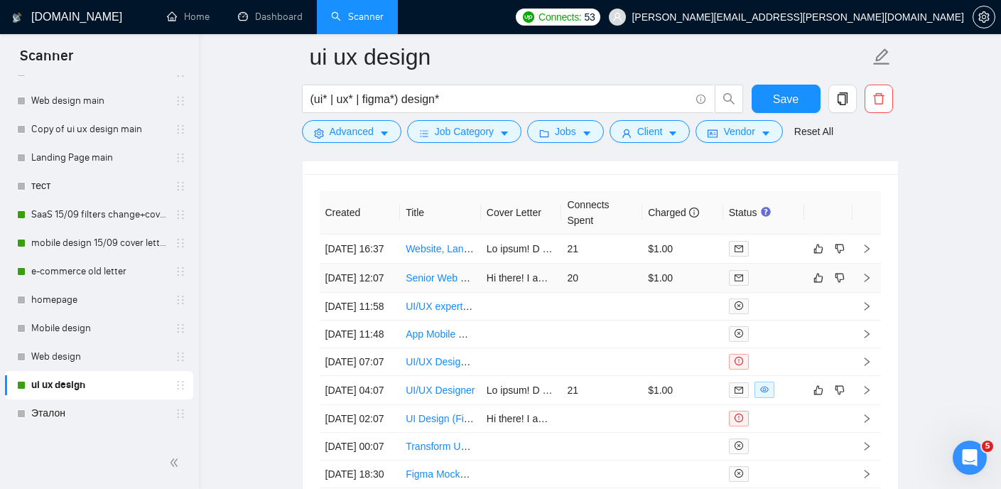
scroll to position [3675, 0]
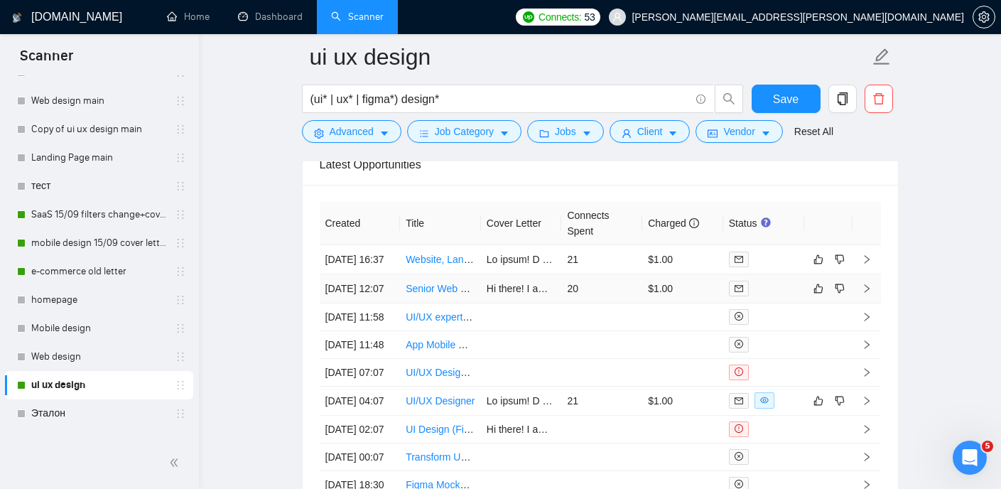
click at [425, 294] on link "Senior Web Designer Needed for Web and UX Tasks" at bounding box center [522, 288] width 233 height 11
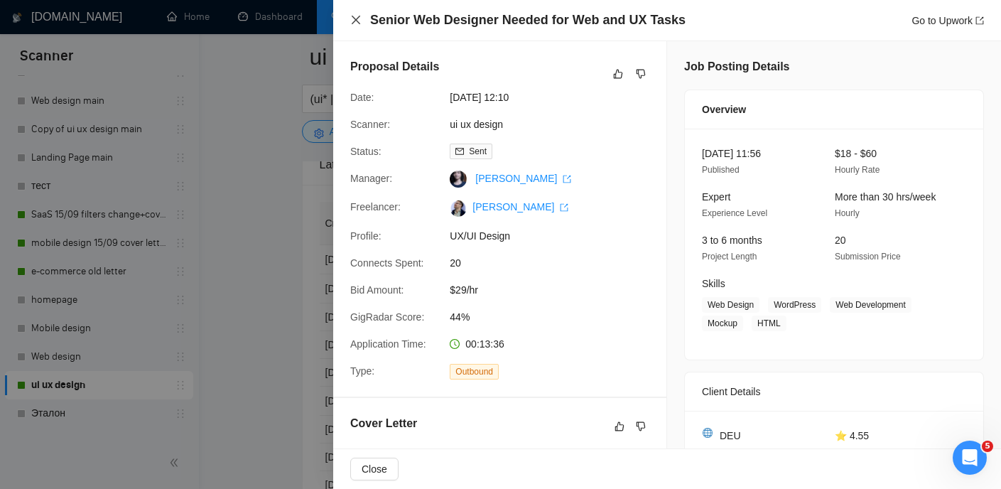
click at [361, 16] on icon "close" at bounding box center [355, 19] width 11 height 11
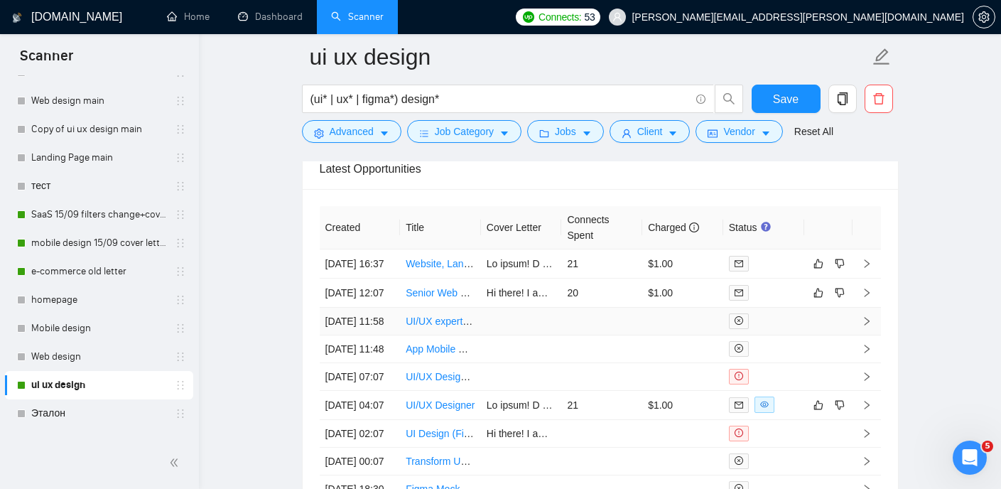
scroll to position [3669, 0]
click at [437, 271] on link "Website, Landing Page, UX Designer (no coding needed)" at bounding box center [532, 264] width 253 height 11
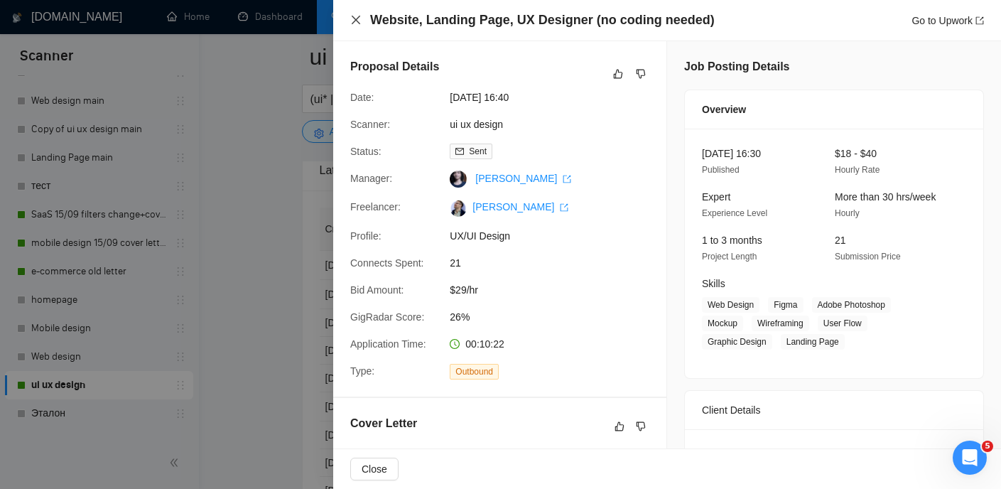
click at [357, 24] on icon "close" at bounding box center [355, 19] width 11 height 11
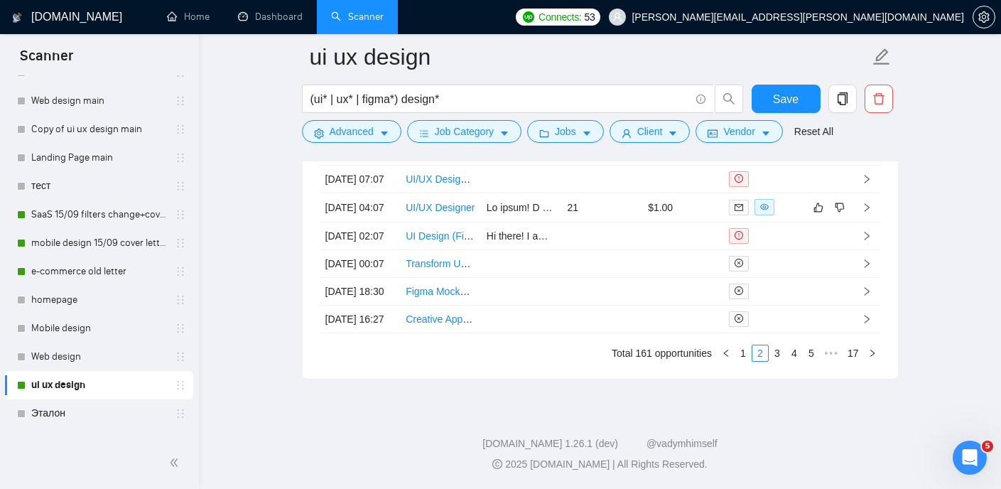
scroll to position [4020, 0]
click at [746, 352] on link "1" at bounding box center [743, 353] width 16 height 16
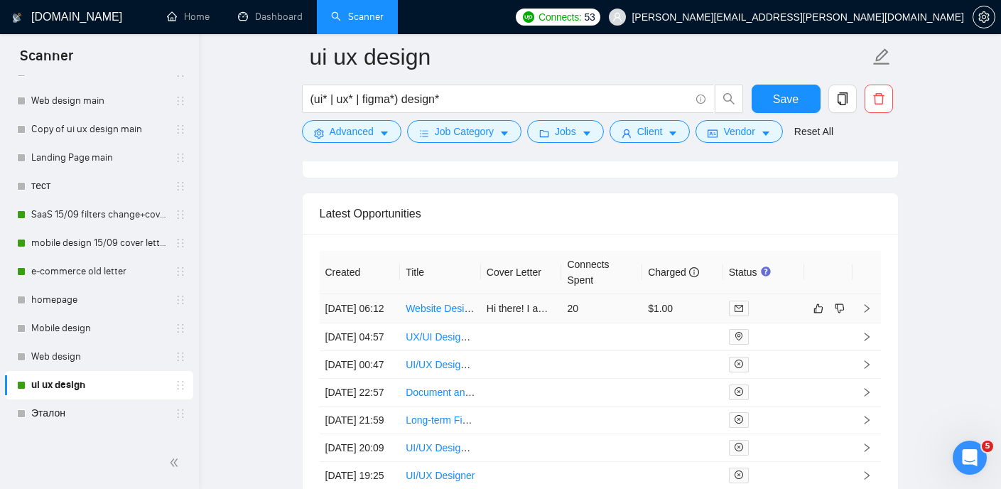
scroll to position [3634, 0]
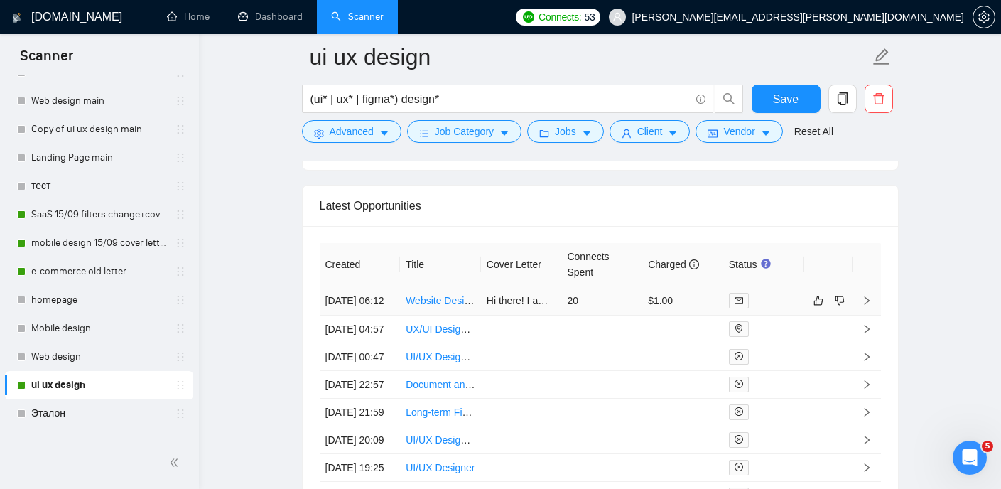
click at [451, 306] on link "Website Design, Development, SEO & Pixel Tracking Specialist Needed" at bounding box center [564, 300] width 317 height 11
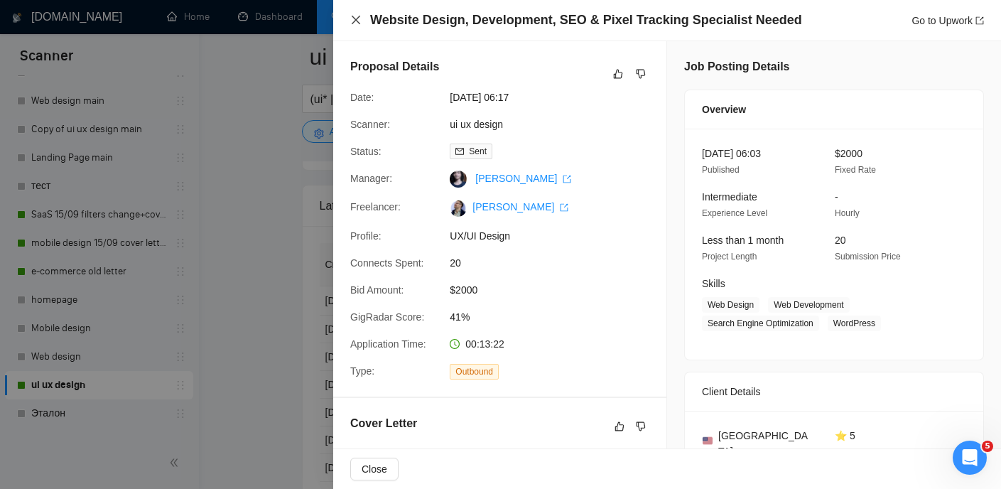
click at [357, 18] on icon "close" at bounding box center [355, 19] width 11 height 11
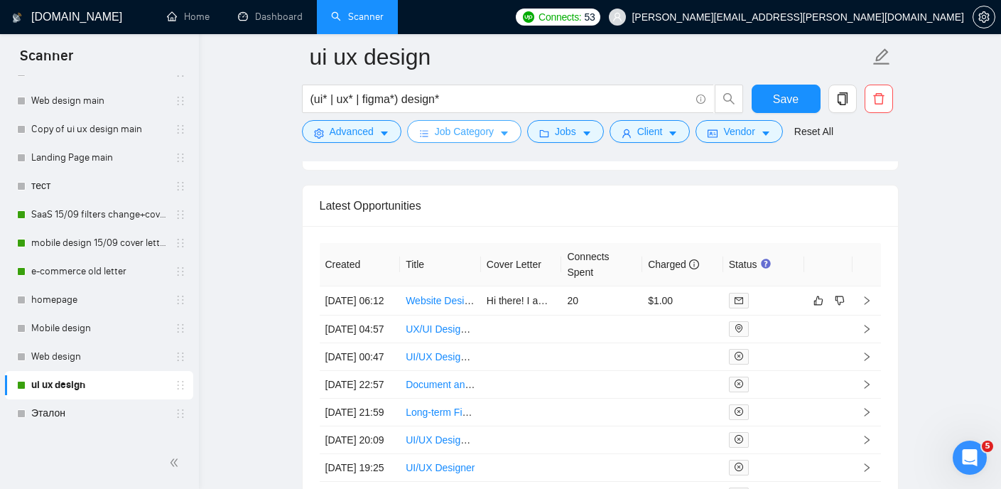
scroll to position [3681, 0]
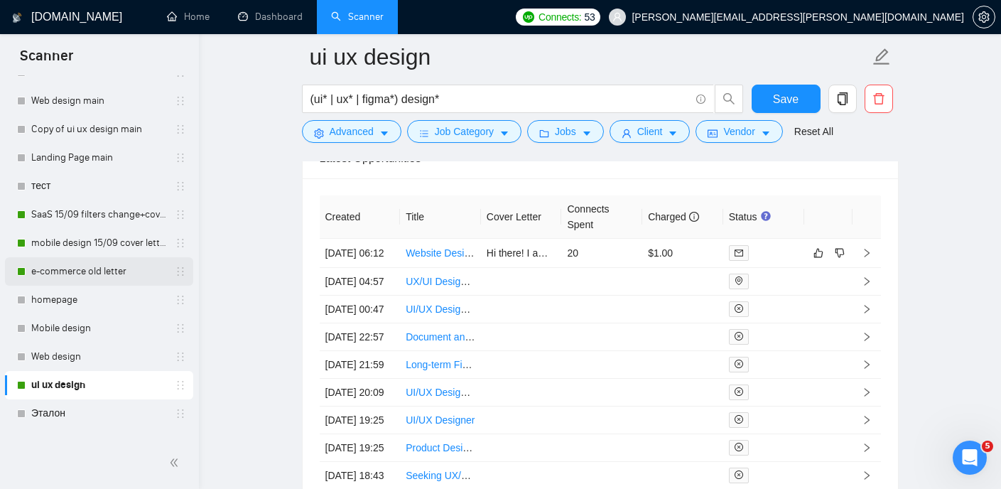
click at [81, 276] on link "e-commerce old letter" at bounding box center [98, 271] width 135 height 28
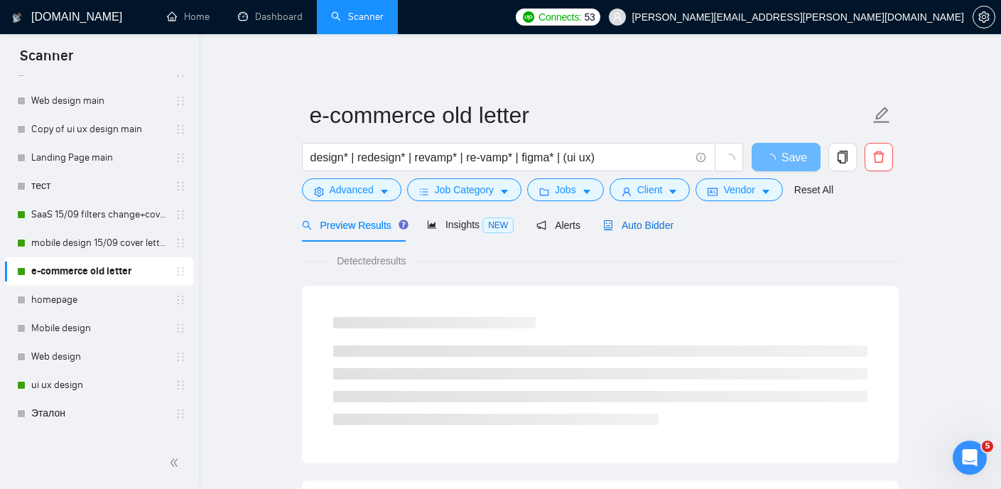
click at [647, 220] on span "Auto Bidder" at bounding box center [638, 225] width 70 height 11
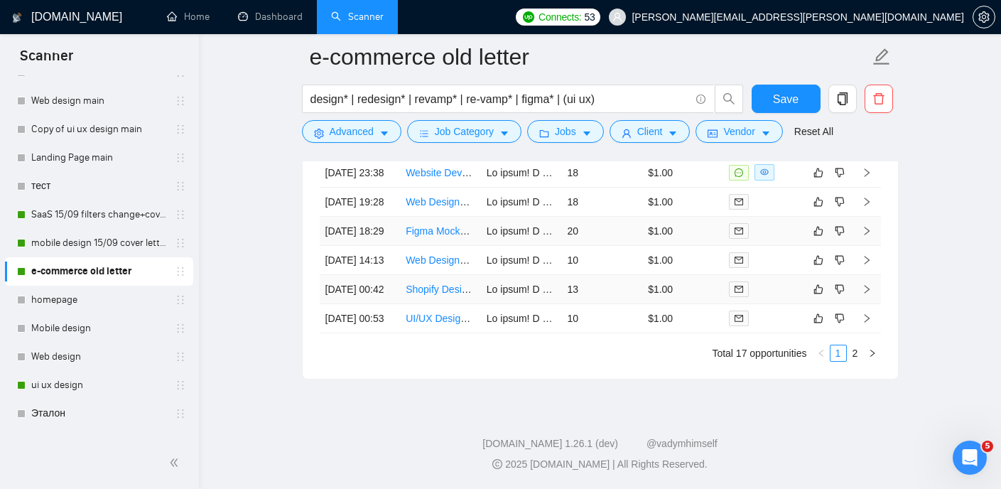
scroll to position [3748, 0]
click at [858, 361] on link "2" at bounding box center [856, 353] width 16 height 16
click at [842, 361] on link "1" at bounding box center [839, 353] width 16 height 16
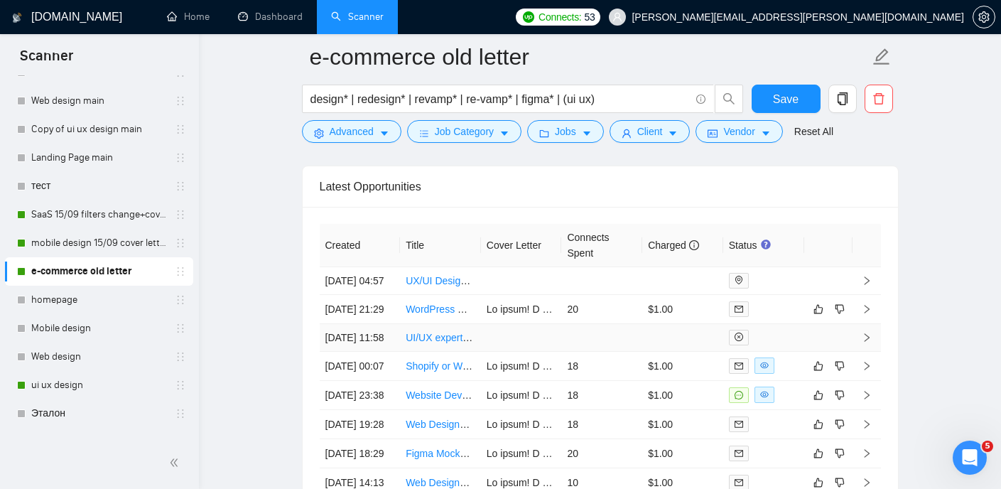
scroll to position [3458, 0]
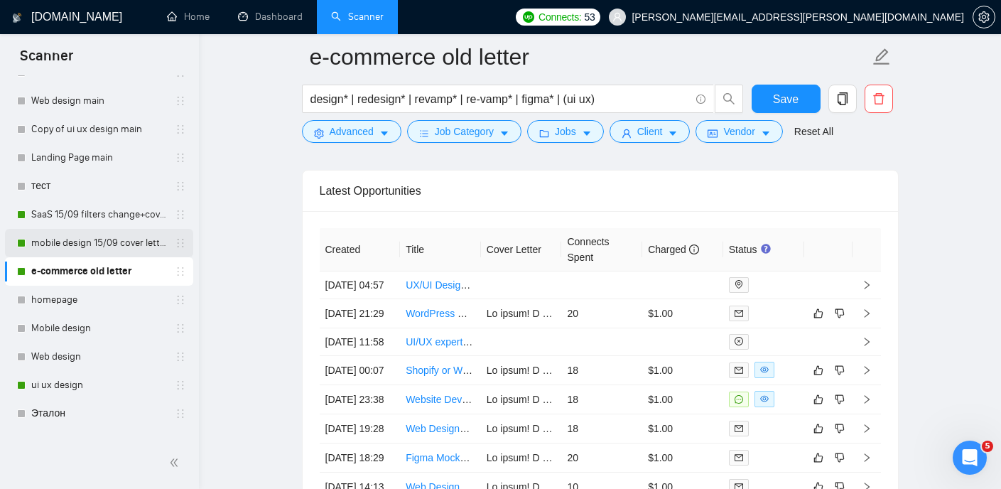
click at [88, 246] on link "mobile design 15/09 cover letter another first part" at bounding box center [98, 243] width 135 height 28
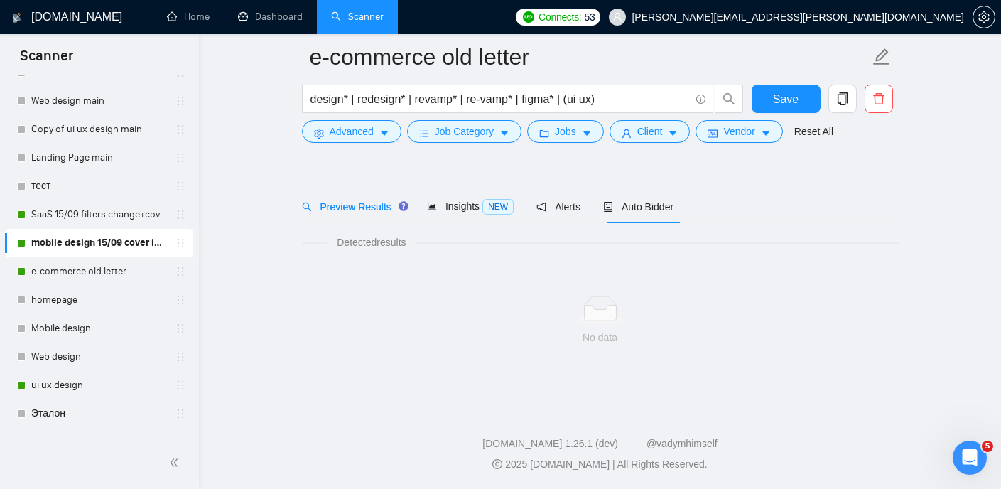
scroll to position [30, 0]
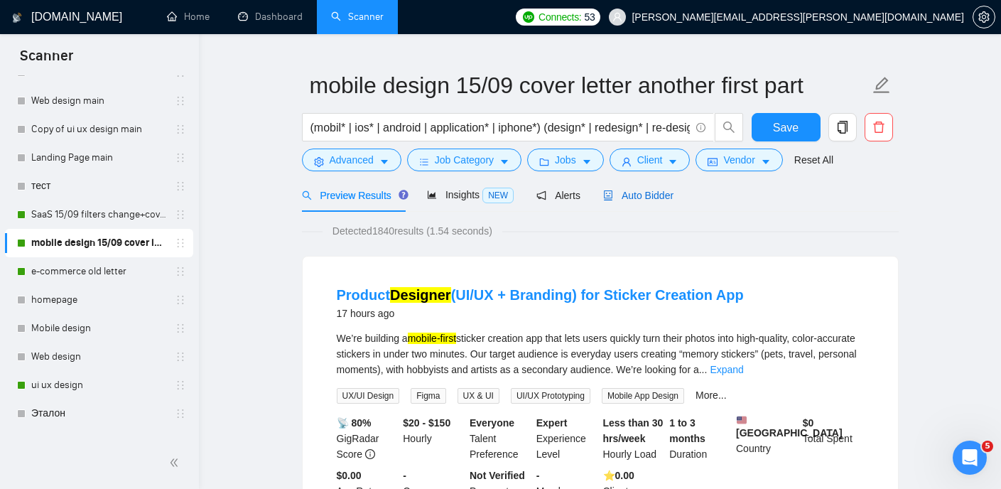
click at [672, 193] on span "Auto Bidder" at bounding box center [638, 195] width 70 height 11
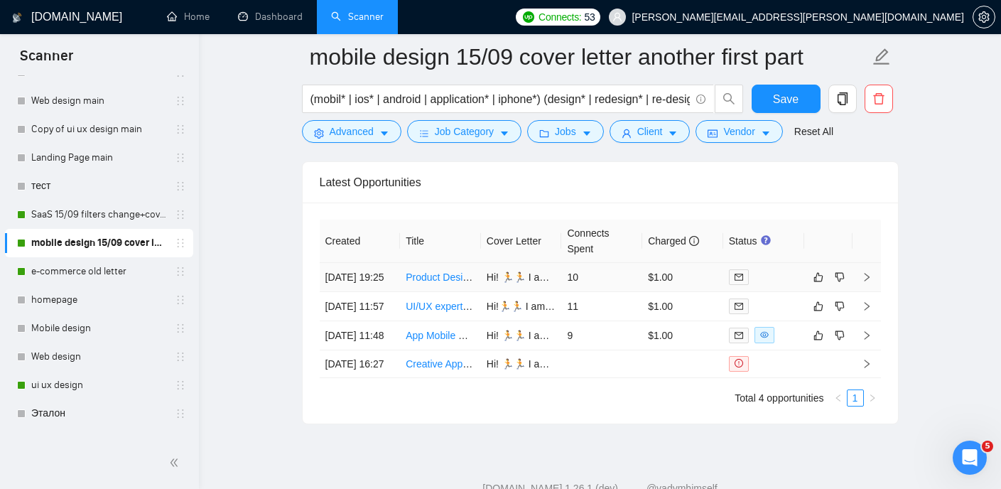
scroll to position [3465, 0]
click at [85, 214] on link "SaaS 15/09 filters change+cover letter change" at bounding box center [98, 214] width 135 height 28
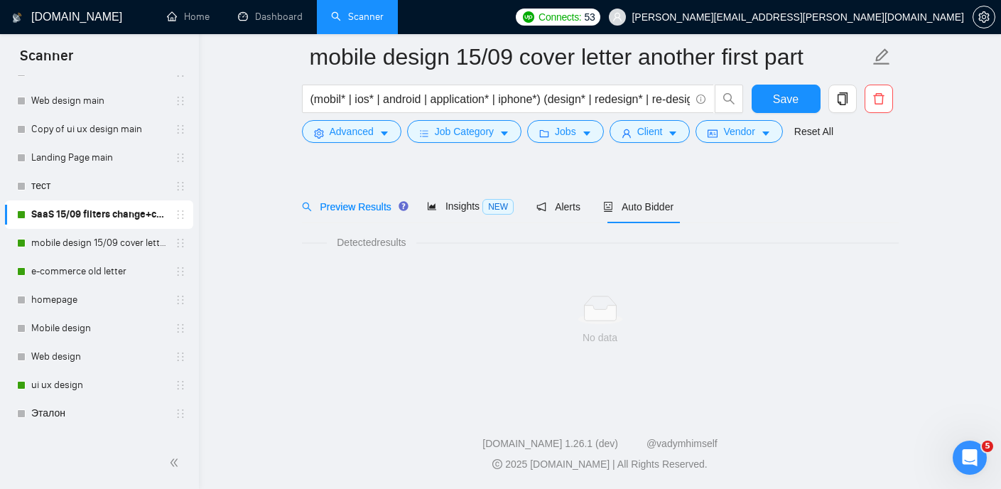
scroll to position [30, 0]
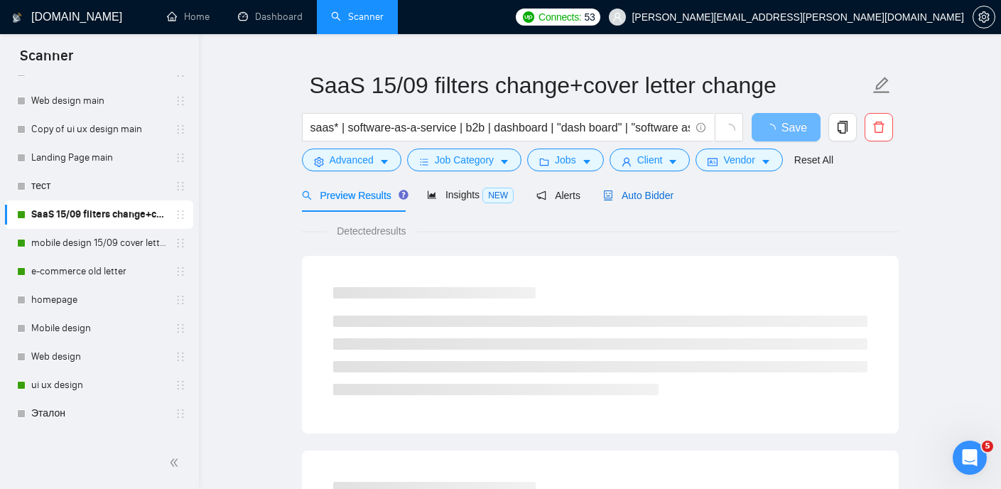
click at [642, 199] on span "Auto Bidder" at bounding box center [638, 195] width 70 height 11
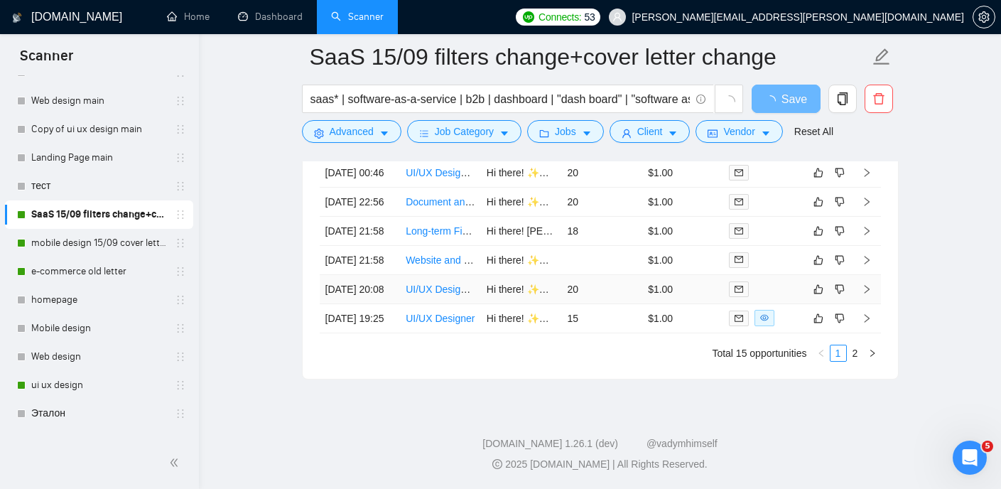
scroll to position [3625, 0]
click at [852, 361] on link "2" at bounding box center [856, 353] width 16 height 16
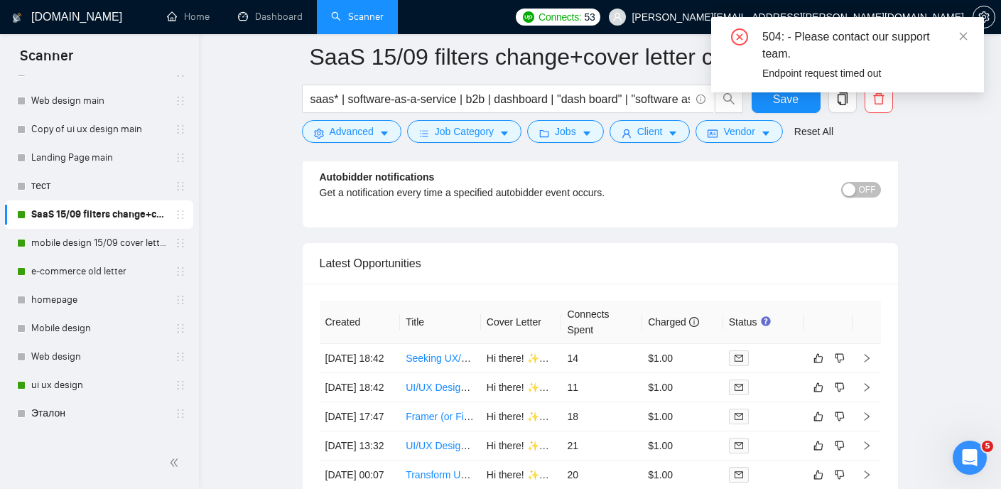
scroll to position [3394, 0]
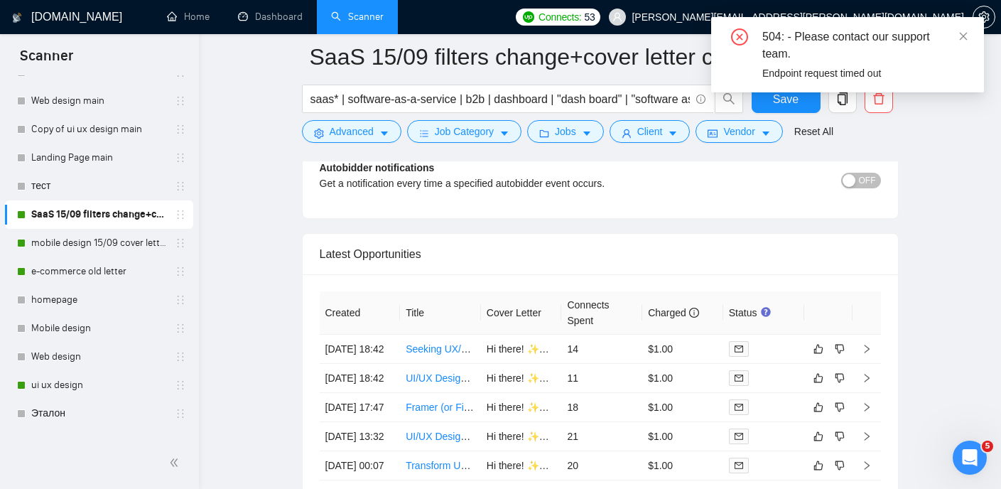
click at [838, 45] on div "504: - Please contact our support team." at bounding box center [864, 45] width 205 height 34
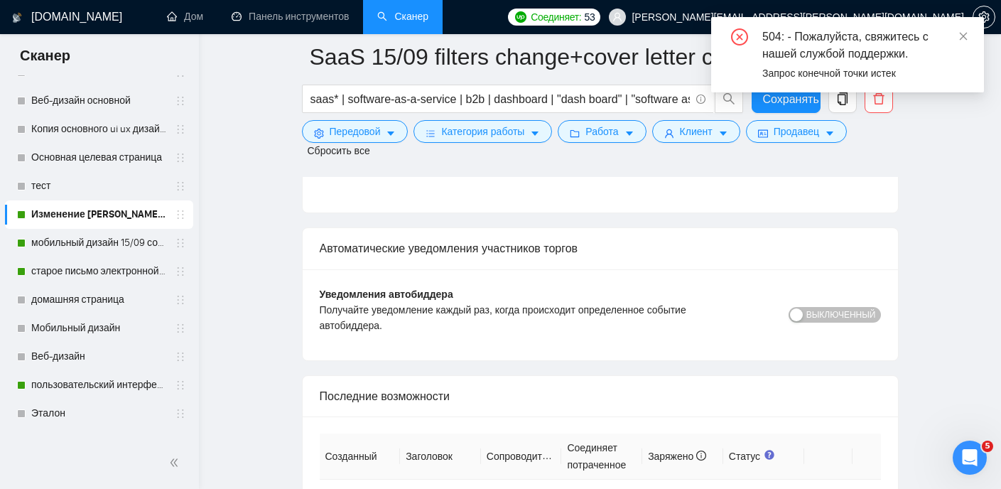
click at [765, 47] on font "504: - Пожалуйста, свяжитесь с нашей службой поддержки." at bounding box center [845, 45] width 166 height 29
click at [738, 38] on icon "ближний круг" at bounding box center [739, 36] width 17 height 17
click at [961, 37] on icon "закрывать" at bounding box center [964, 36] width 8 height 8
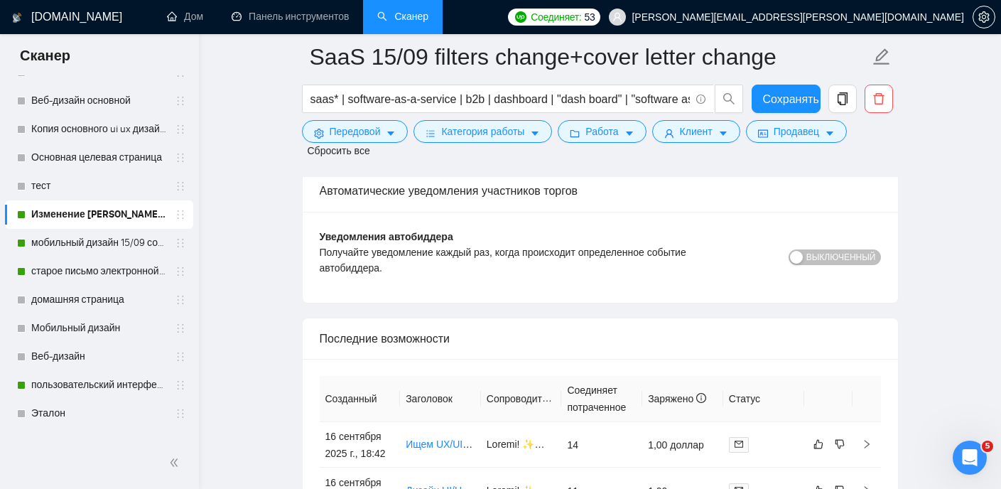
scroll to position [3490, 0]
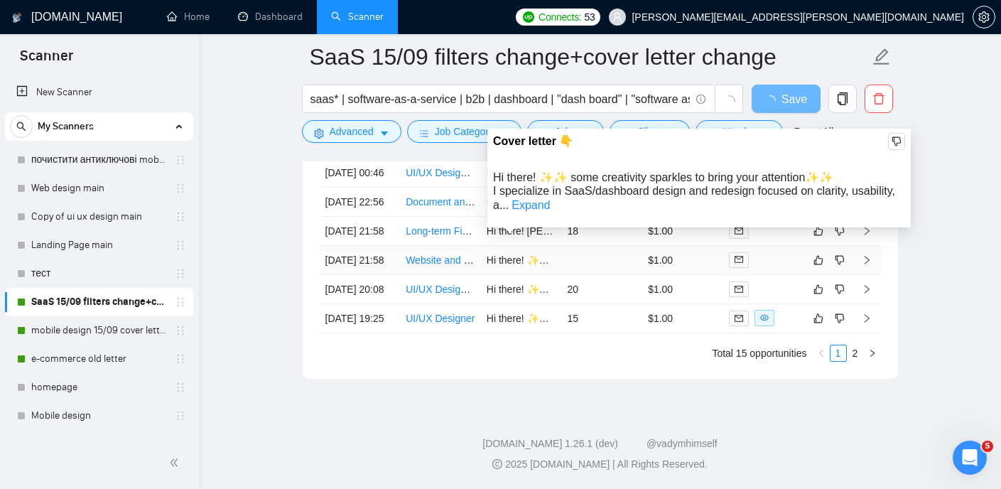
scroll to position [3674, 0]
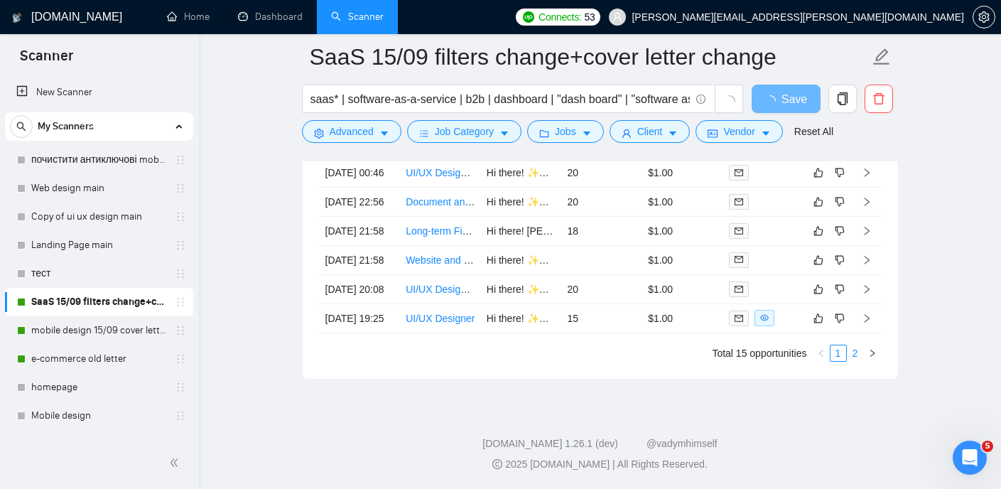
click at [854, 353] on link "2" at bounding box center [856, 353] width 16 height 16
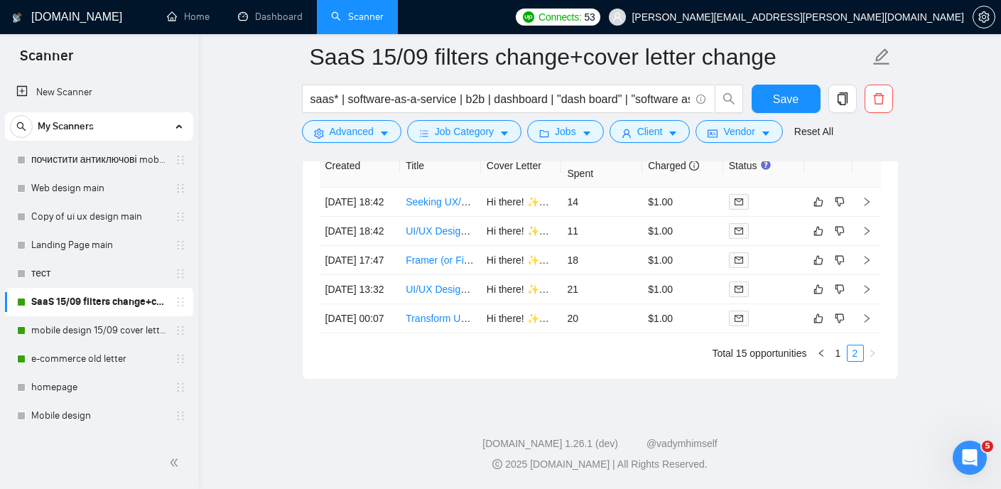
scroll to position [3612, 0]
click at [837, 350] on link "1" at bounding box center [839, 353] width 16 height 16
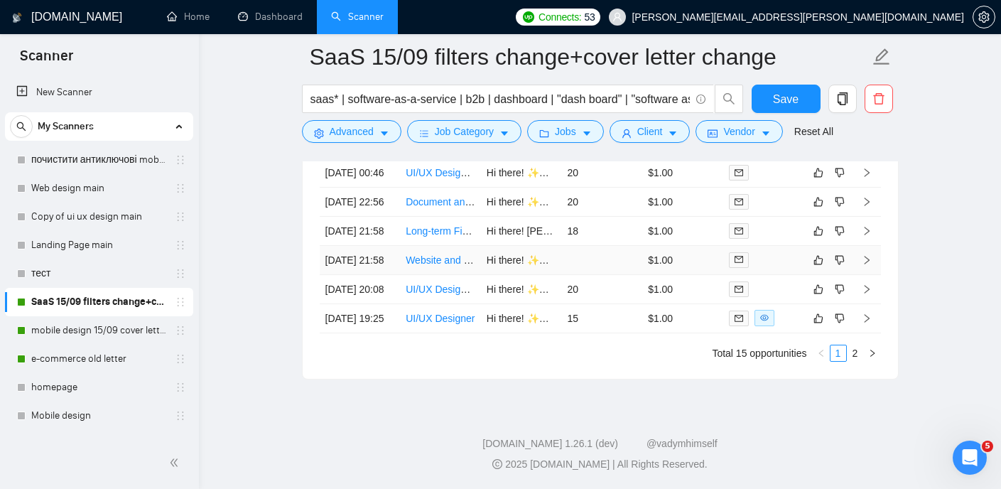
scroll to position [3803, 0]
click at [853, 361] on link "2" at bounding box center [856, 353] width 16 height 16
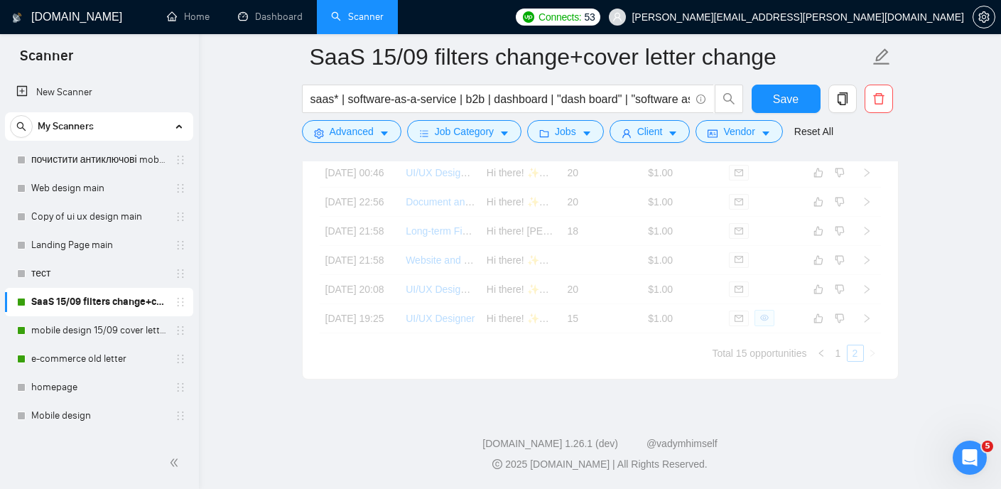
scroll to position [3612, 0]
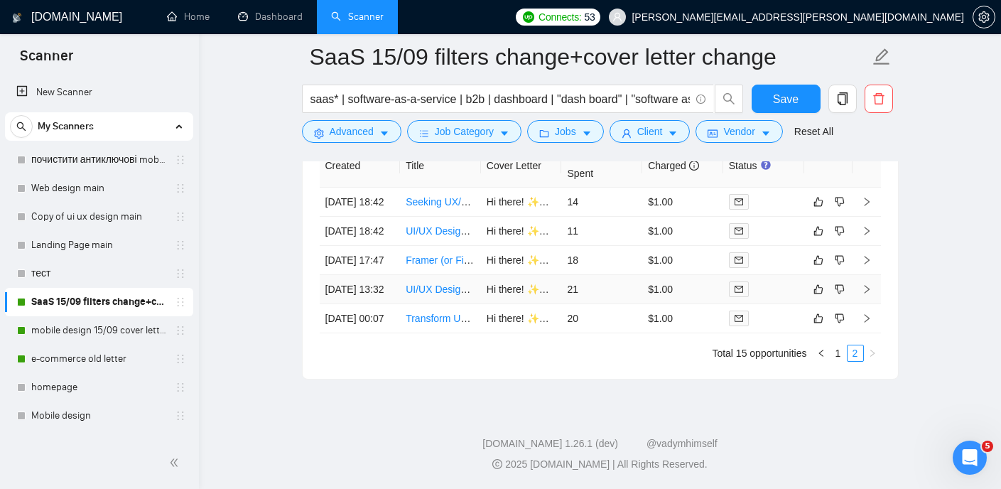
click at [436, 284] on link "UI/UX Designer (Frontend & Backend)" at bounding box center [490, 289] width 169 height 11
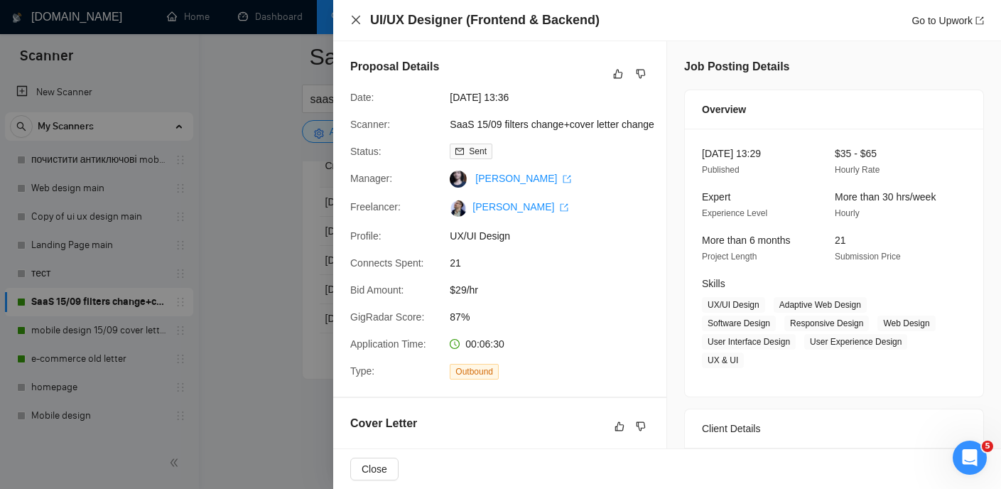
click at [353, 18] on icon "close" at bounding box center [355, 19] width 11 height 11
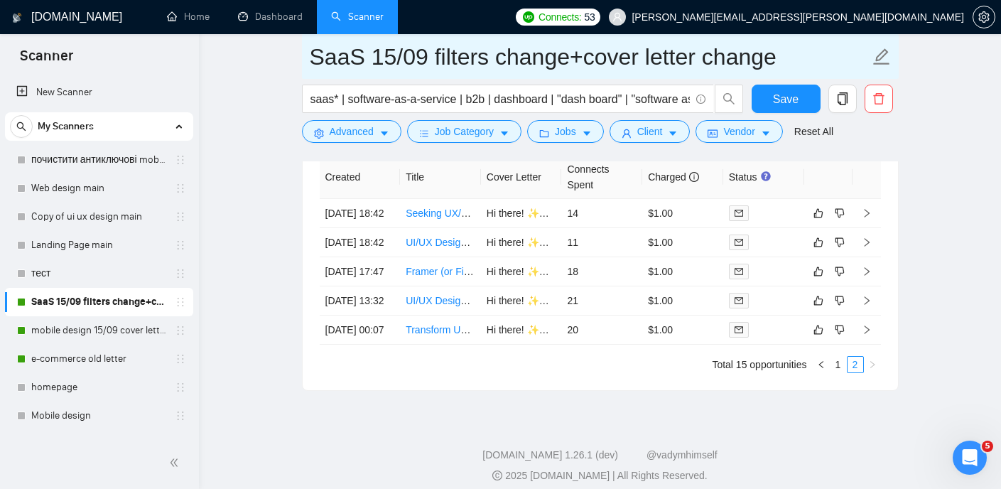
scroll to position [3529, 0]
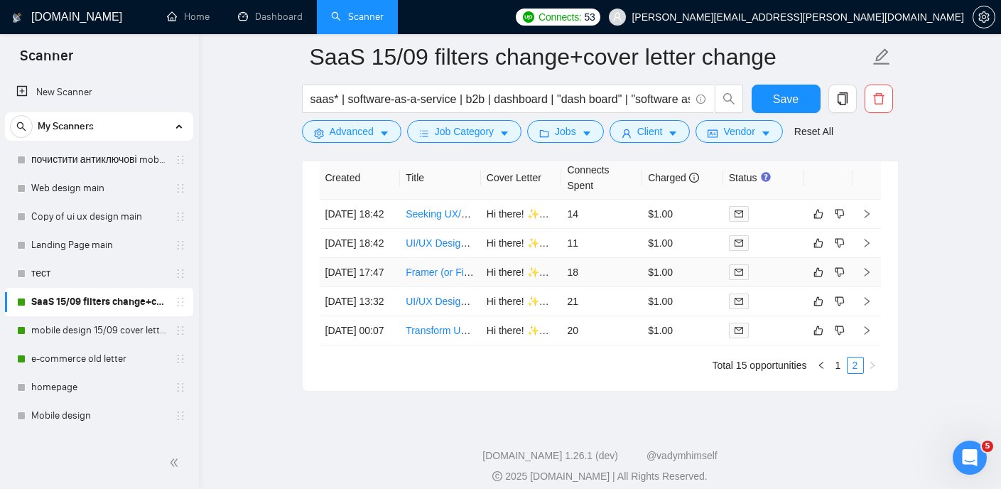
click at [433, 278] on link "Framer (or Figma) SaaS Website Designer — Fast, High-Quality, Async Collaborati…" at bounding box center [594, 271] width 377 height 11
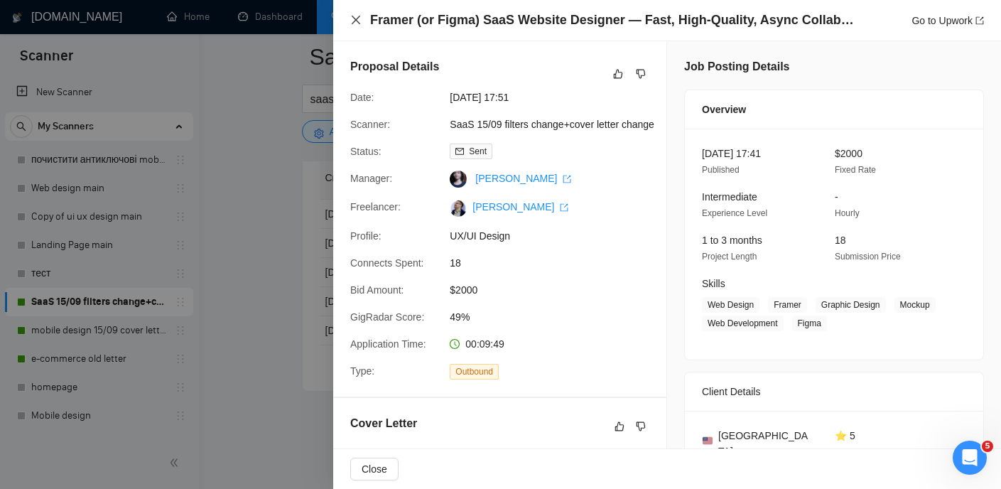
click at [360, 19] on icon "close" at bounding box center [355, 19] width 11 height 11
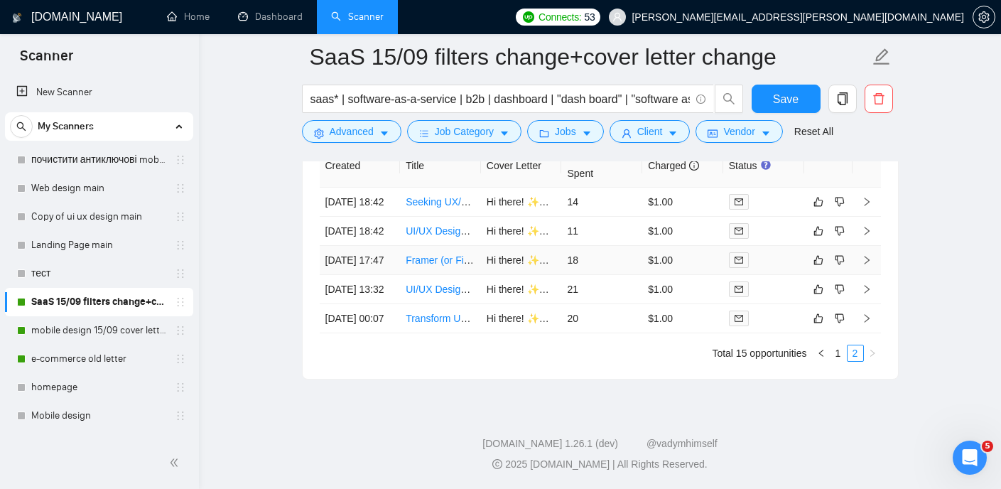
scroll to position [3540, 0]
click at [436, 238] on link "UI/UX Design for a Modern Apparel PLM SaaS Platform" at bounding box center [529, 232] width 246 height 11
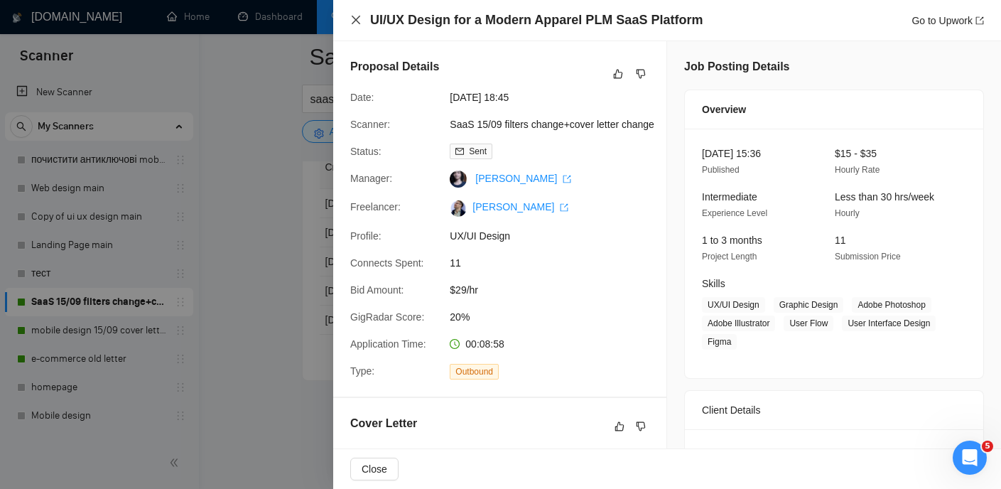
click at [357, 15] on icon "close" at bounding box center [355, 19] width 11 height 11
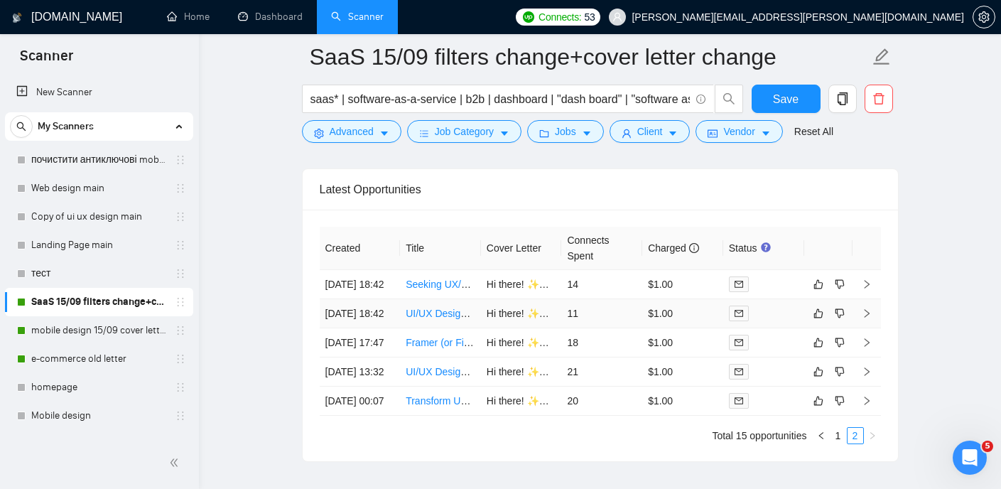
scroll to position [3452, 0]
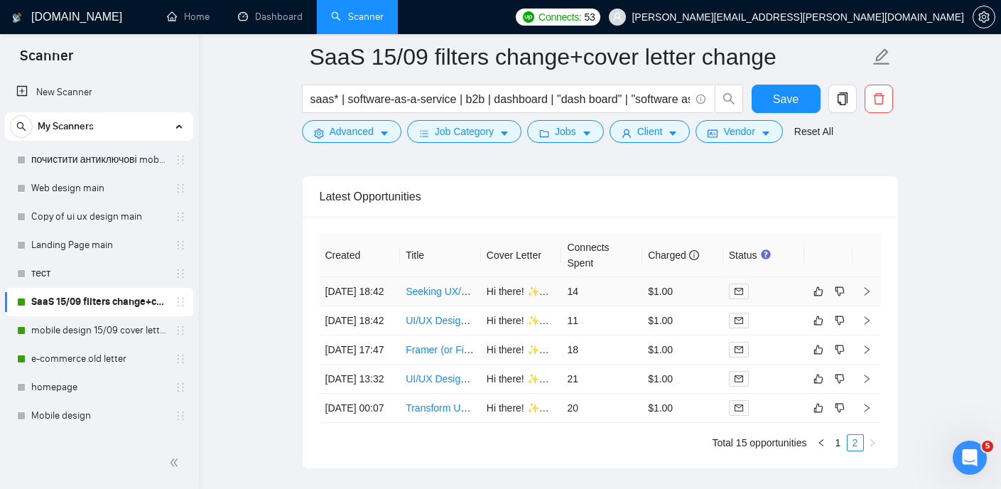
click at [441, 297] on link "Seeking UX/UI Designer to Assist with Pre-Launch Design Improvements of SaaS MV…" at bounding box center [616, 291] width 421 height 11
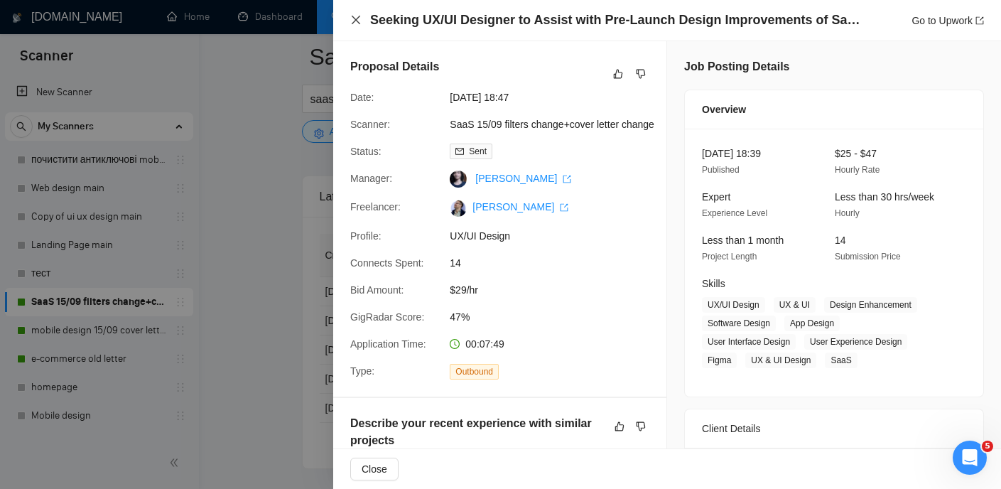
click at [361, 24] on icon "close" at bounding box center [355, 19] width 11 height 11
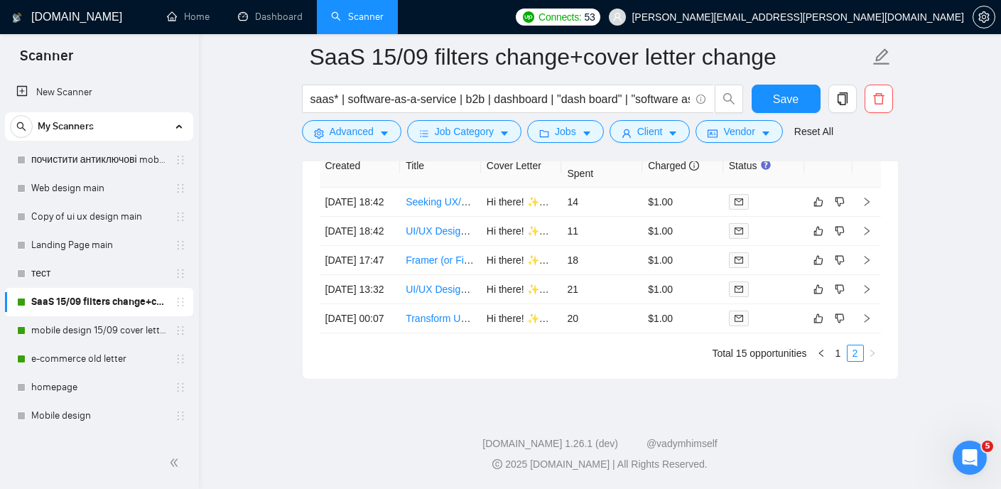
scroll to position [3612, 0]
click at [838, 350] on link "1" at bounding box center [839, 353] width 16 height 16
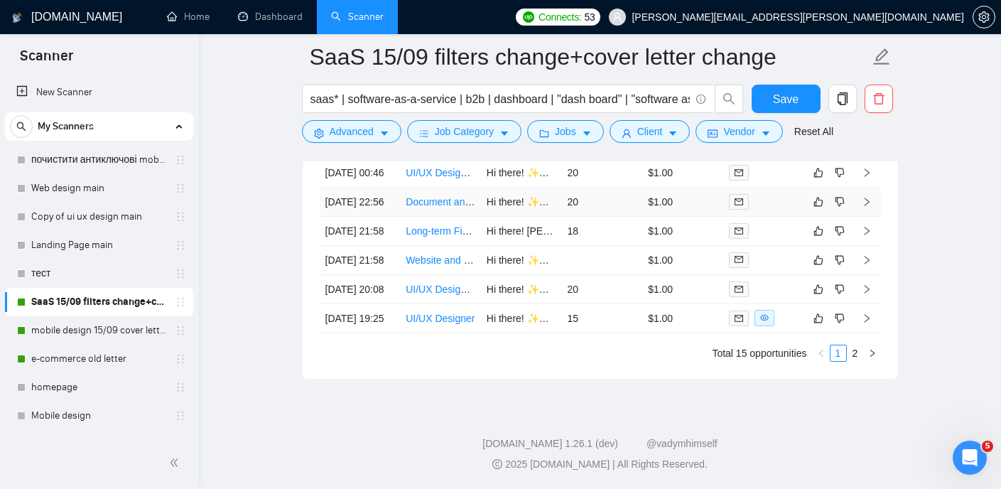
scroll to position [3829, 0]
click at [443, 313] on link "UI/UX Designer" at bounding box center [440, 318] width 69 height 11
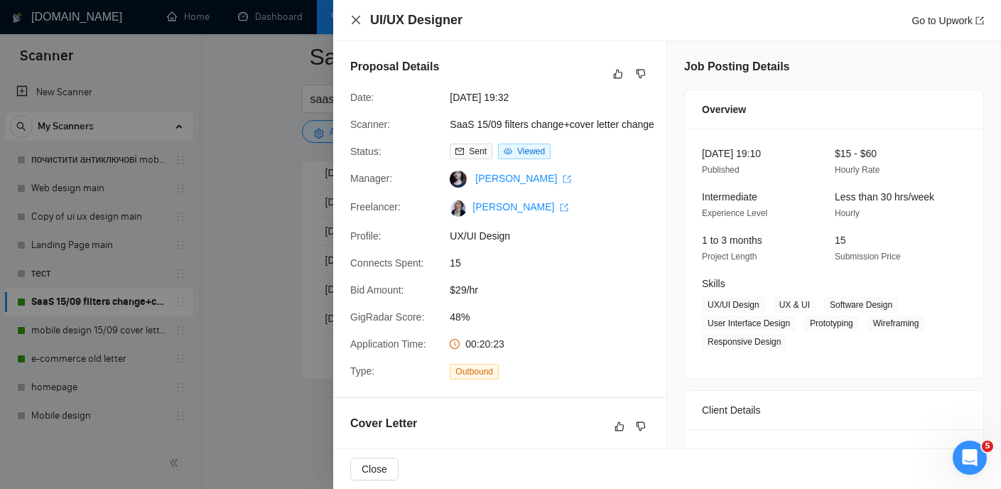
click at [359, 23] on icon "close" at bounding box center [356, 20] width 9 height 9
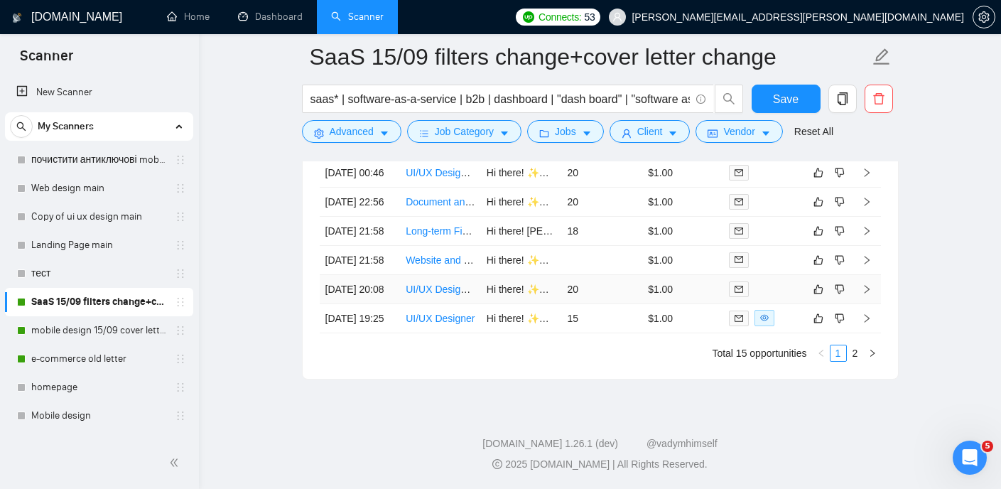
scroll to position [3762, 0]
click at [426, 295] on link "UI/UX Designer for new mobile app + web app" at bounding box center [508, 289] width 205 height 11
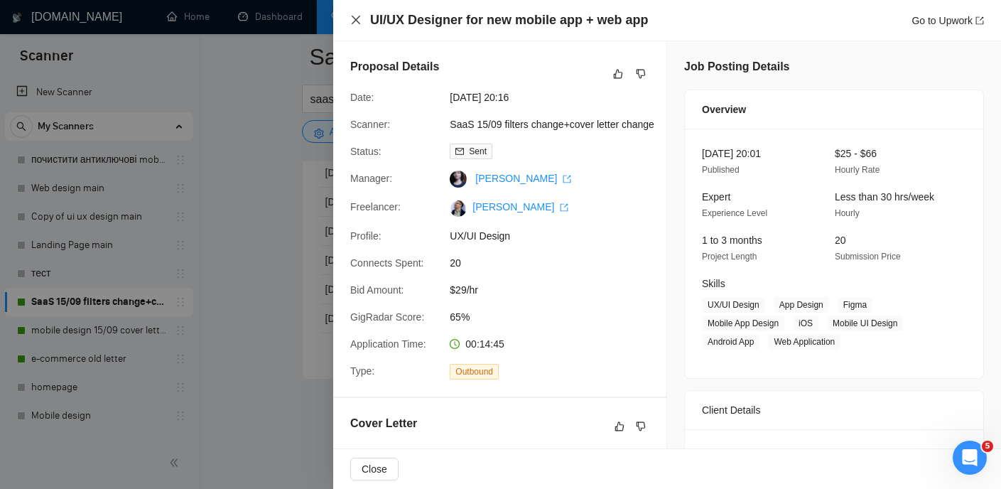
click at [360, 23] on icon "close" at bounding box center [355, 19] width 11 height 11
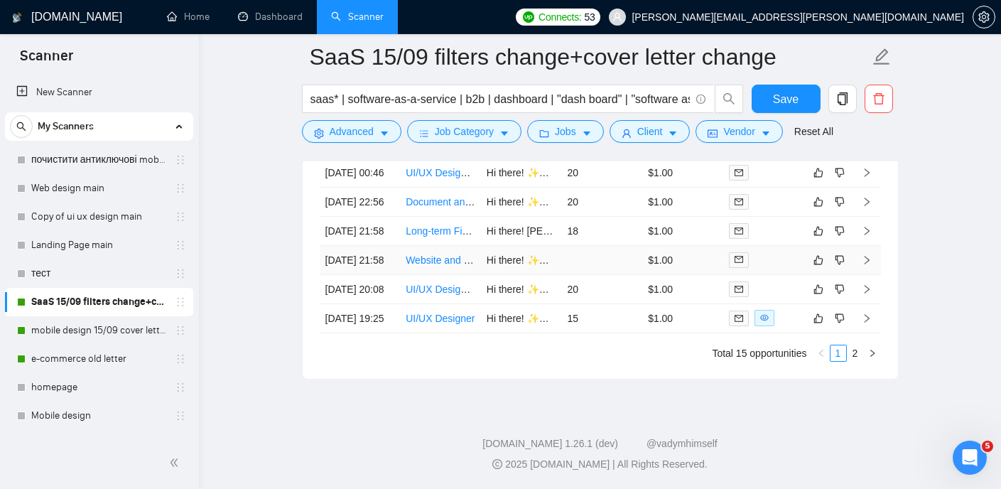
click at [442, 266] on link "Website and Dashboard Redesign for Memecoin Launchpad Service" at bounding box center [557, 259] width 302 height 11
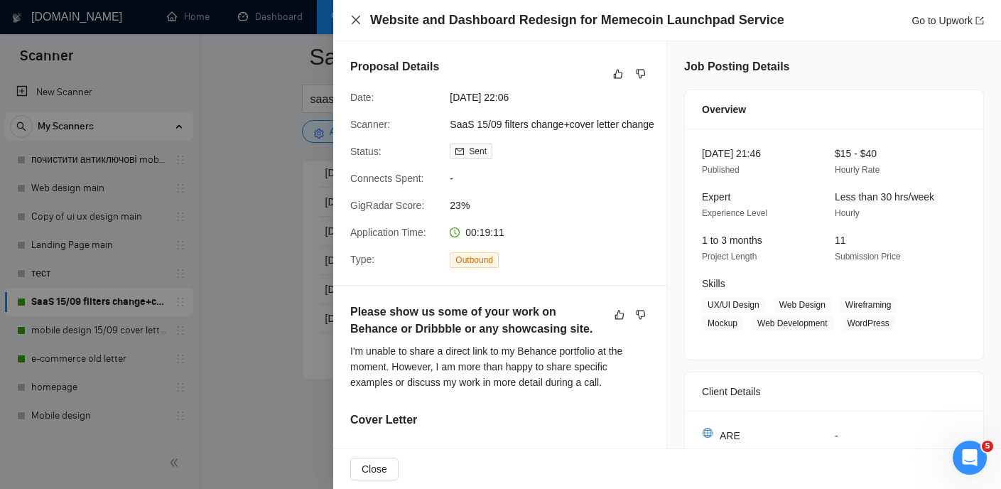
click at [358, 26] on icon "close" at bounding box center [355, 19] width 11 height 11
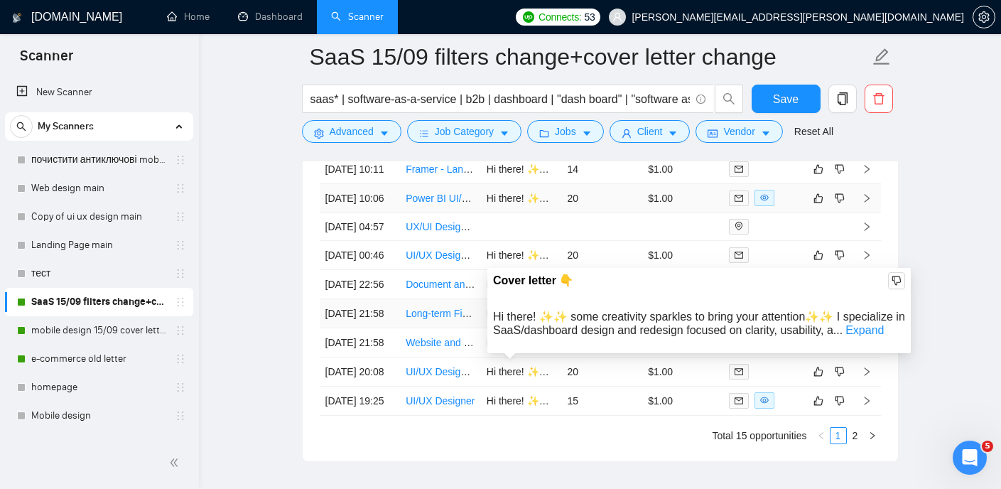
scroll to position [3624, 0]
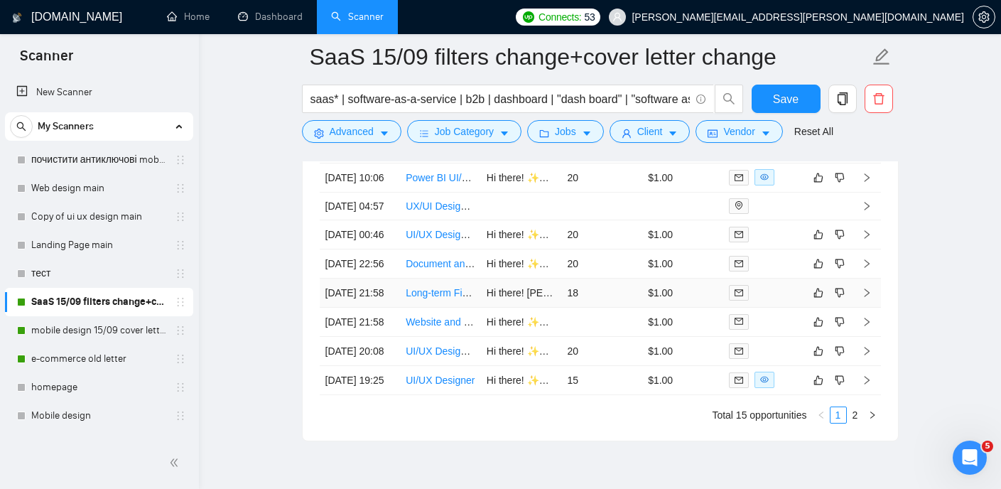
click at [436, 298] on link "Long-term Figma Mobile App Design from Web Dashboard" at bounding box center [535, 292] width 259 height 11
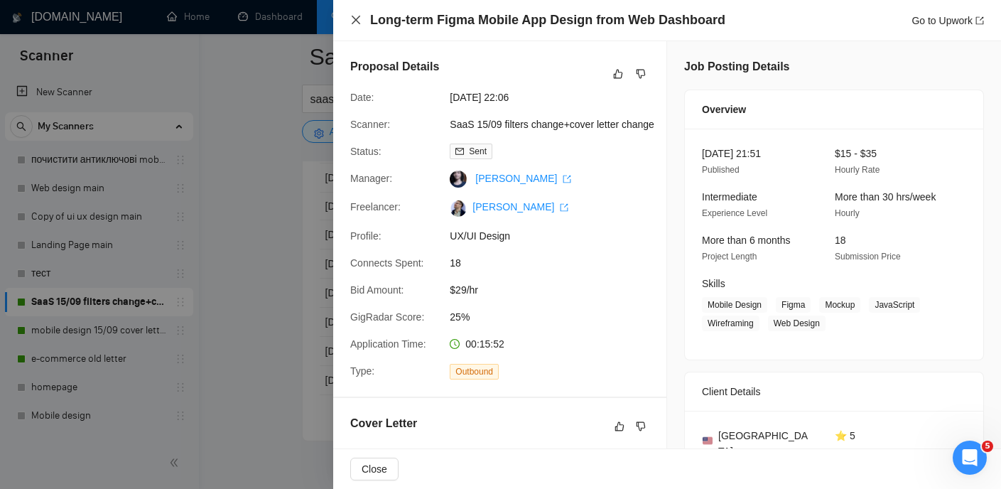
click at [352, 14] on icon "close" at bounding box center [355, 19] width 11 height 11
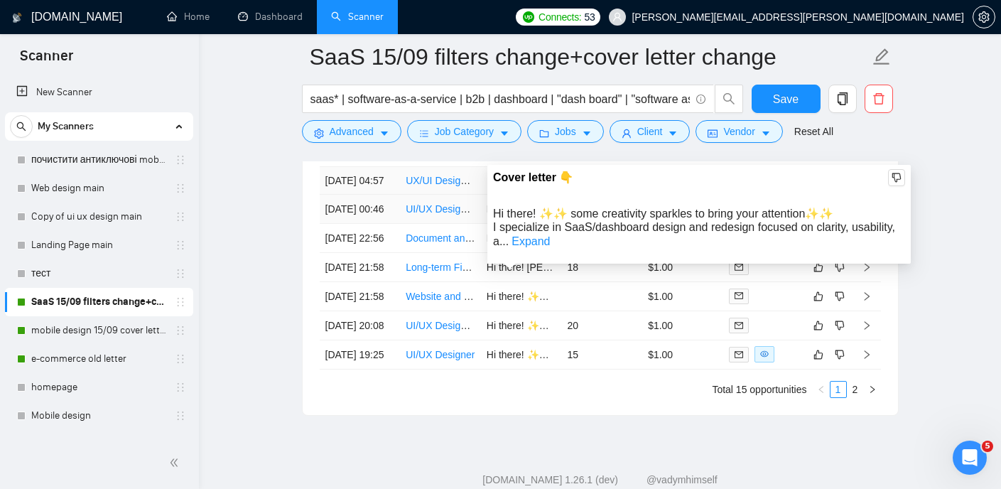
scroll to position [3642, 0]
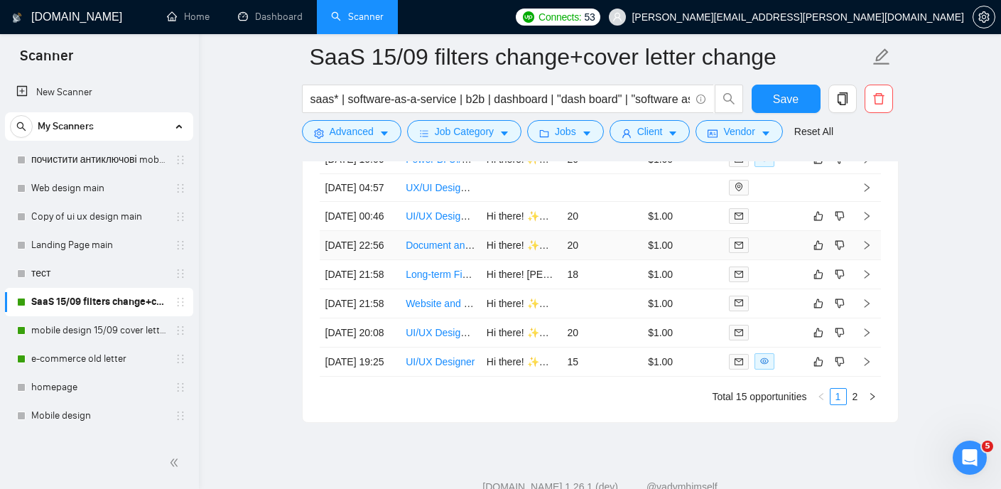
click at [433, 251] on link "Document and Figma Design for SaaS Project" at bounding box center [508, 244] width 204 height 11
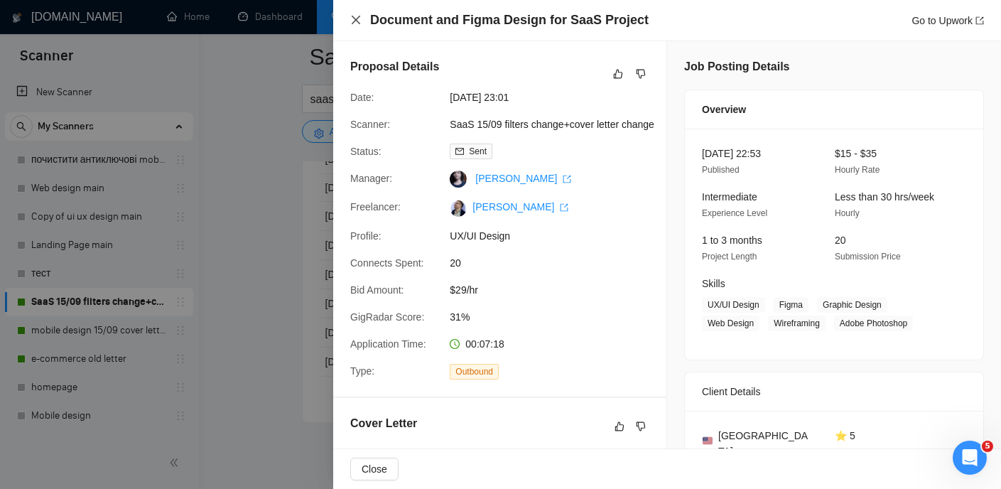
click at [360, 18] on icon "close" at bounding box center [355, 19] width 11 height 11
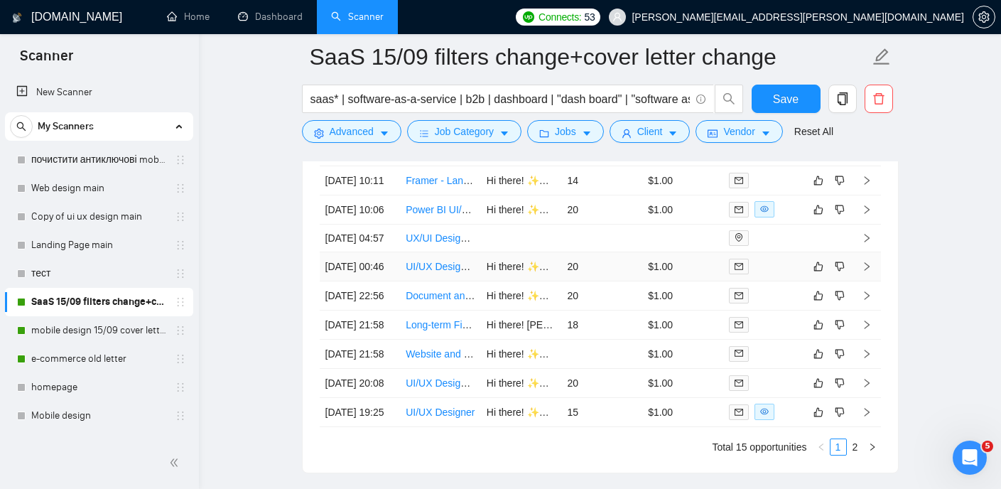
scroll to position [3586, 0]
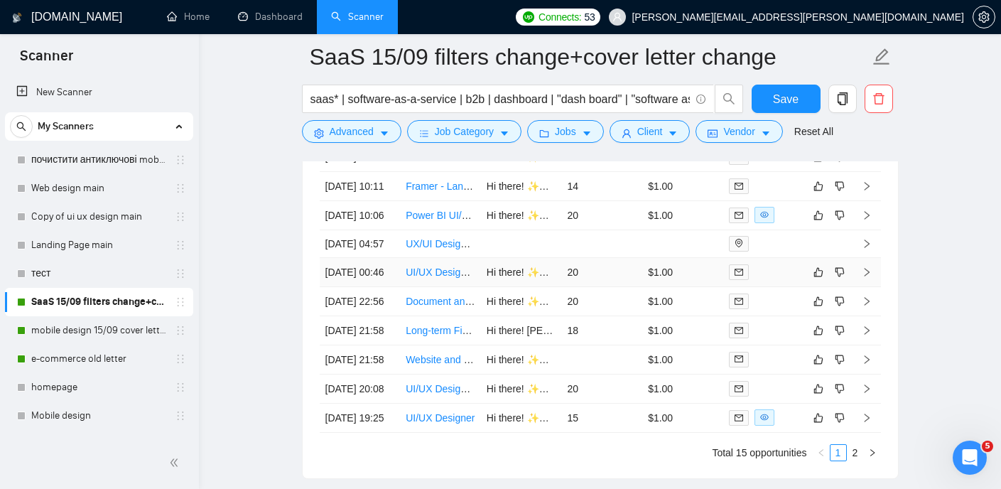
click at [443, 278] on link "UI/UX Designer Needed for SaaS Dashboard Design" at bounding box center [522, 271] width 233 height 11
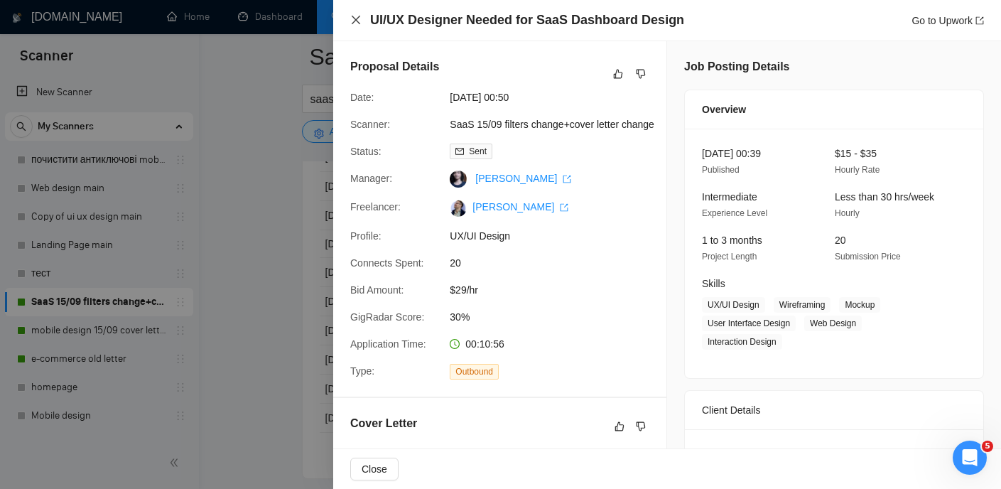
click at [356, 20] on icon "close" at bounding box center [356, 20] width 9 height 9
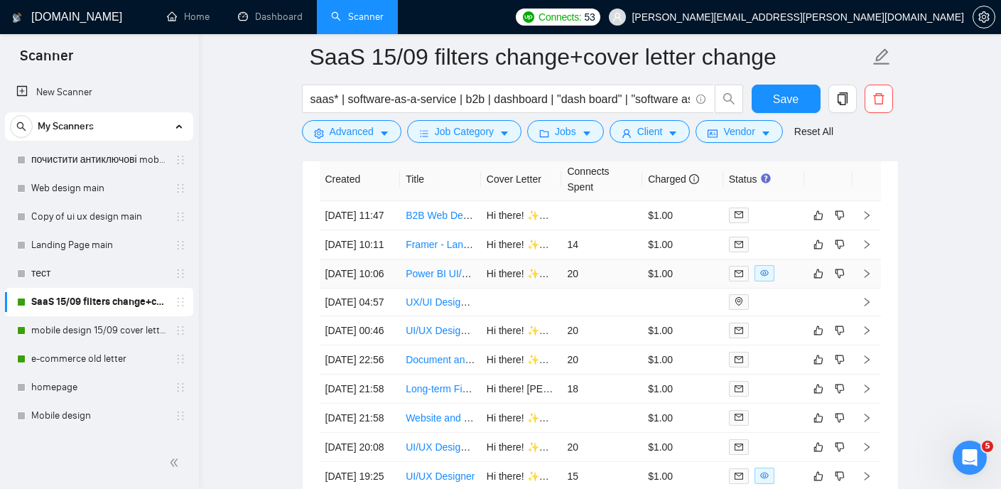
scroll to position [3526, 0]
click at [422, 281] on link "Power BI UI/UX Designer for Next-Level Dashboards" at bounding box center [522, 275] width 233 height 11
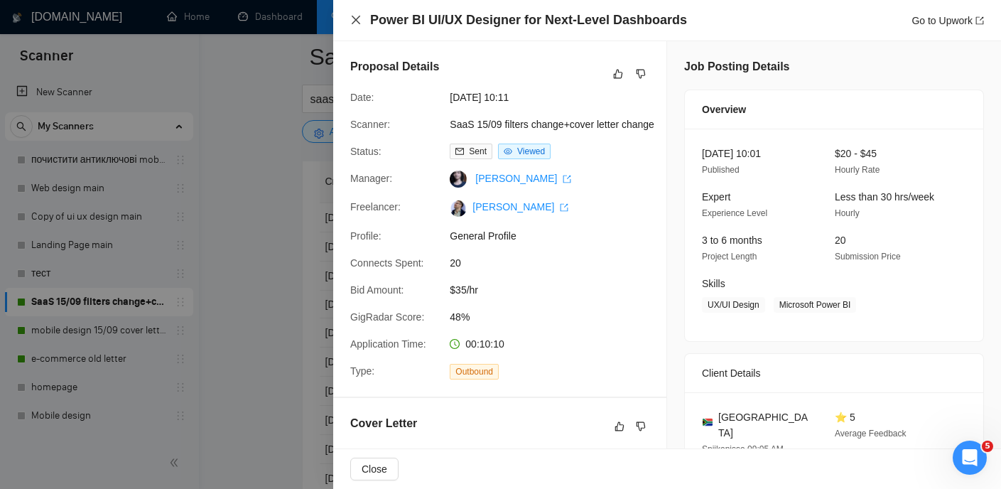
click at [360, 24] on icon "close" at bounding box center [355, 19] width 11 height 11
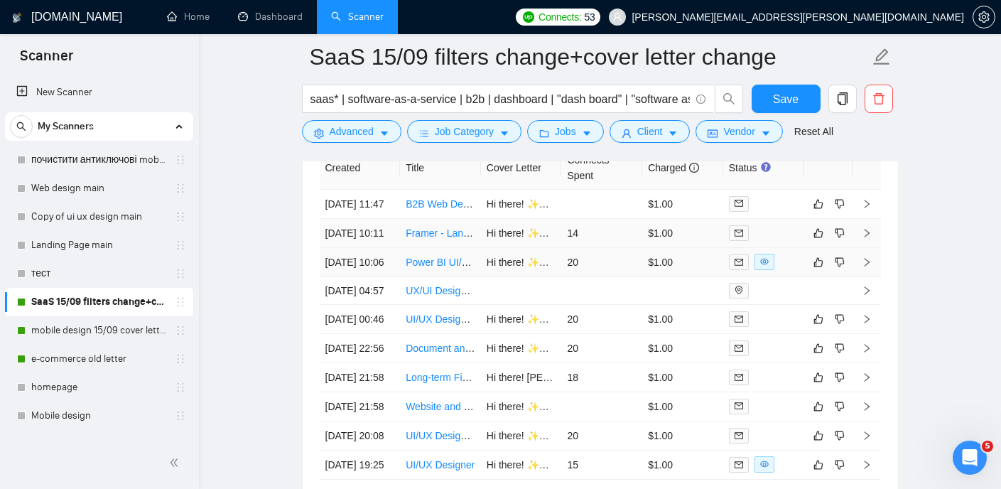
scroll to position [3534, 0]
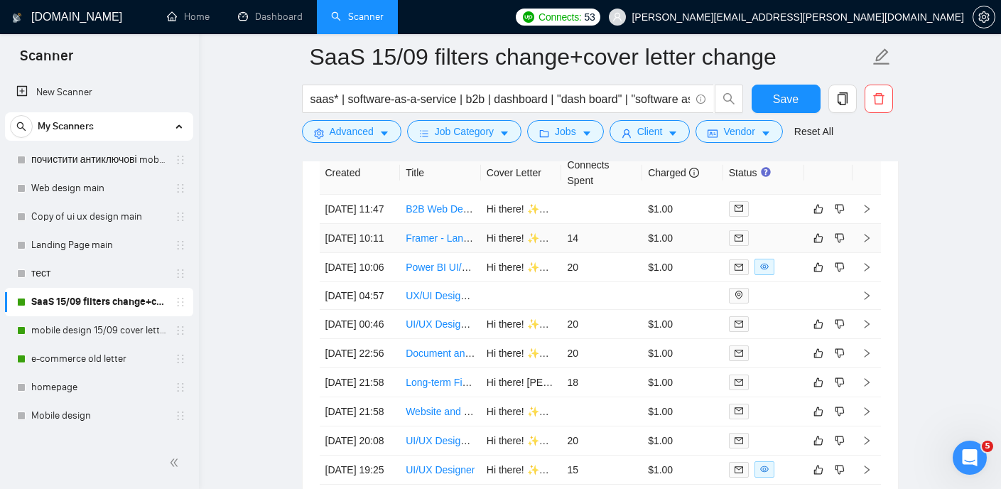
click at [426, 244] on link "Framer - Landing Page for Fitness App" at bounding box center [491, 237] width 171 height 11
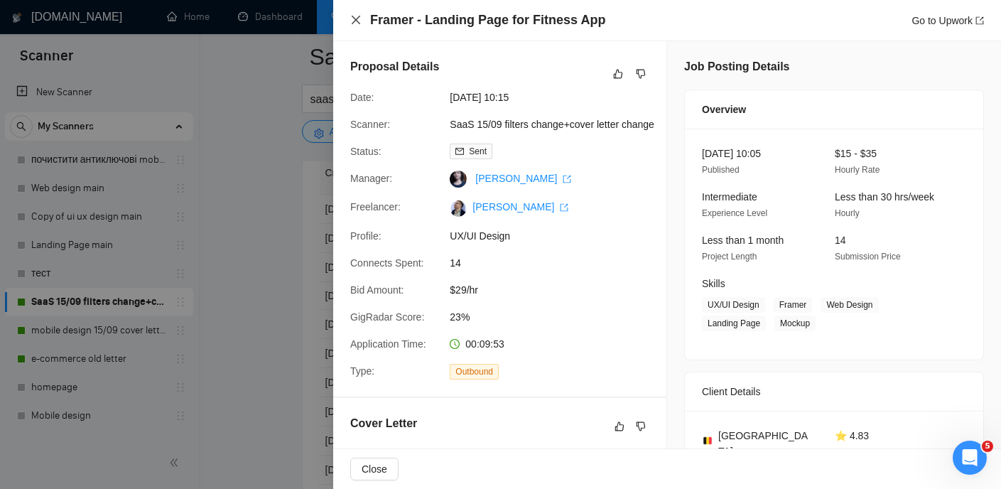
click at [355, 20] on icon "close" at bounding box center [356, 20] width 9 height 9
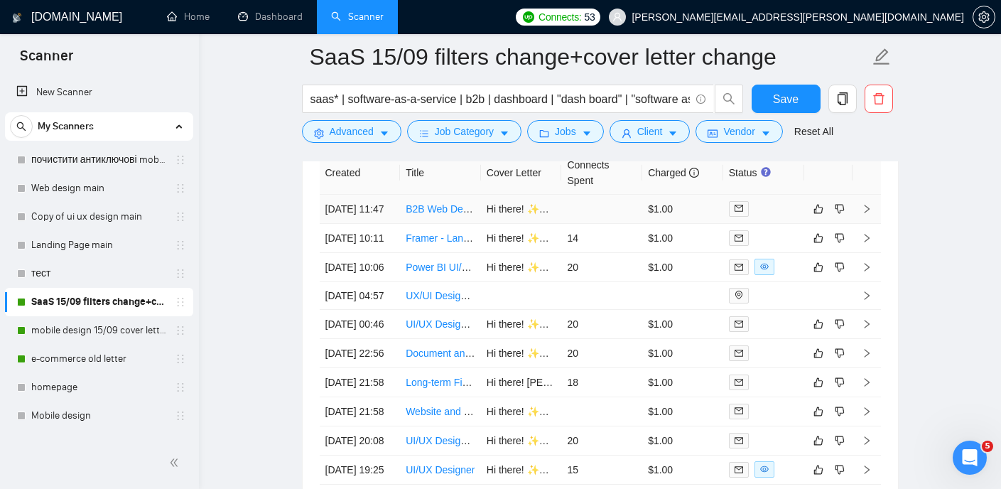
click at [428, 215] on link "B2B Web Designer" at bounding box center [448, 208] width 85 height 11
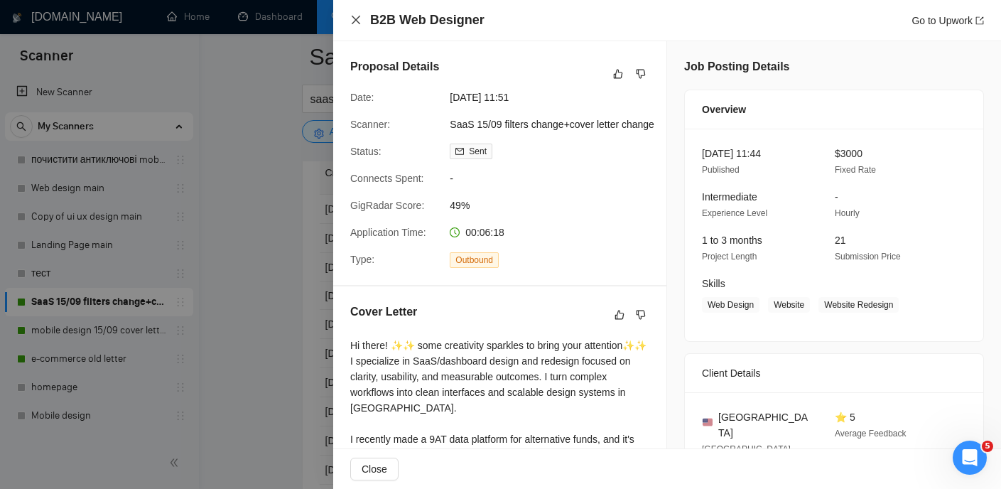
click at [359, 18] on icon "close" at bounding box center [355, 19] width 11 height 11
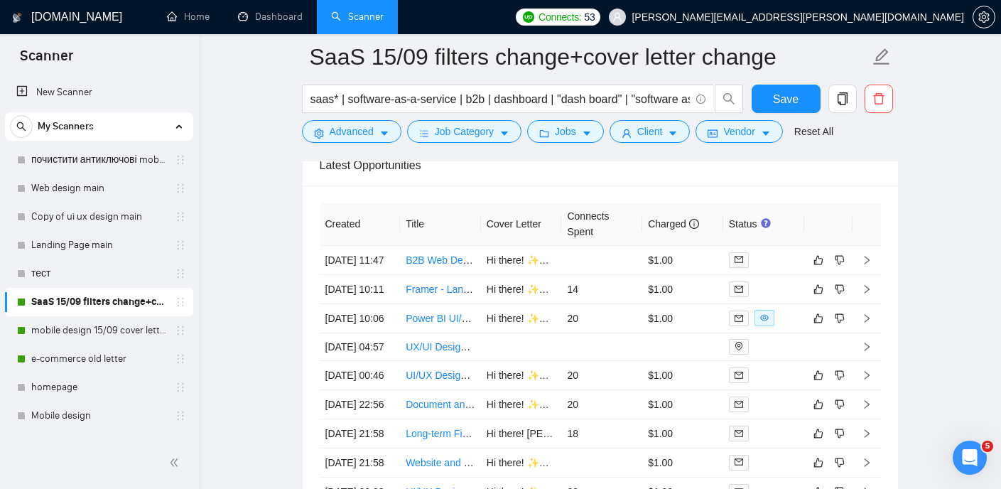
scroll to position [3490, 0]
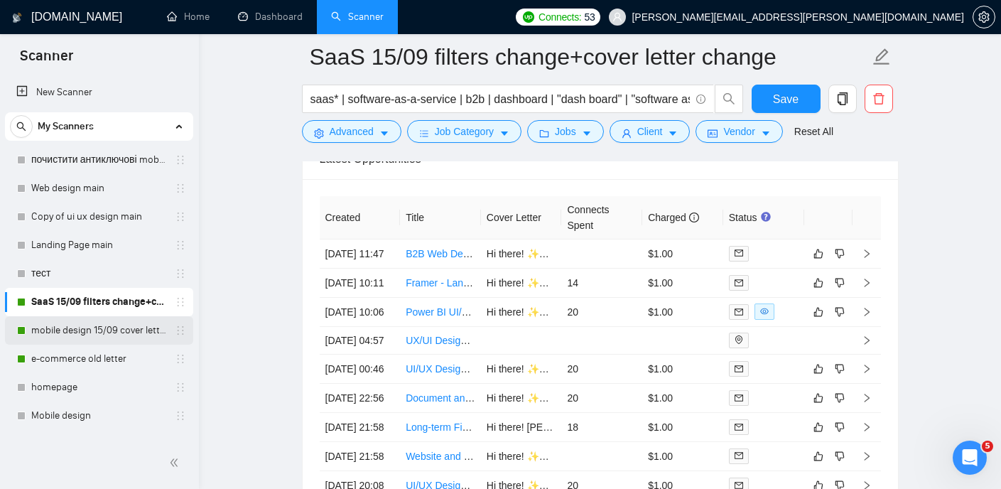
click at [63, 340] on link "mobile design 15/09 cover letter another first part" at bounding box center [98, 330] width 135 height 28
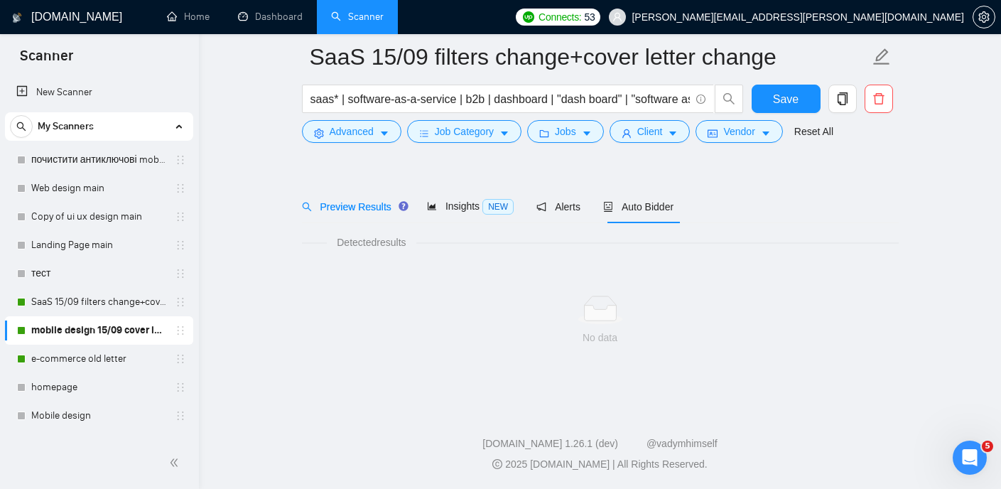
scroll to position [30, 0]
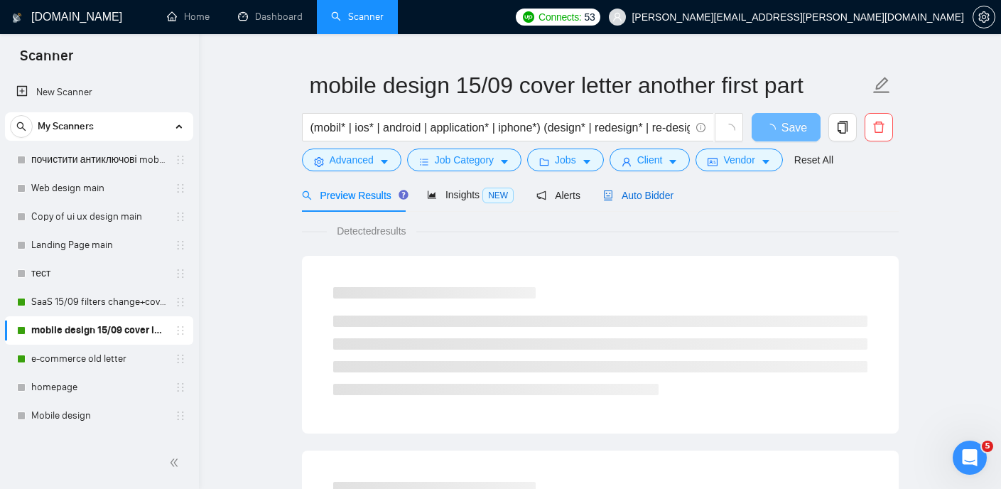
click at [668, 199] on span "Auto Bidder" at bounding box center [638, 195] width 70 height 11
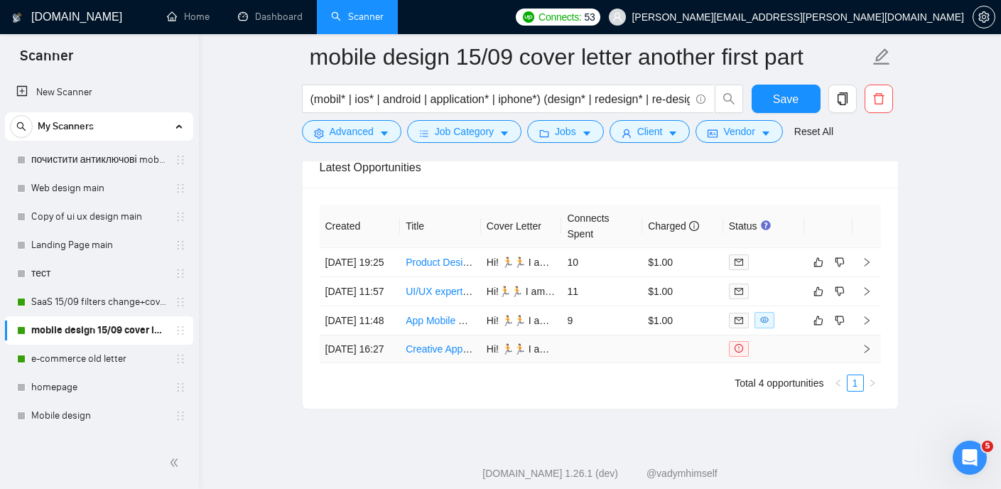
scroll to position [3472, 0]
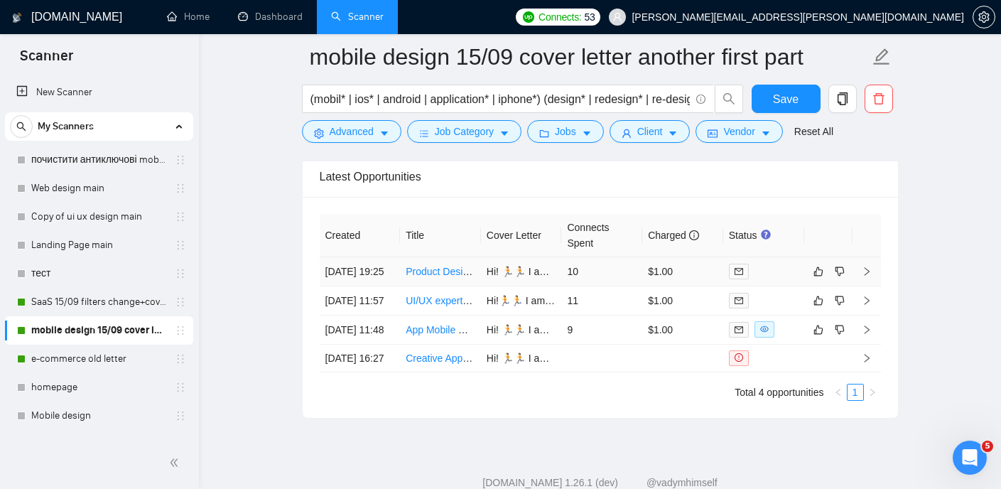
click at [453, 277] on link "Product Designer (UI/UX + Branding) for Sticker Creation App" at bounding box center [541, 271] width 271 height 11
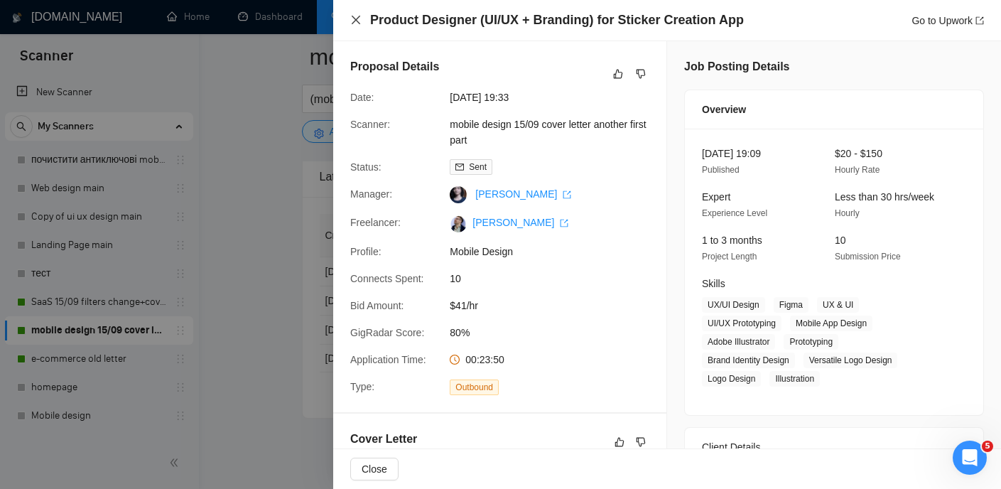
click at [357, 17] on icon "close" at bounding box center [355, 19] width 11 height 11
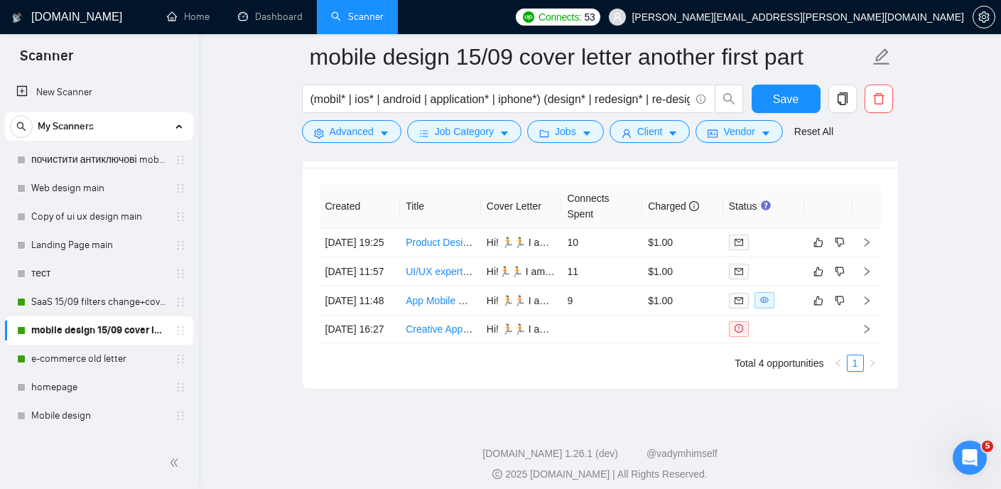
scroll to position [3506, 0]
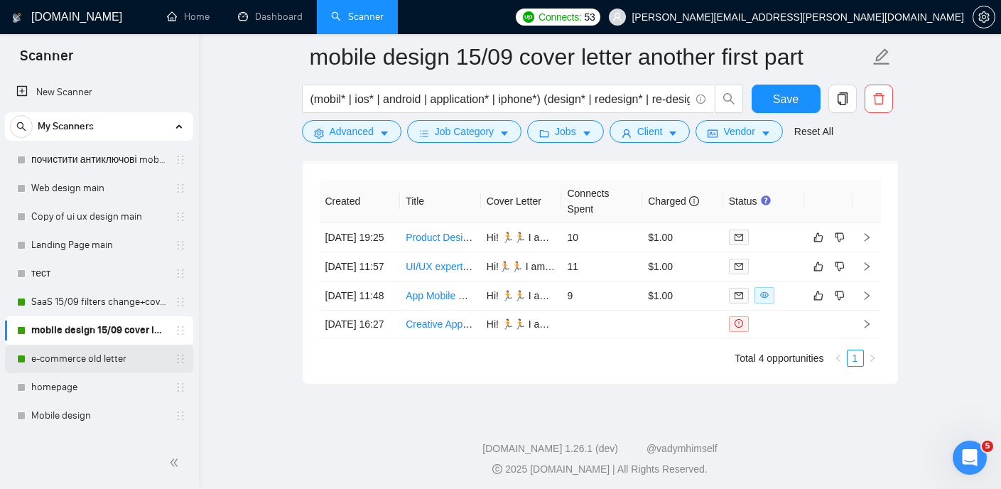
click at [90, 357] on link "e-commerce old letter" at bounding box center [98, 359] width 135 height 28
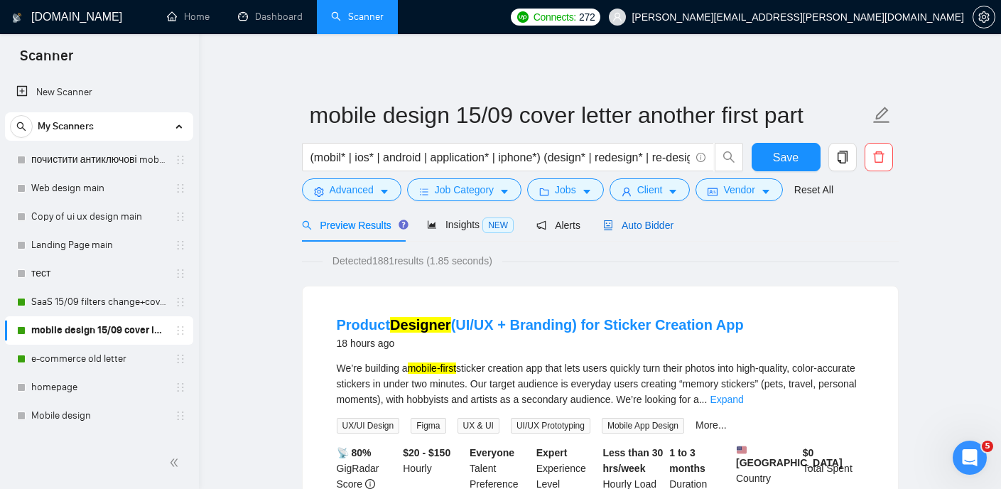
click at [637, 226] on span "Auto Bidder" at bounding box center [638, 225] width 70 height 11
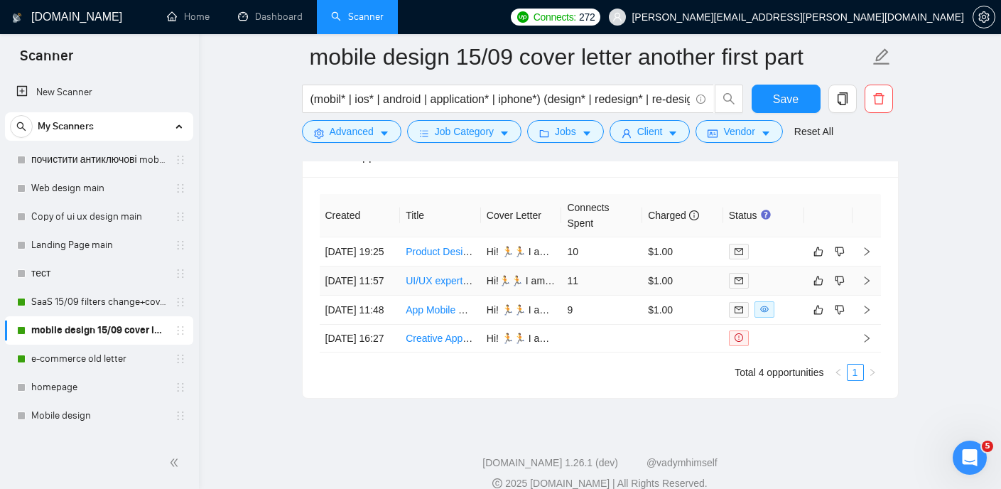
scroll to position [3504, 0]
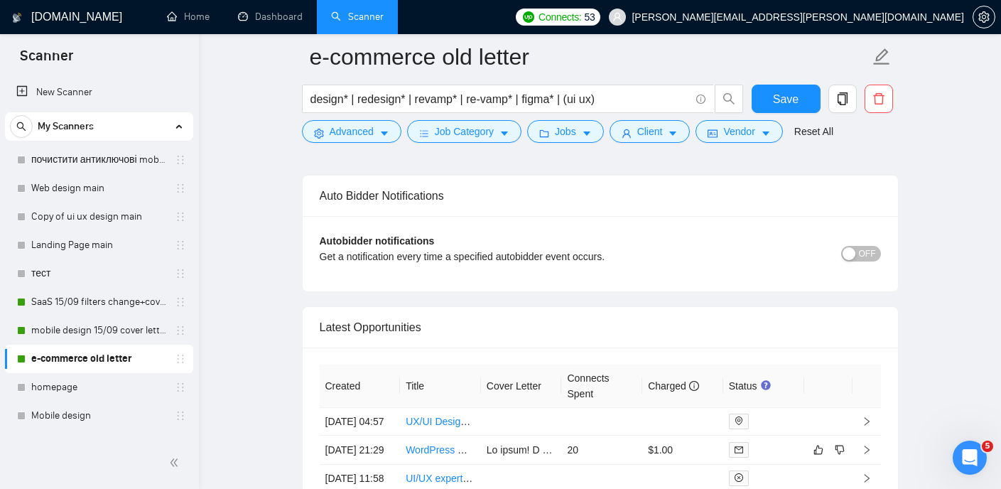
scroll to position [3305, 0]
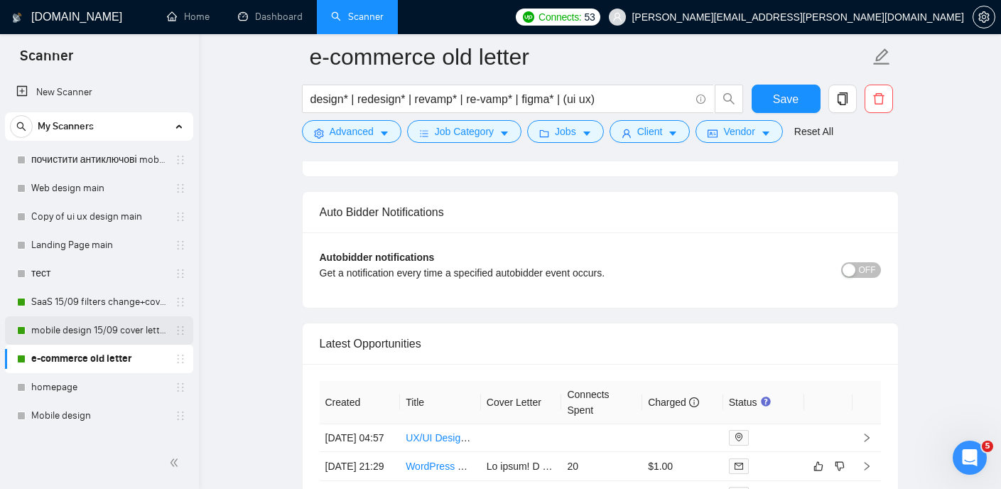
click at [123, 328] on link "mobile design 15/09 cover letter another first part" at bounding box center [98, 330] width 135 height 28
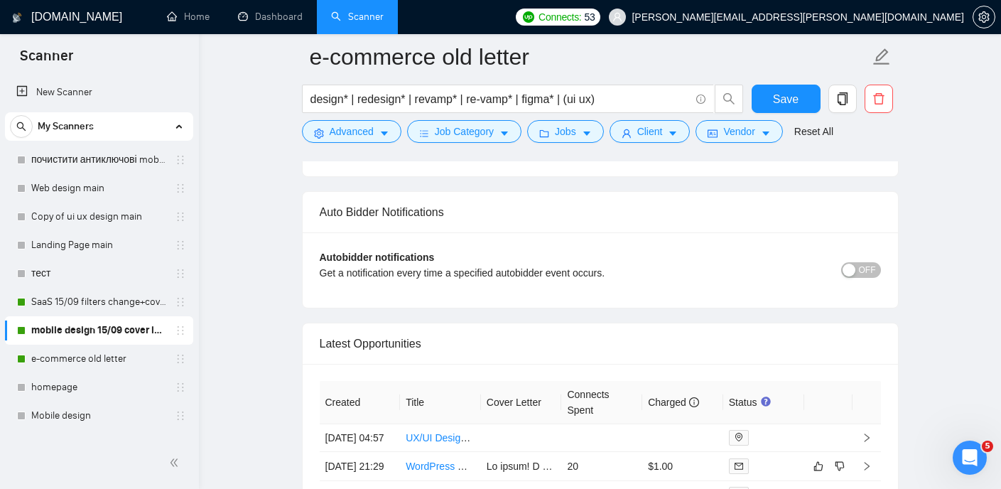
scroll to position [30, 0]
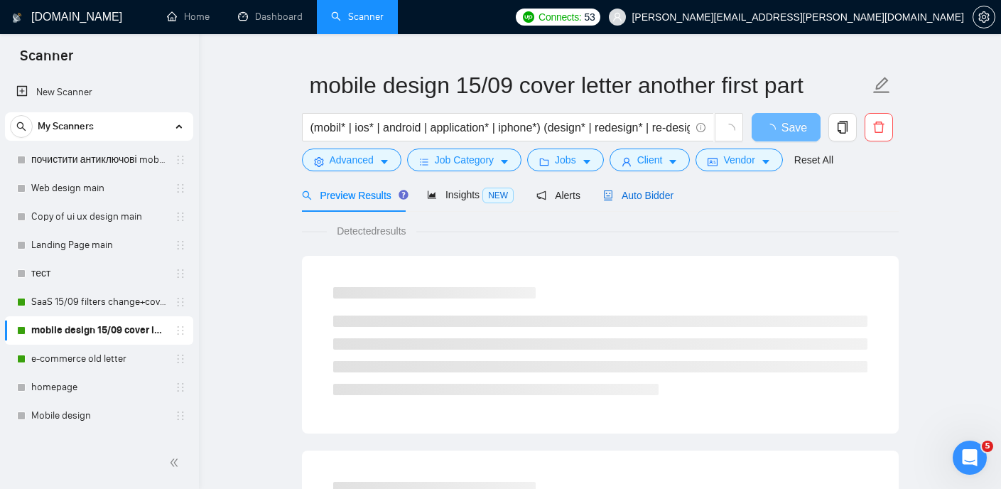
click at [640, 190] on span "Auto Bidder" at bounding box center [638, 195] width 70 height 11
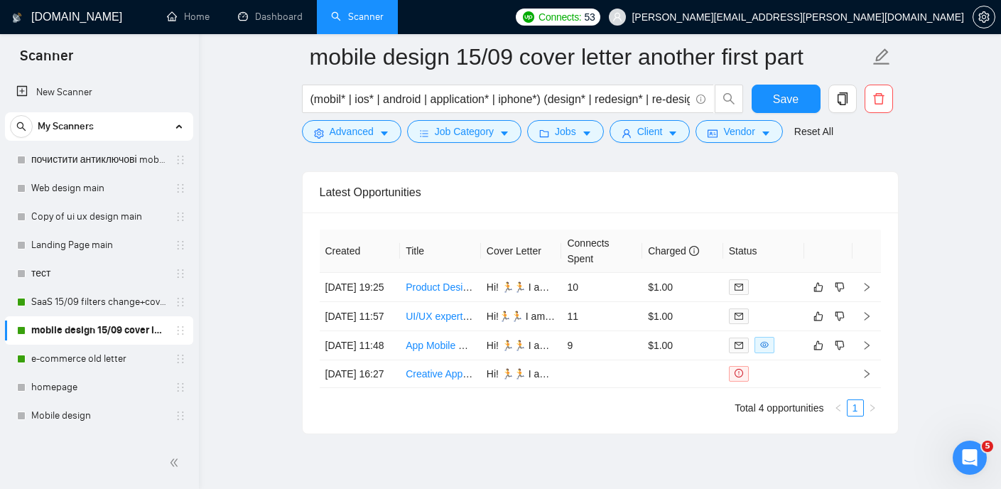
scroll to position [3457, 0]
click at [104, 301] on link "SaaS 15/09 filters change+cover letter change" at bounding box center [98, 302] width 135 height 28
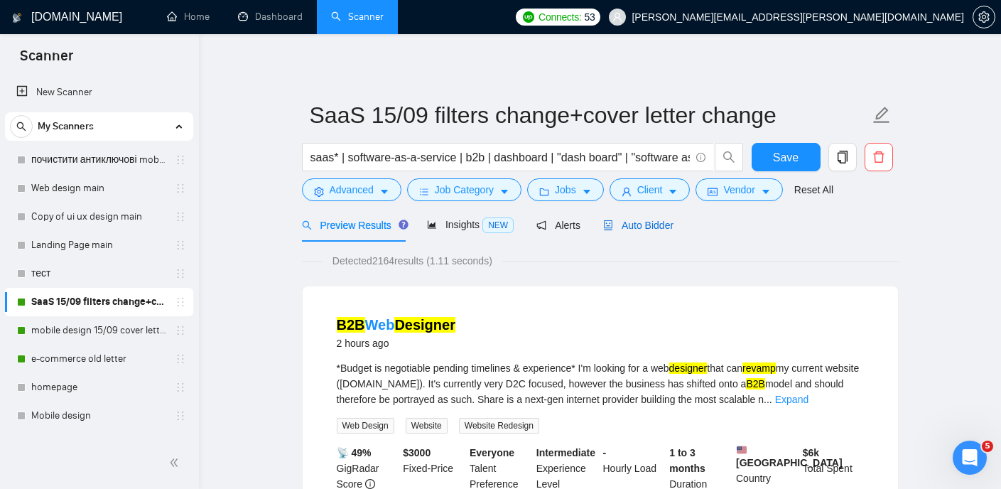
click at [665, 217] on div "Auto Bidder" at bounding box center [638, 225] width 70 height 16
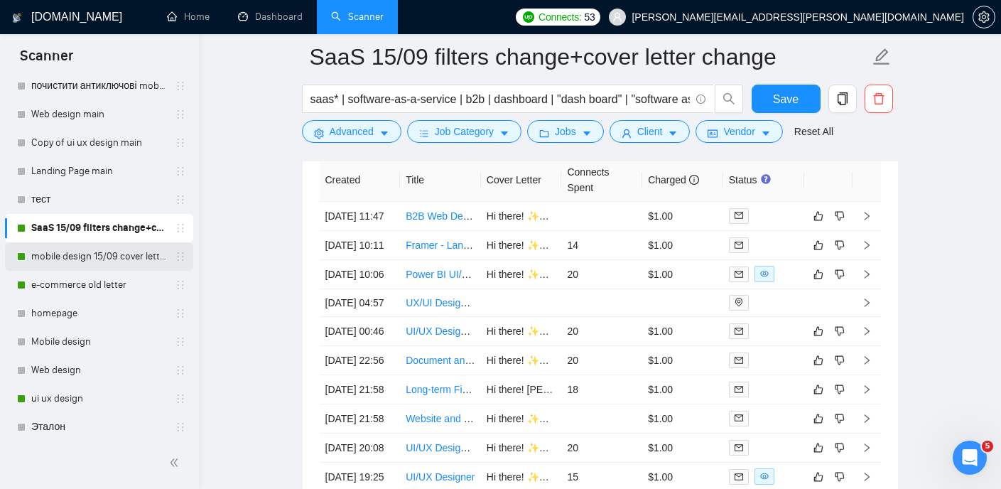
scroll to position [90, 0]
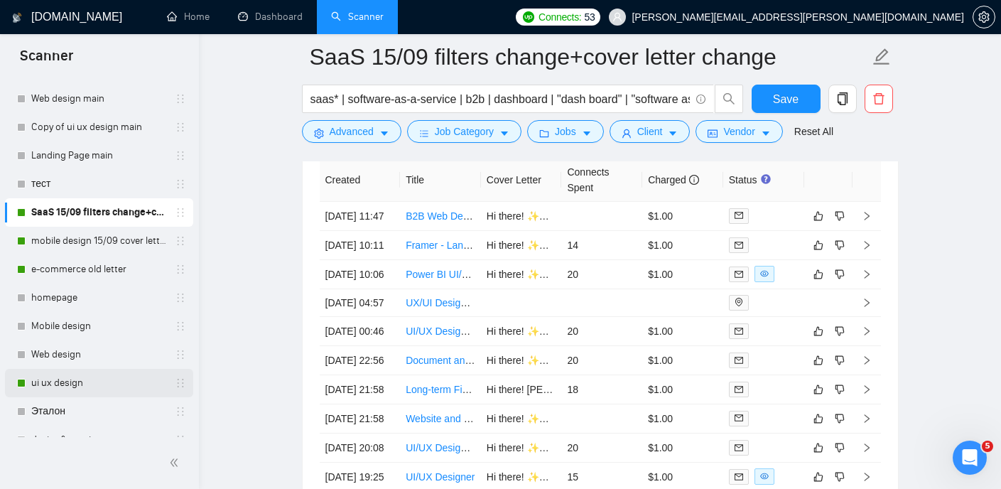
click at [84, 375] on link "ui ux design" at bounding box center [98, 383] width 135 height 28
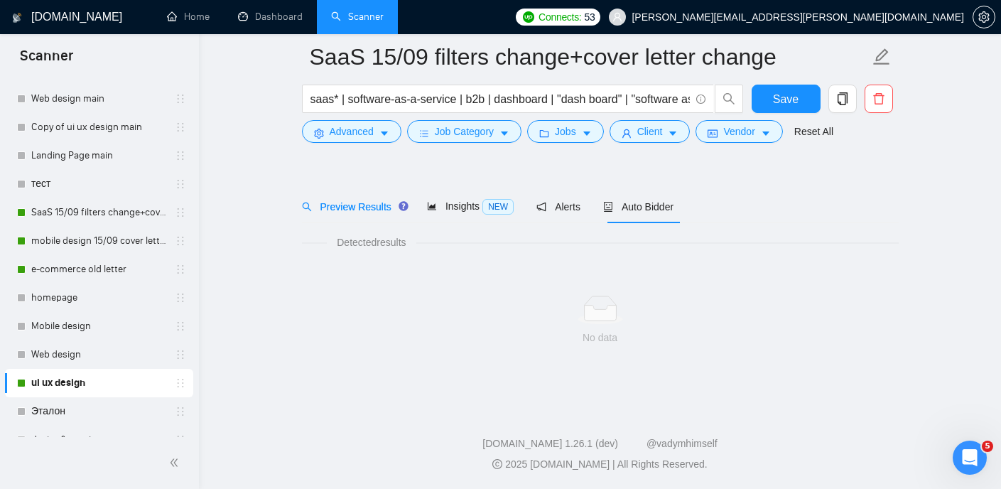
scroll to position [30, 0]
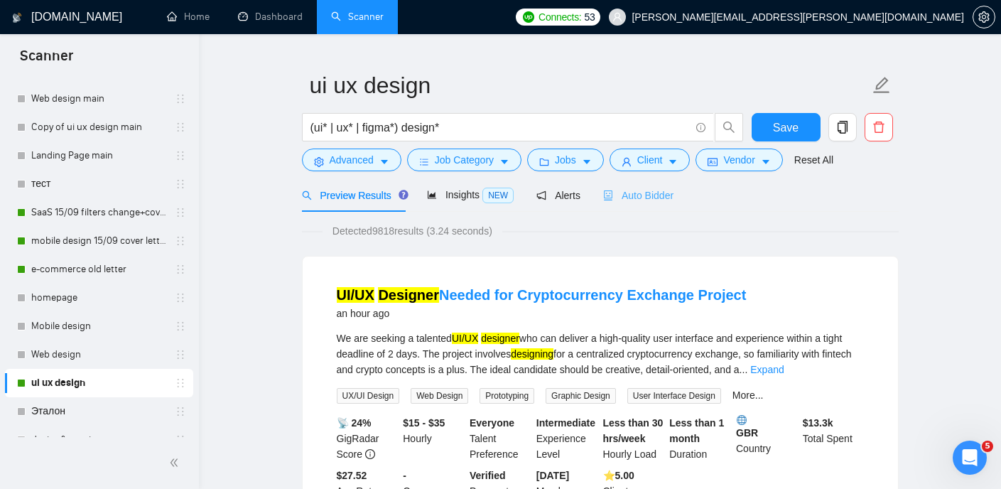
click at [653, 207] on div "Auto Bidder" at bounding box center [638, 194] width 70 height 33
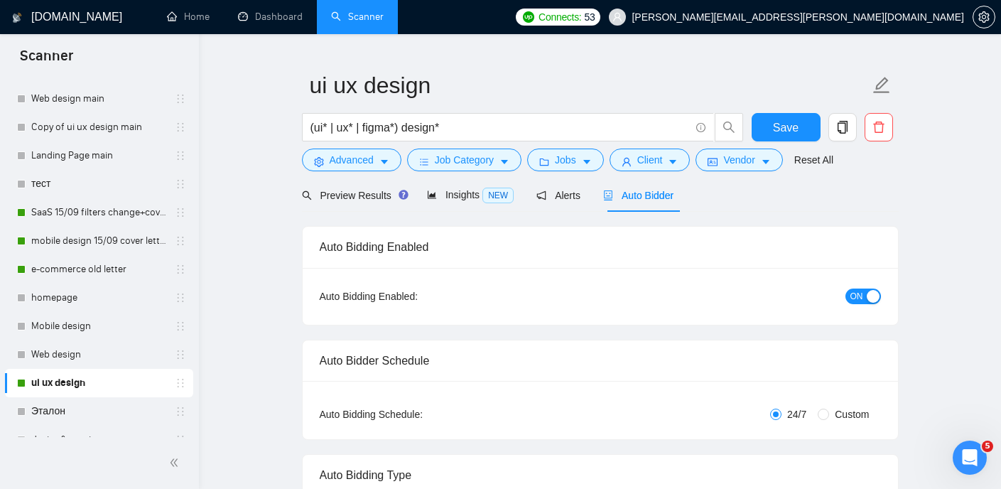
checkbox input "true"
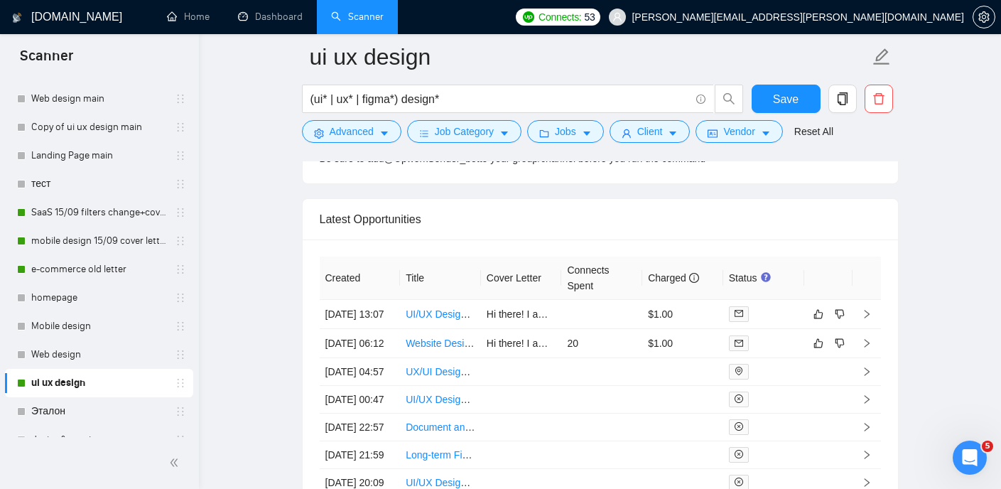
scroll to position [3622, 0]
click at [432, 318] on link "UI/UX Designer Needed for Cryptocurrency Exchange Project" at bounding box center [542, 312] width 272 height 11
